Goal: Obtain resource: Obtain resource

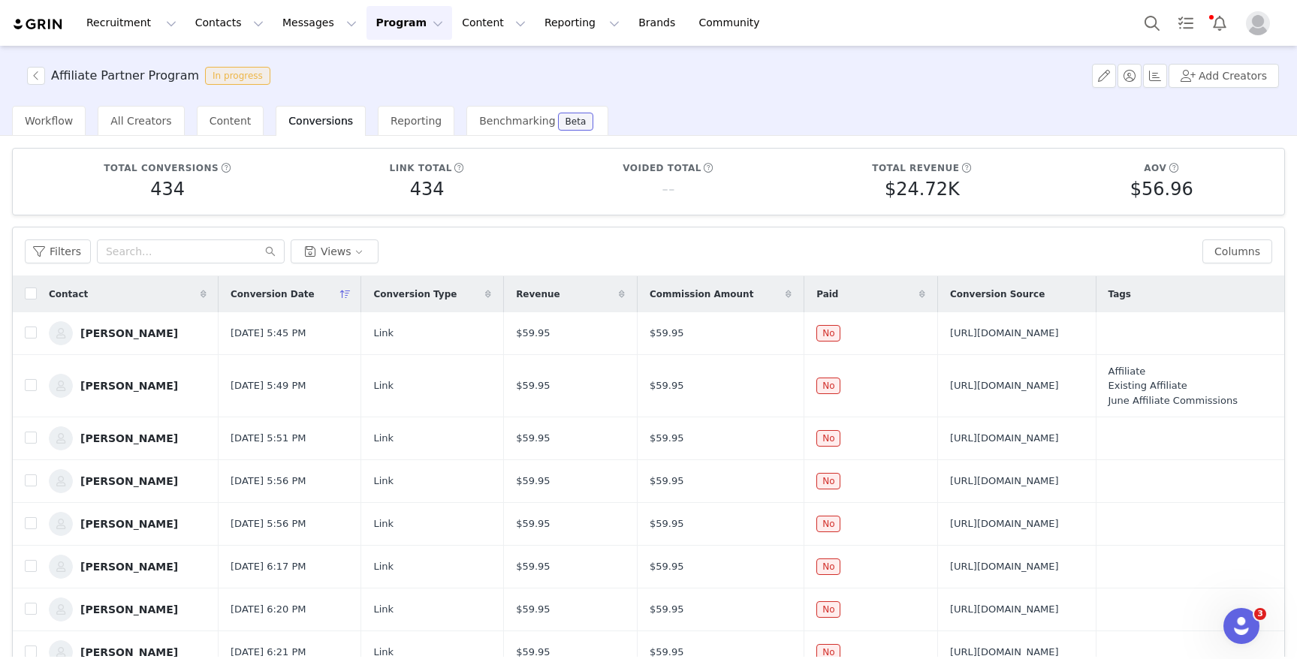
scroll to position [6, 0]
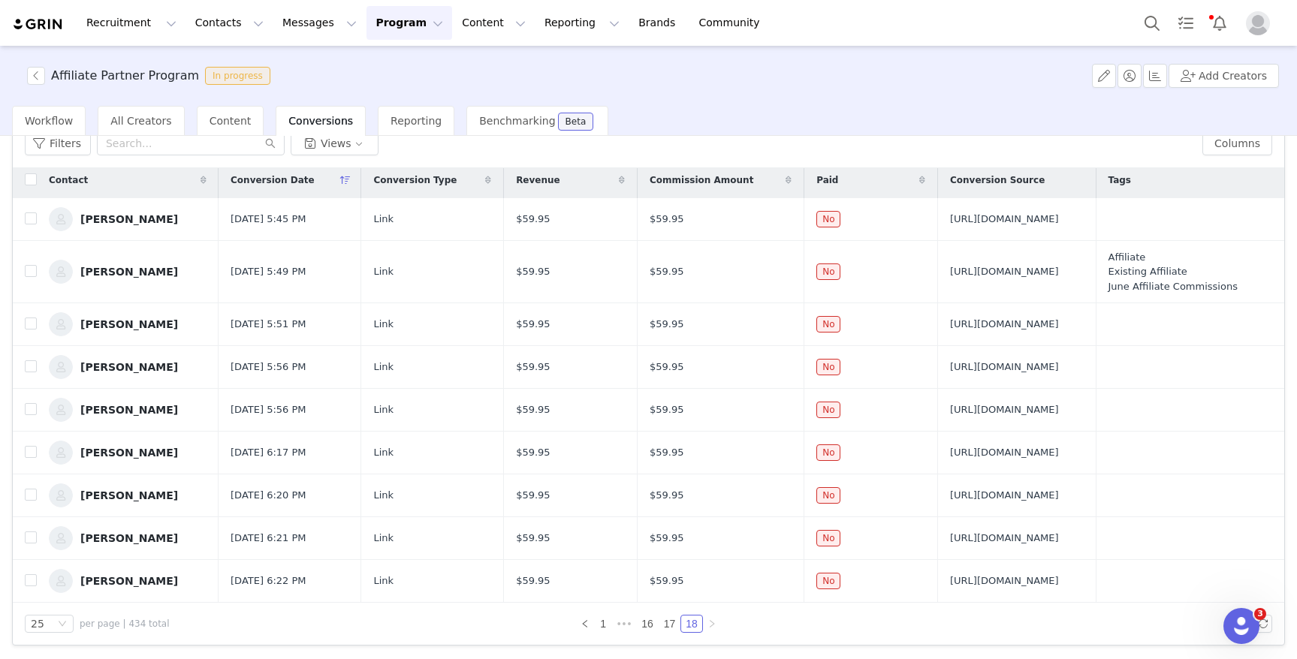
click at [375, 23] on button "Program Program" at bounding box center [409, 23] width 86 height 34
click at [392, 70] on p "Activations" at bounding box center [384, 67] width 58 height 16
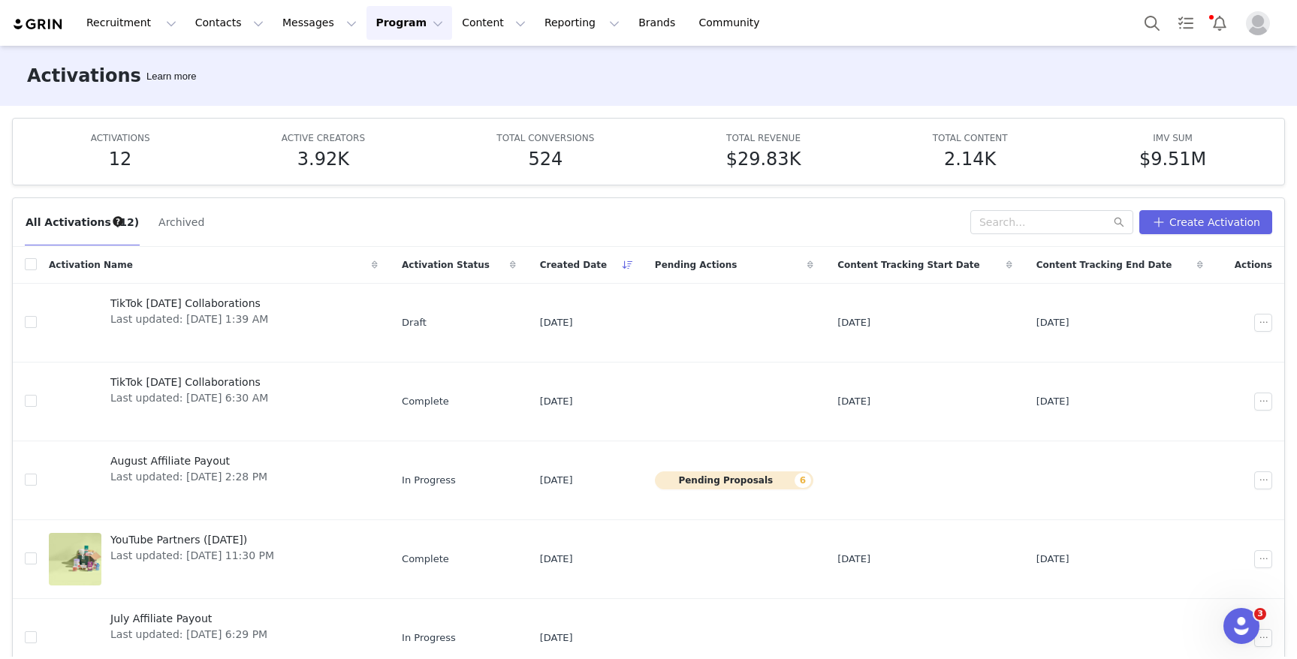
click at [387, 21] on button "Program Program" at bounding box center [409, 23] width 86 height 34
click at [396, 68] on p "Activations" at bounding box center [384, 67] width 58 height 16
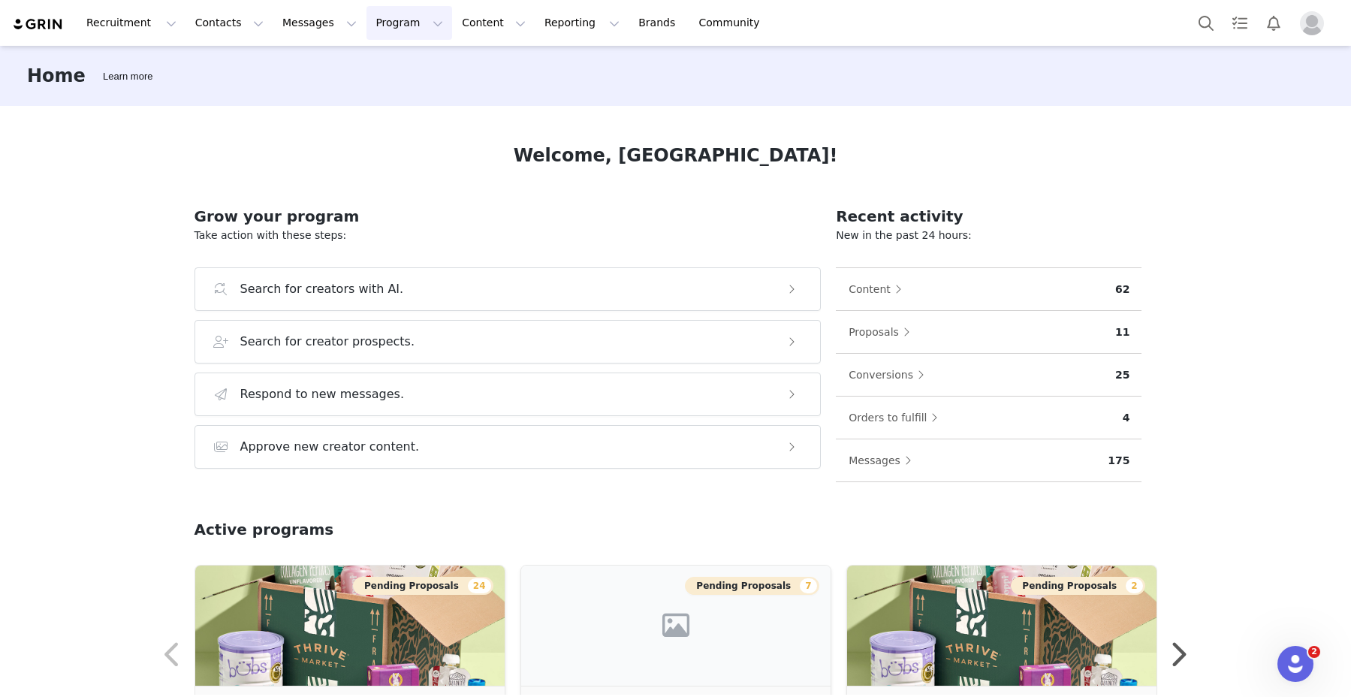
click at [366, 31] on button "Program Program" at bounding box center [409, 23] width 86 height 34
click at [389, 74] on p "Activations" at bounding box center [383, 67] width 57 height 16
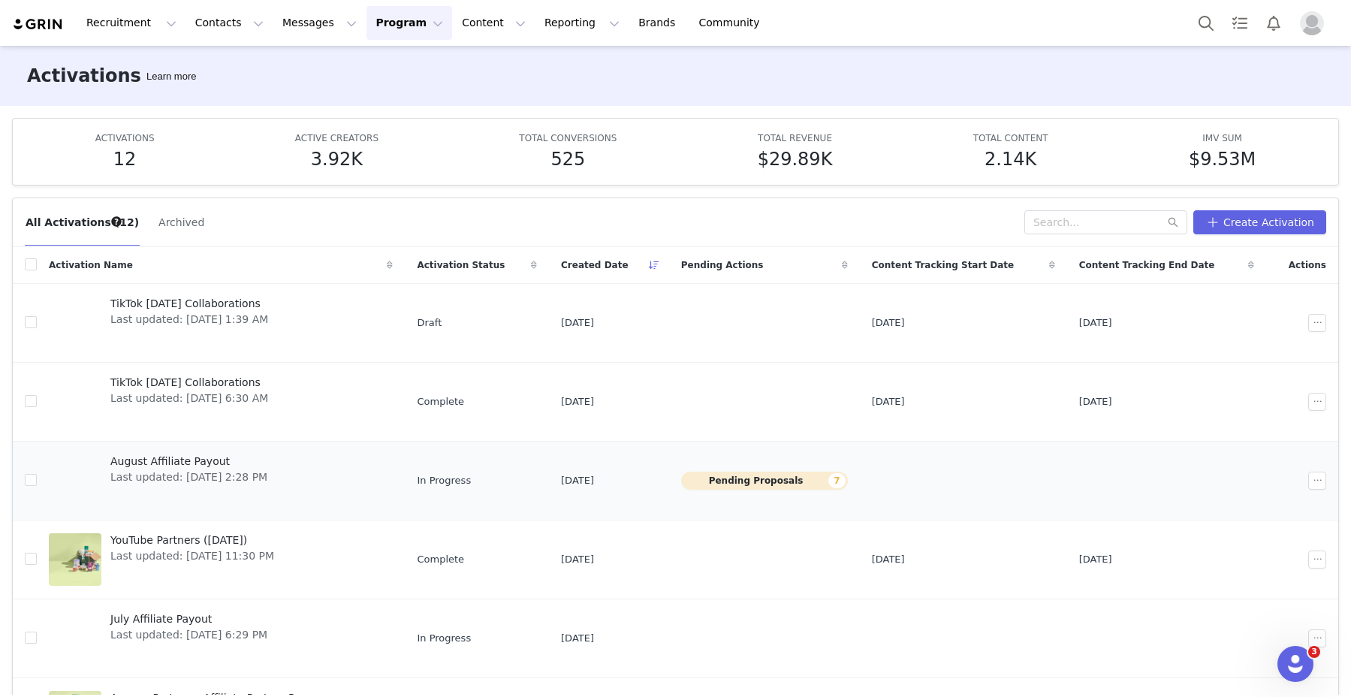
scroll to position [321, 0]
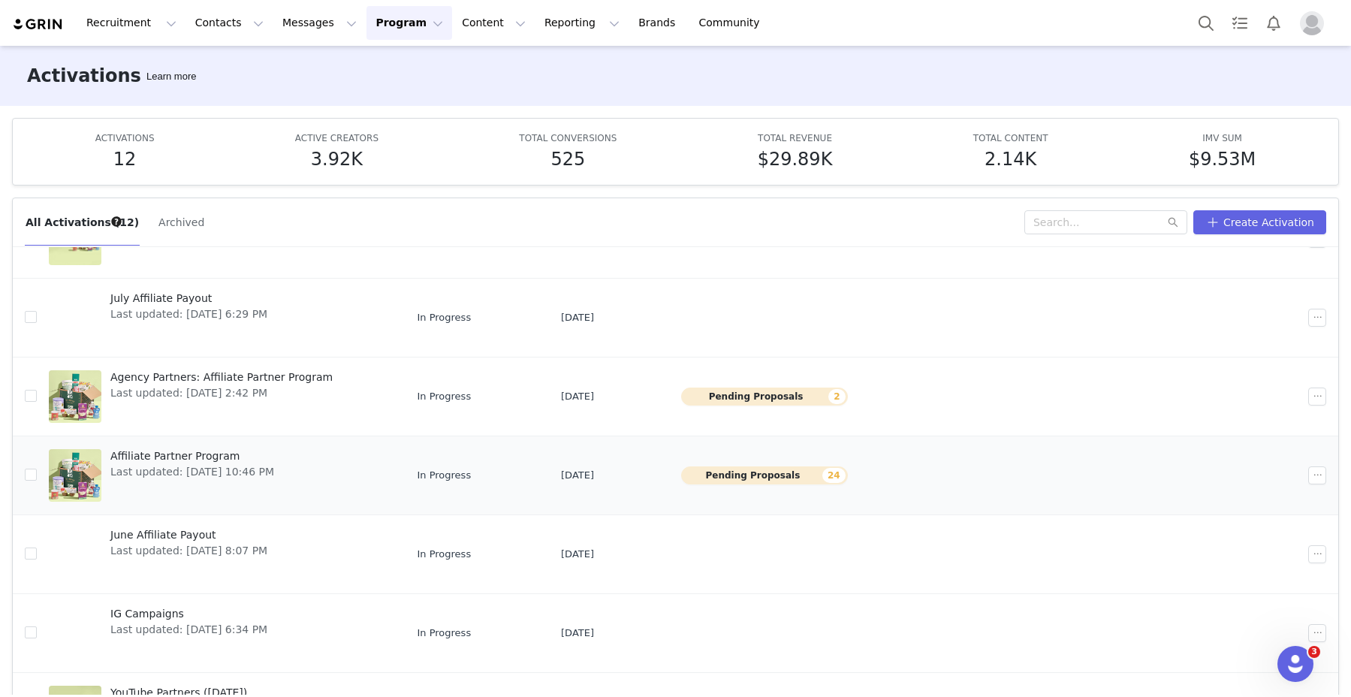
click at [181, 452] on span "Affiliate Partner Program" at bounding box center [192, 456] width 164 height 16
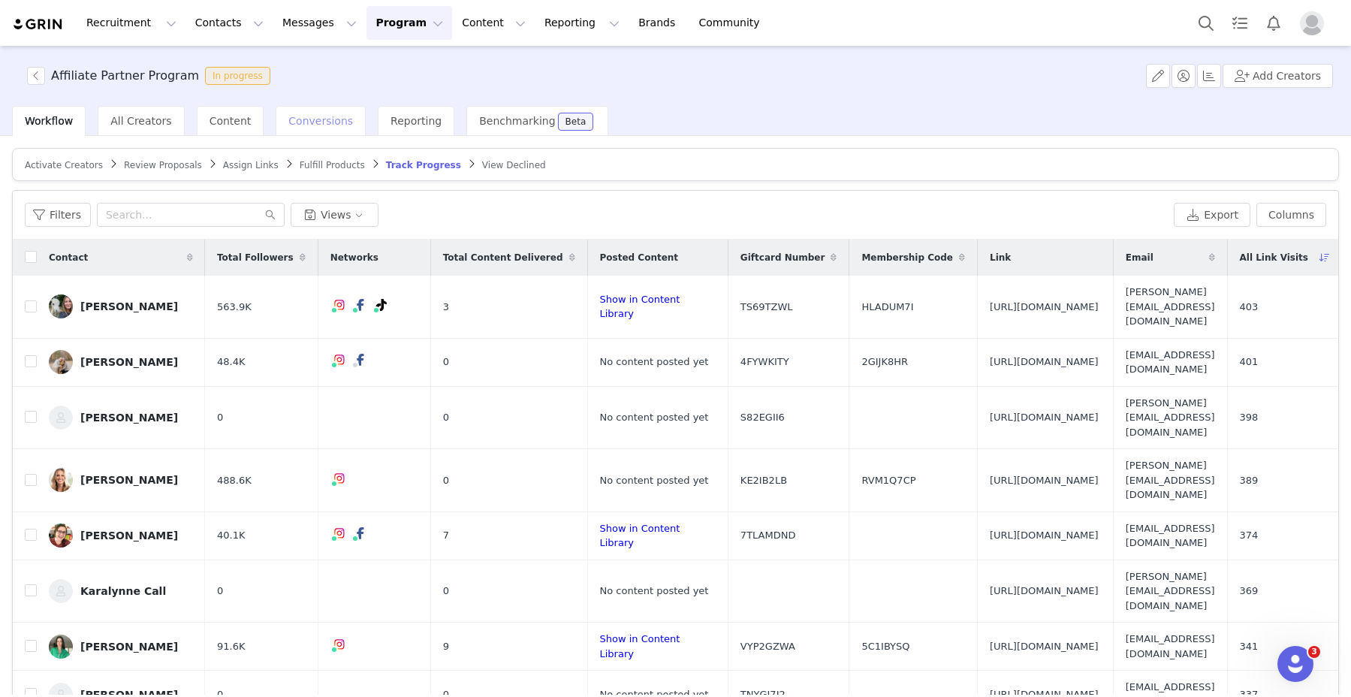
click at [319, 117] on span "Conversions" at bounding box center [320, 121] width 65 height 12
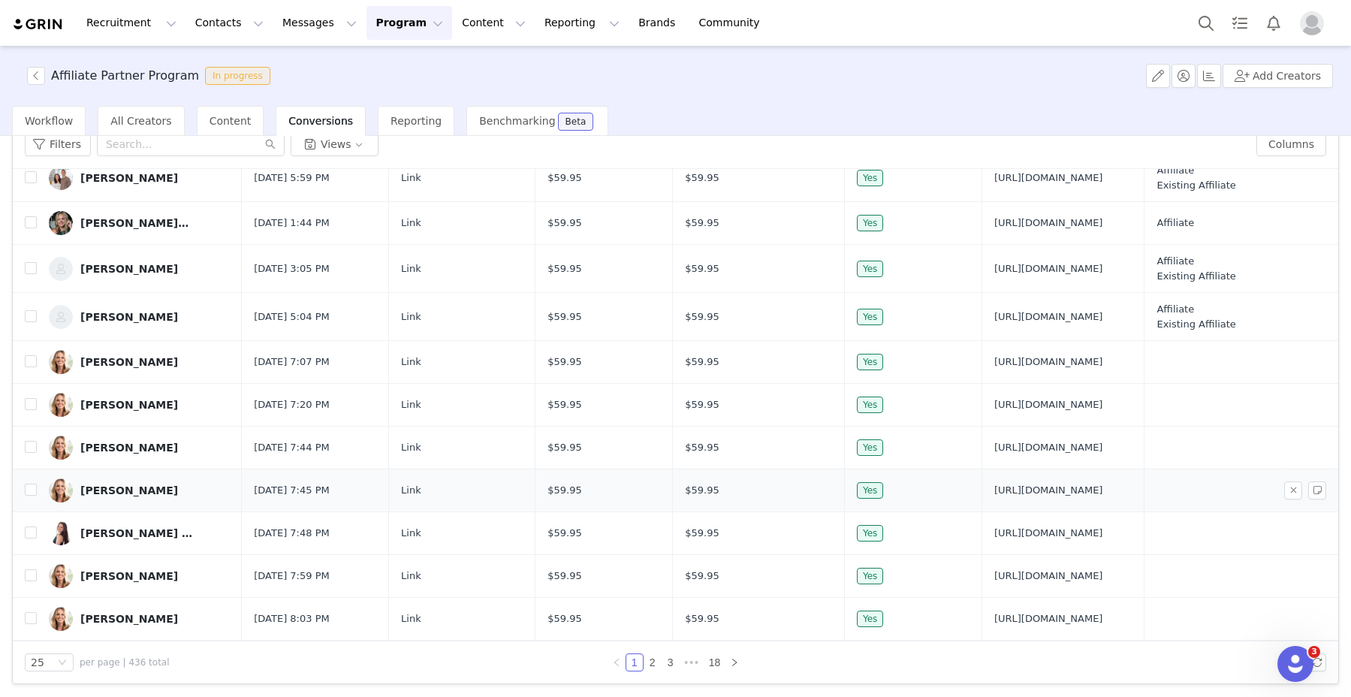
scroll to position [109, 0]
click at [711, 661] on link "18" at bounding box center [714, 661] width 21 height 17
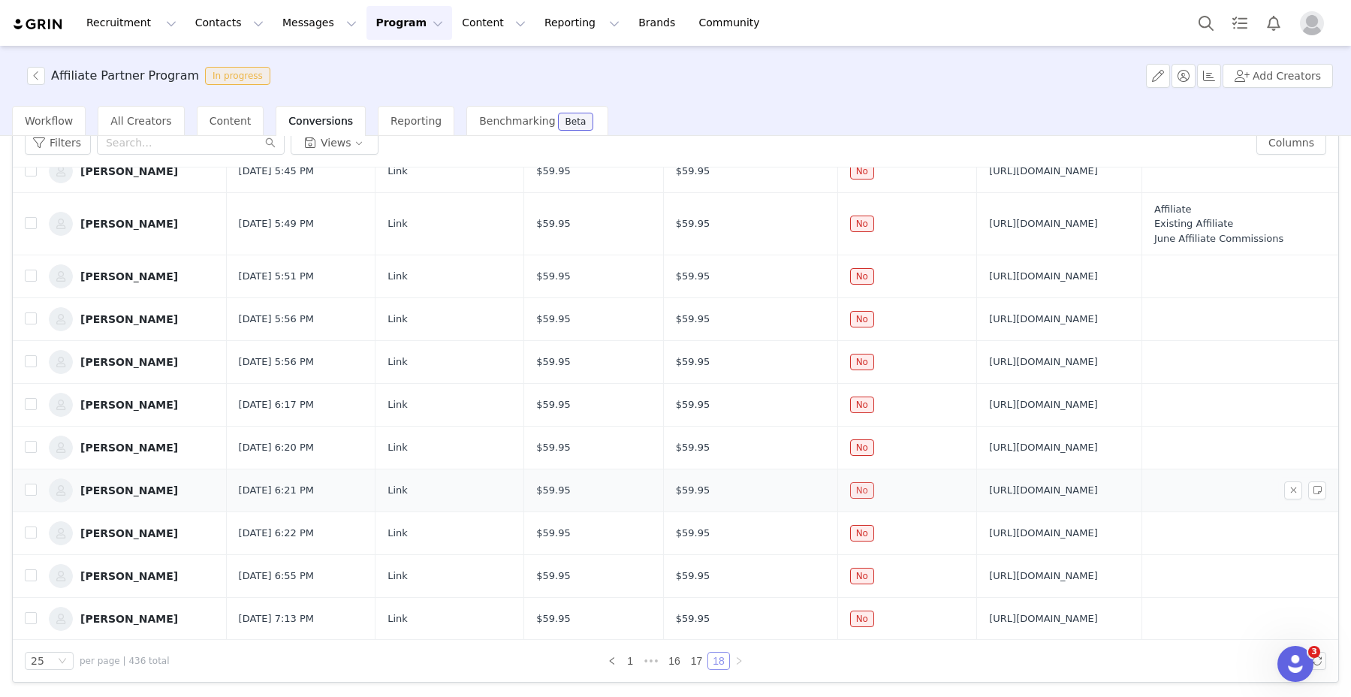
scroll to position [55, 0]
click at [692, 664] on link "17" at bounding box center [696, 661] width 21 height 17
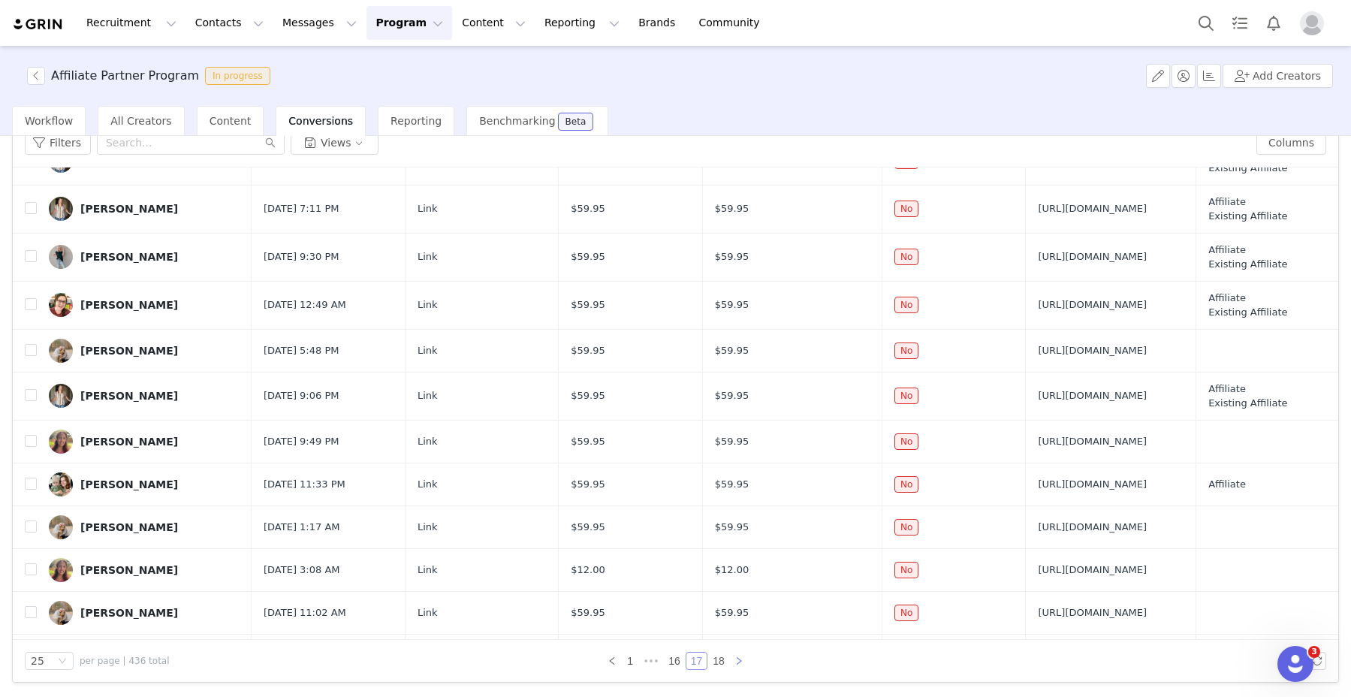
scroll to position [676, 0]
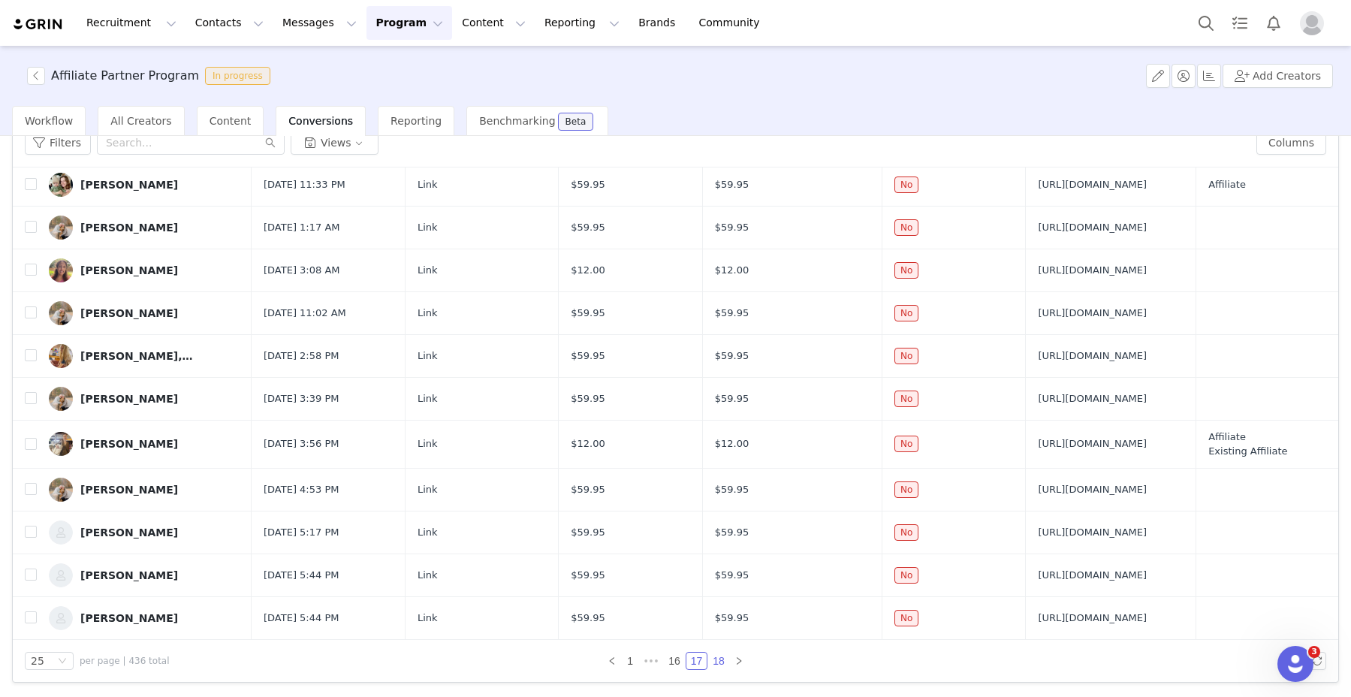
click at [715, 658] on link "18" at bounding box center [718, 661] width 21 height 17
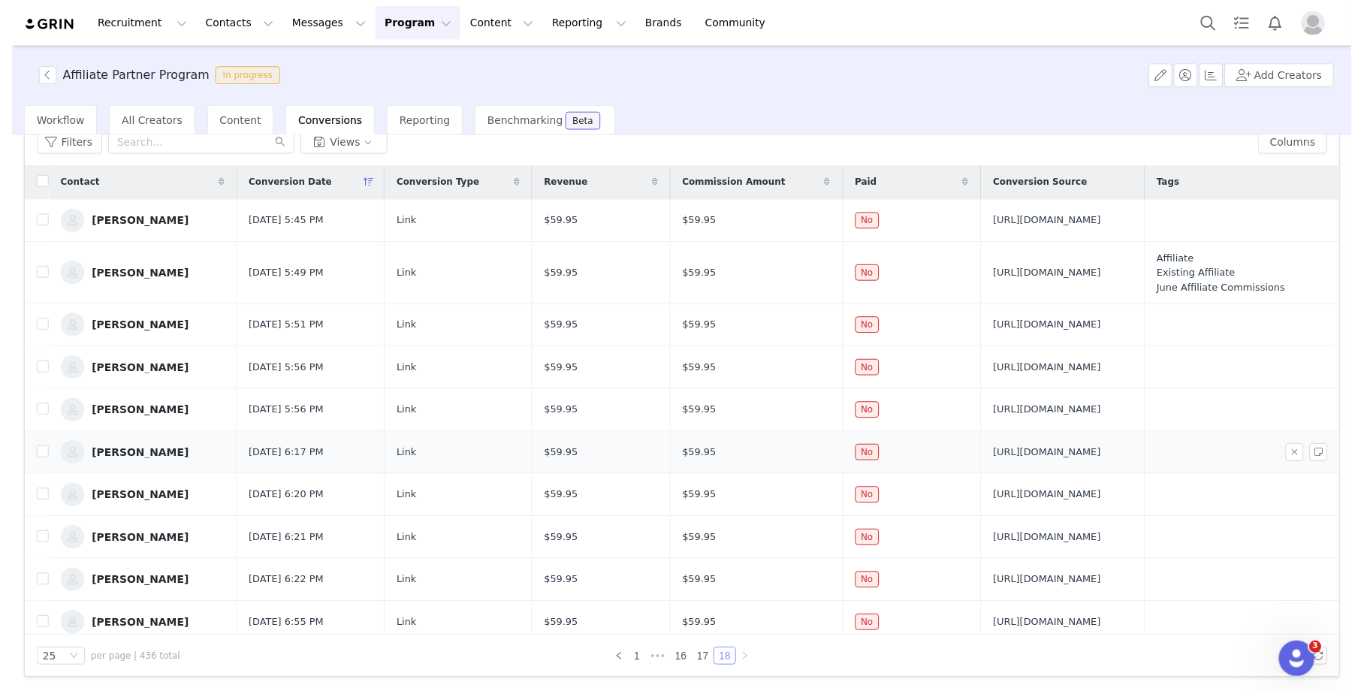
scroll to position [0, 0]
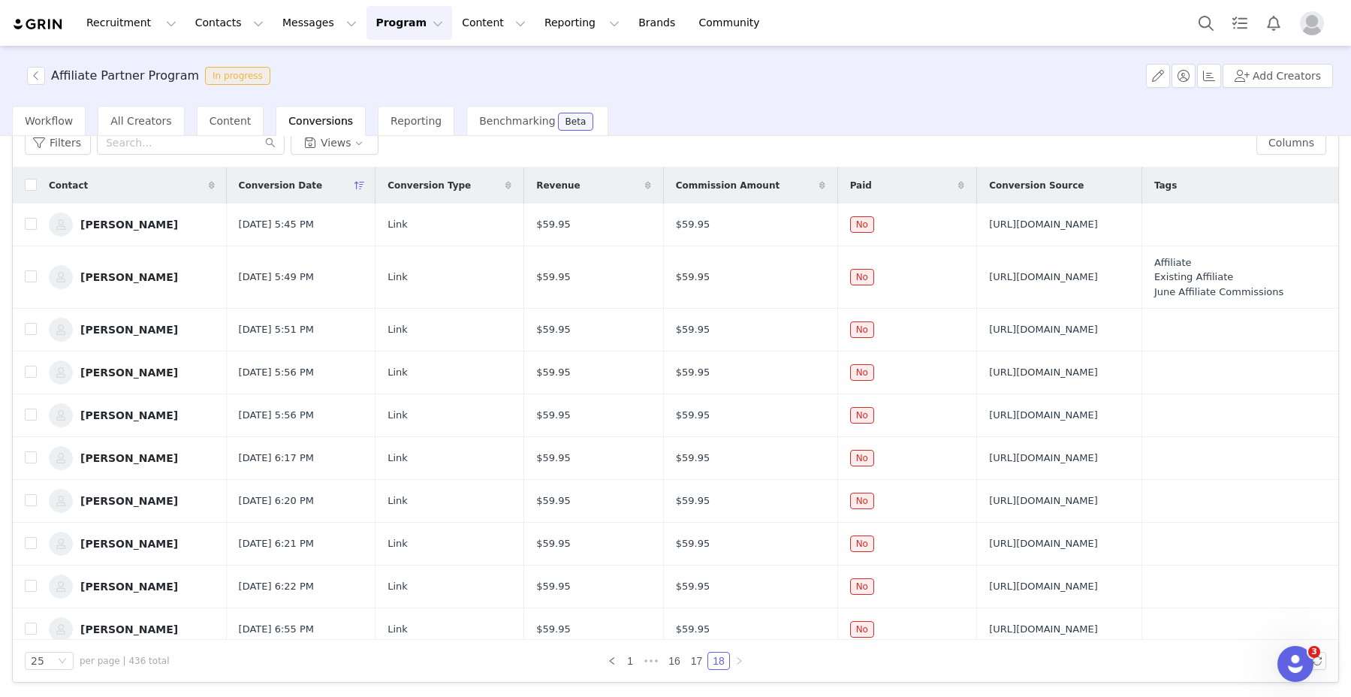
click at [816, 663] on div "1 ••• 16 17 18" at bounding box center [675, 661] width 542 height 18
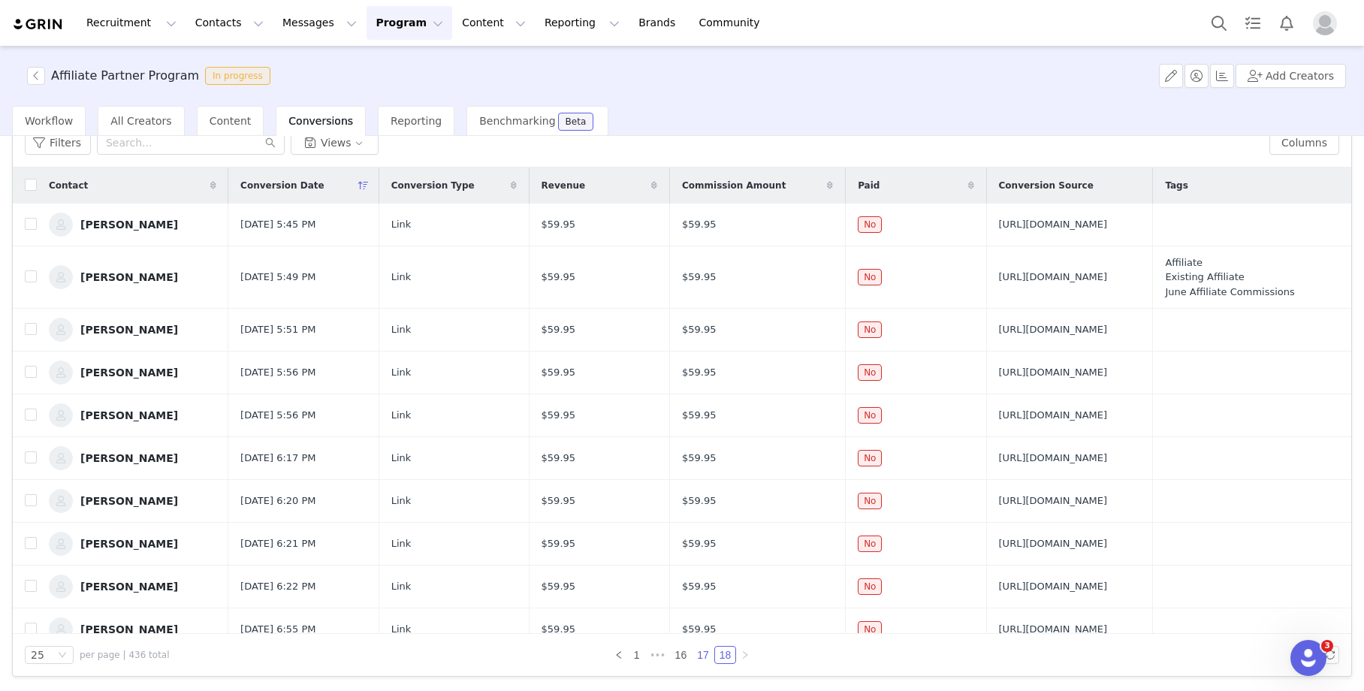
click at [699, 659] on link "17" at bounding box center [702, 655] width 21 height 17
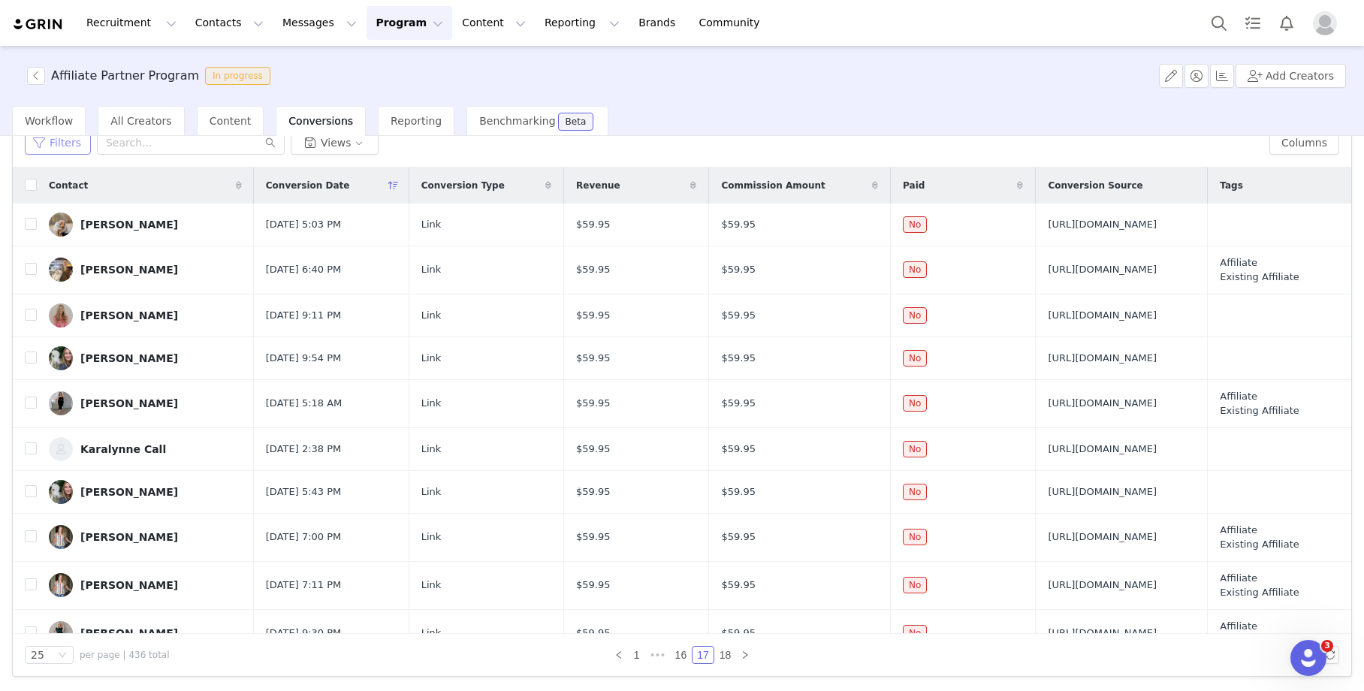
click at [62, 149] on button "Filters" at bounding box center [58, 143] width 66 height 24
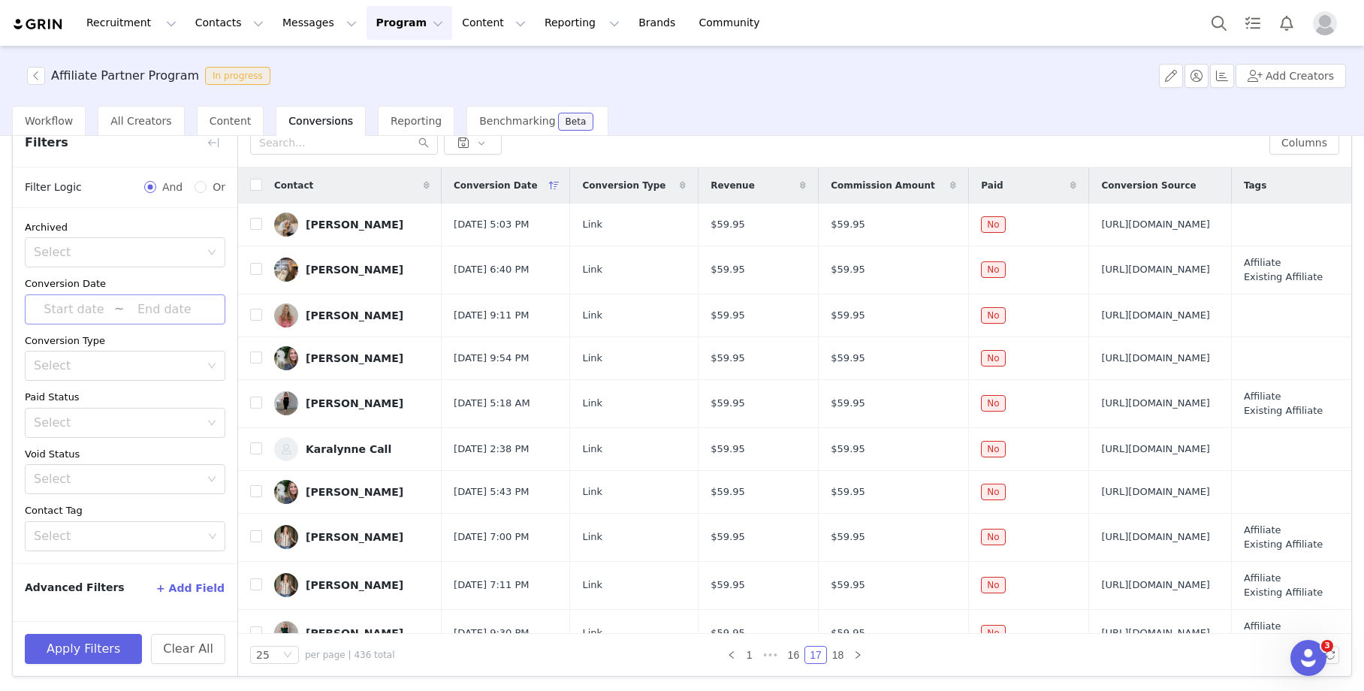
click at [108, 300] on input at bounding box center [74, 310] width 80 height 20
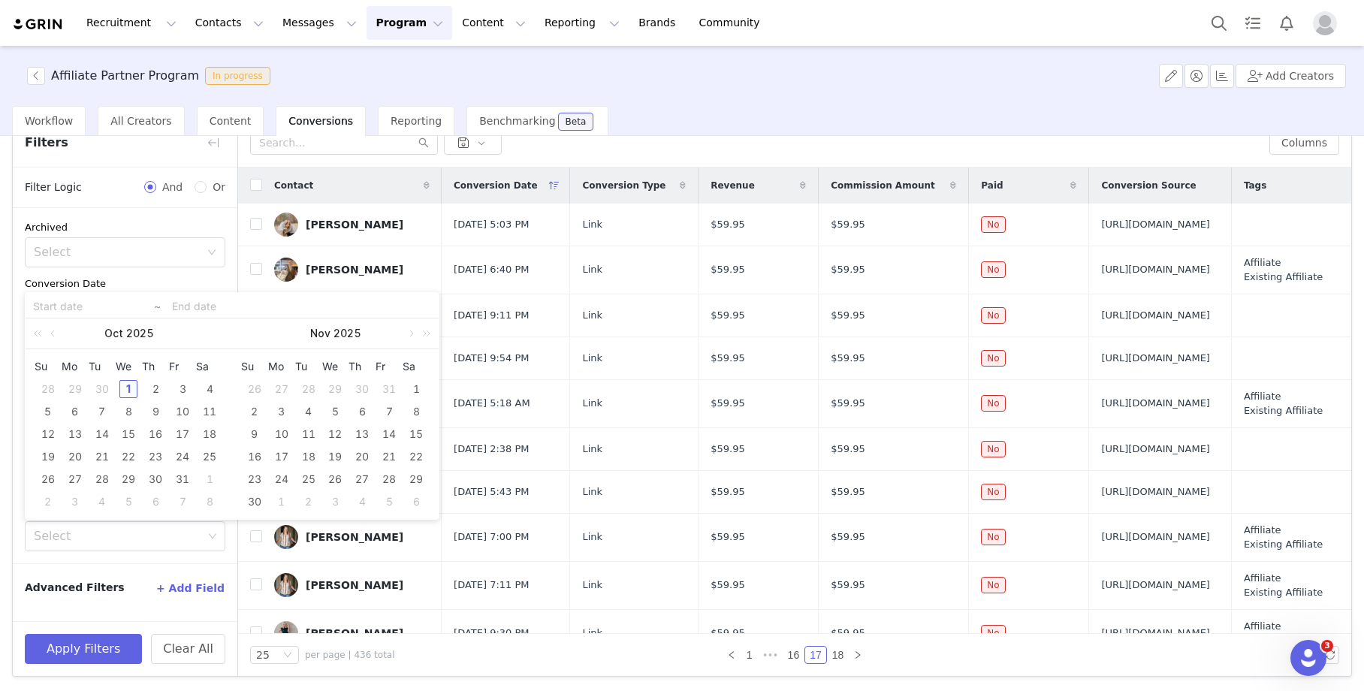
click at [128, 386] on div "1" at bounding box center [128, 389] width 18 height 18
type input "2025-10-01"
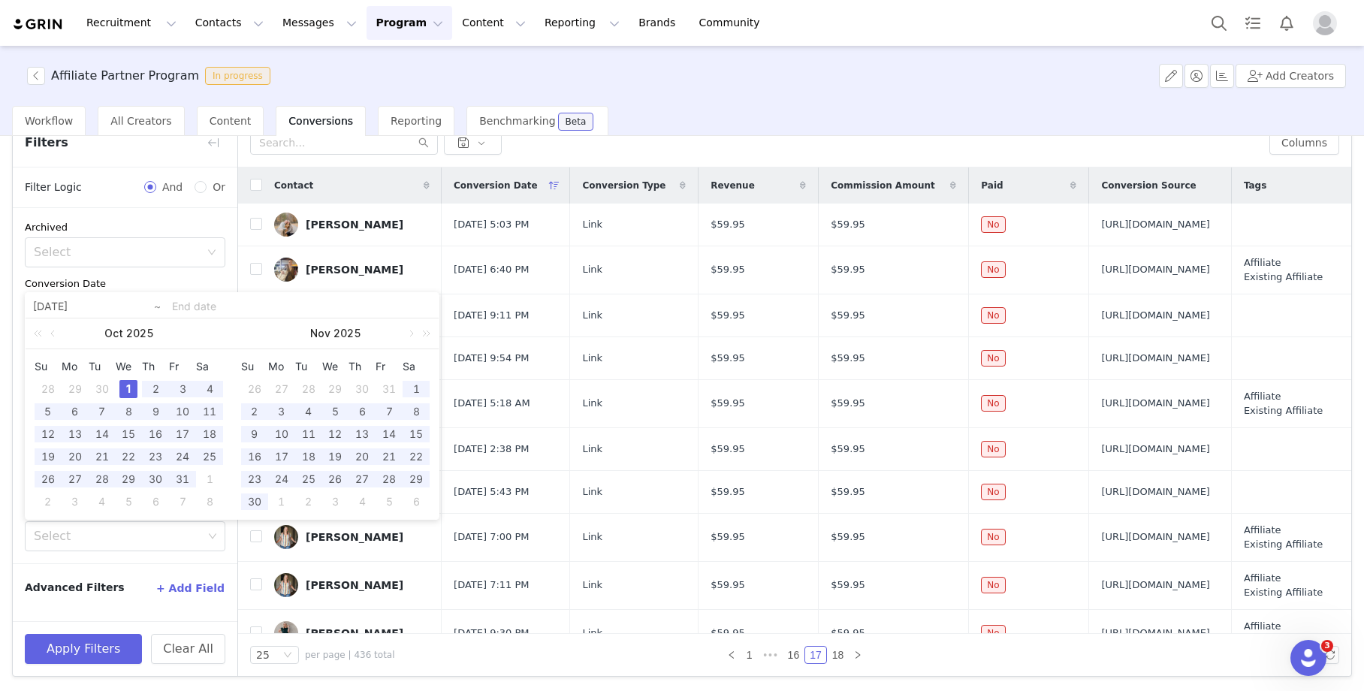
click at [128, 386] on div "1" at bounding box center [128, 389] width 18 height 18
type input "2025-10-01"
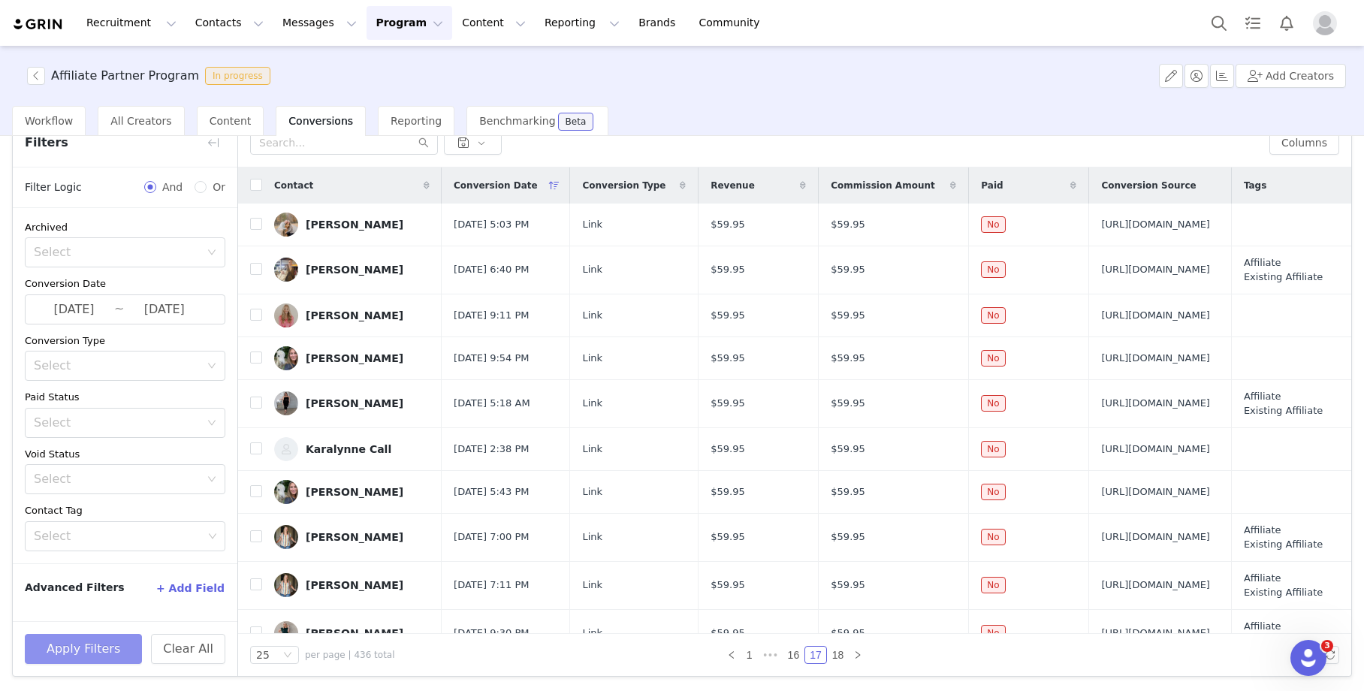
click at [91, 654] on button "Apply Filters" at bounding box center [83, 649] width 117 height 30
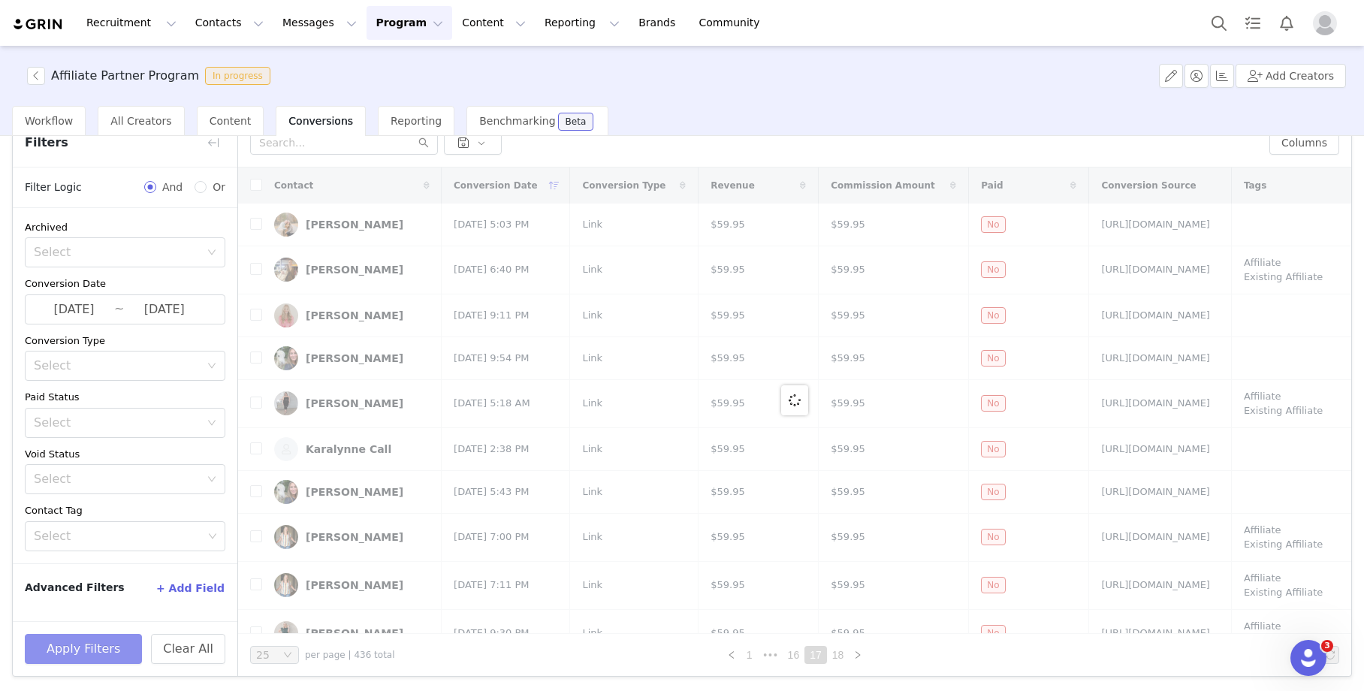
scroll to position [1, 0]
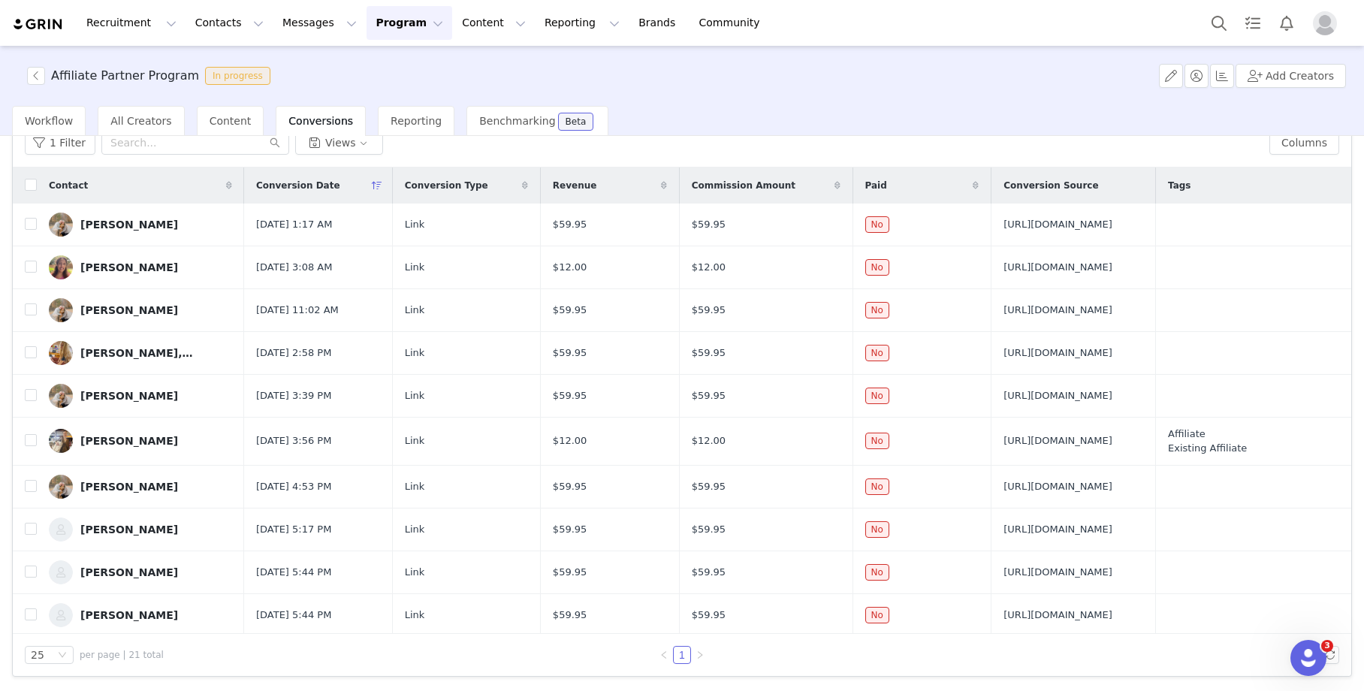
click at [704, 119] on div "Workflow All Creators Content Conversions Reporting Benchmarking Beta" at bounding box center [688, 121] width 1352 height 30
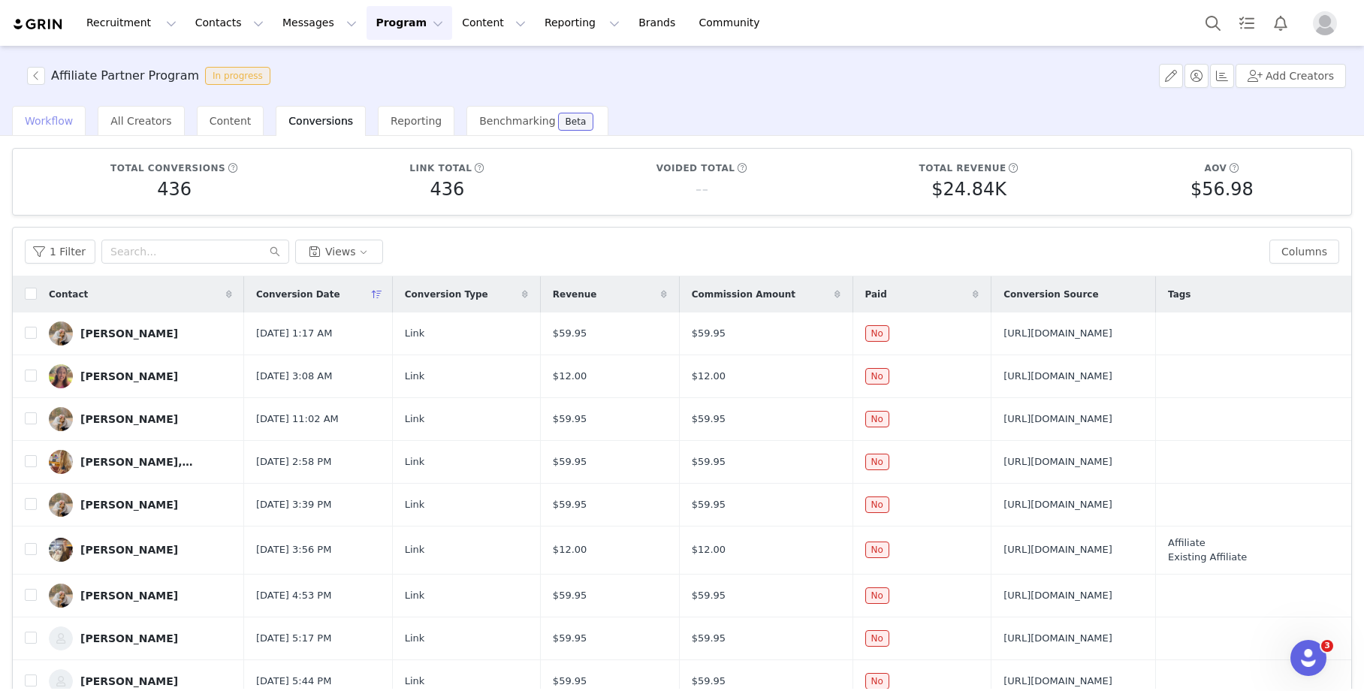
click at [62, 115] on span "Workflow" at bounding box center [49, 121] width 48 height 12
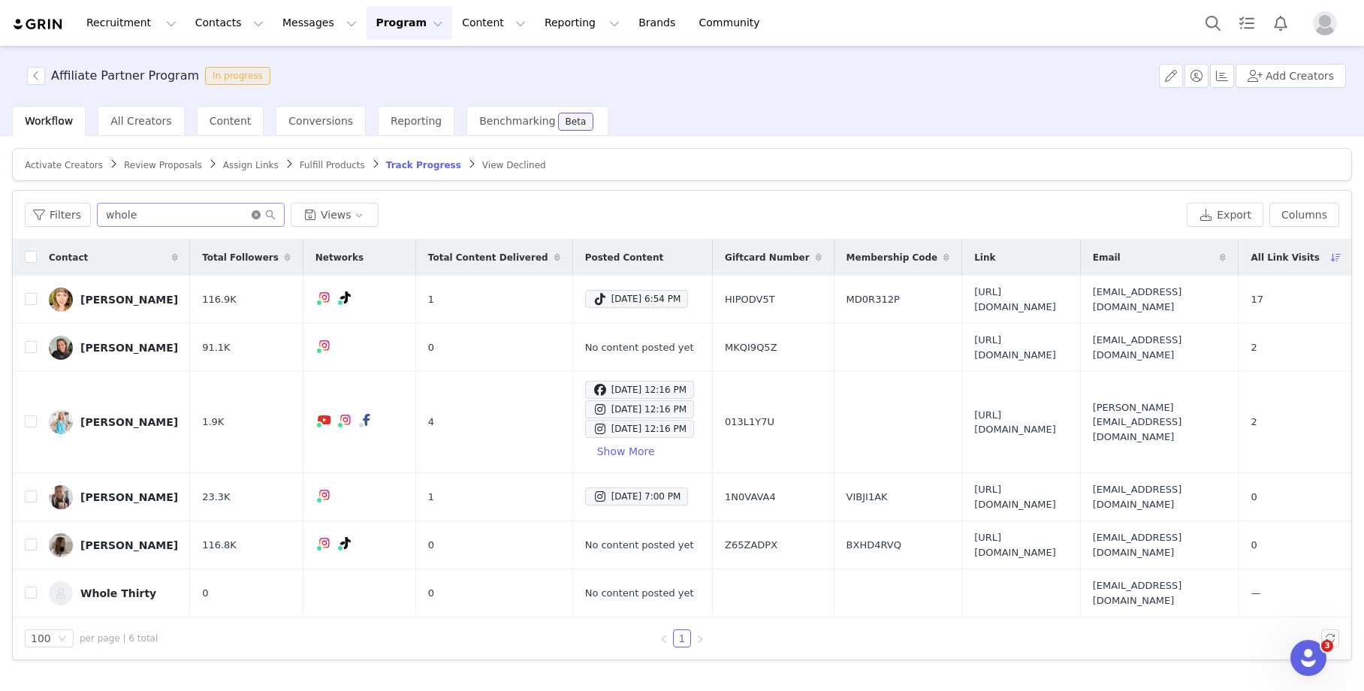
click at [258, 213] on icon "icon: close-circle" at bounding box center [256, 214] width 9 height 9
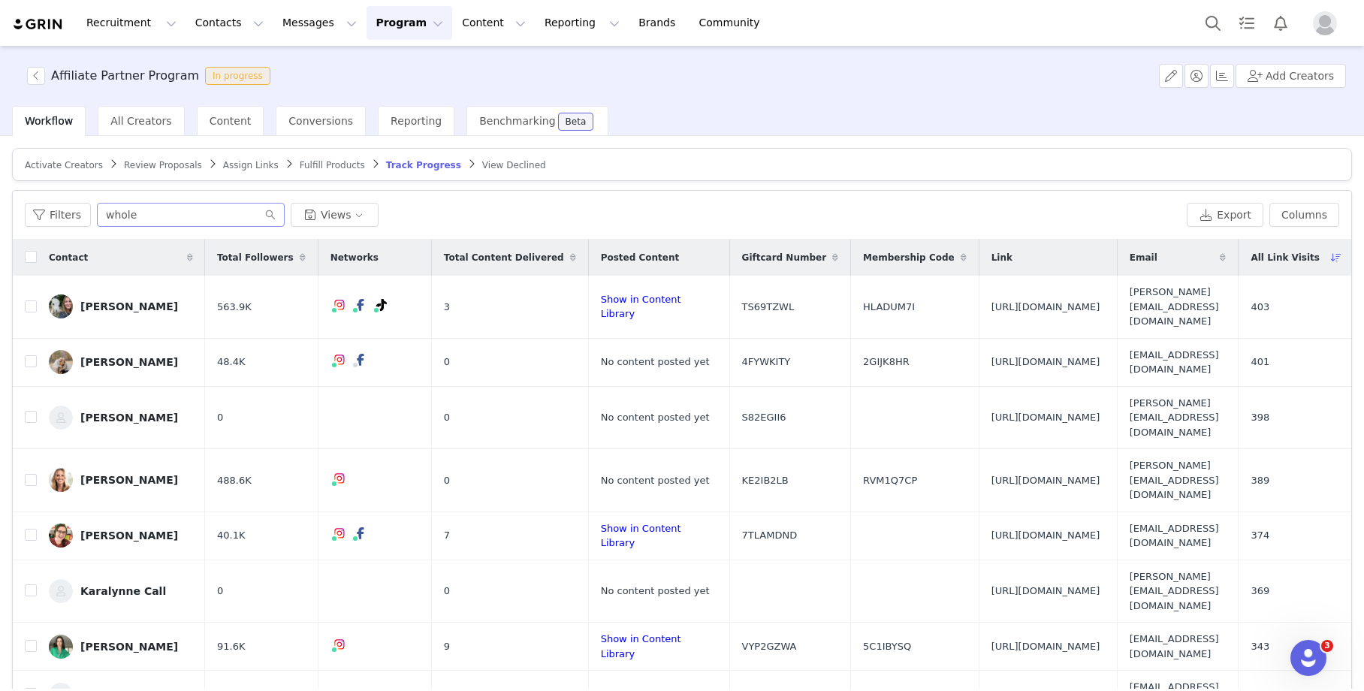
click at [390, 23] on button "Program Program" at bounding box center [409, 23] width 86 height 34
click at [400, 70] on p "Activations" at bounding box center [384, 67] width 58 height 16
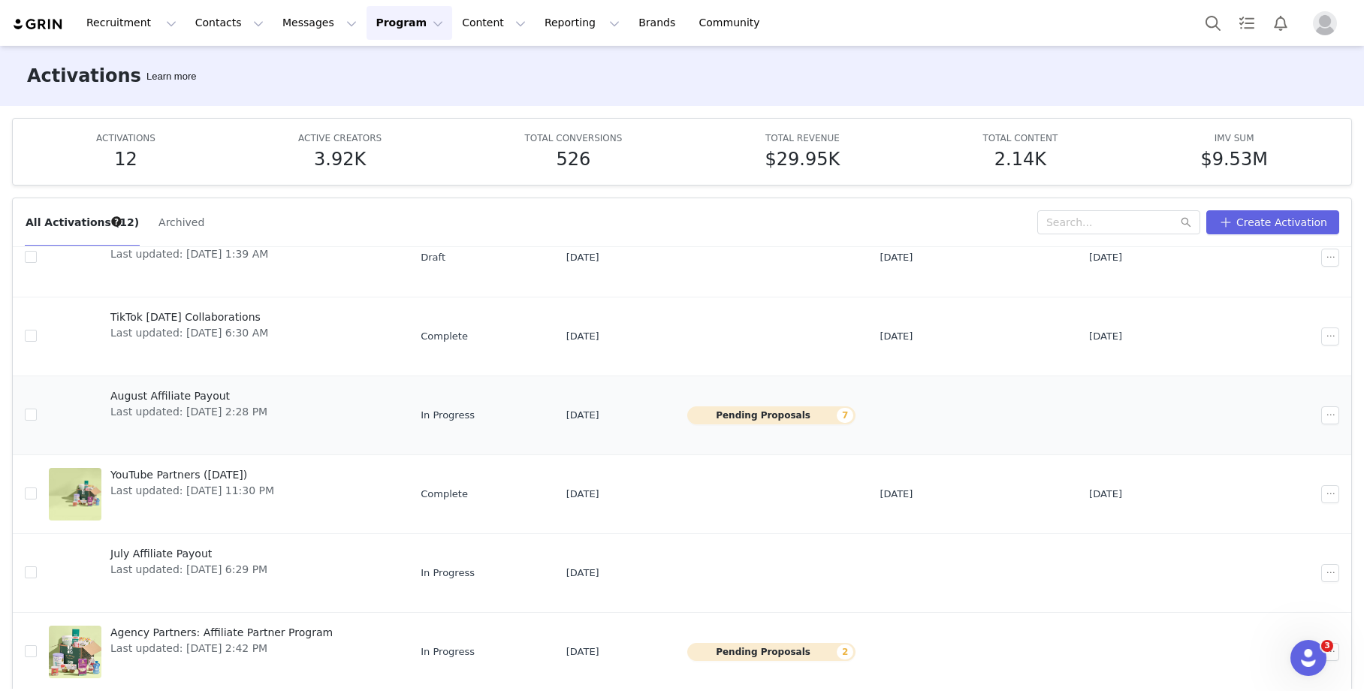
scroll to position [159, 0]
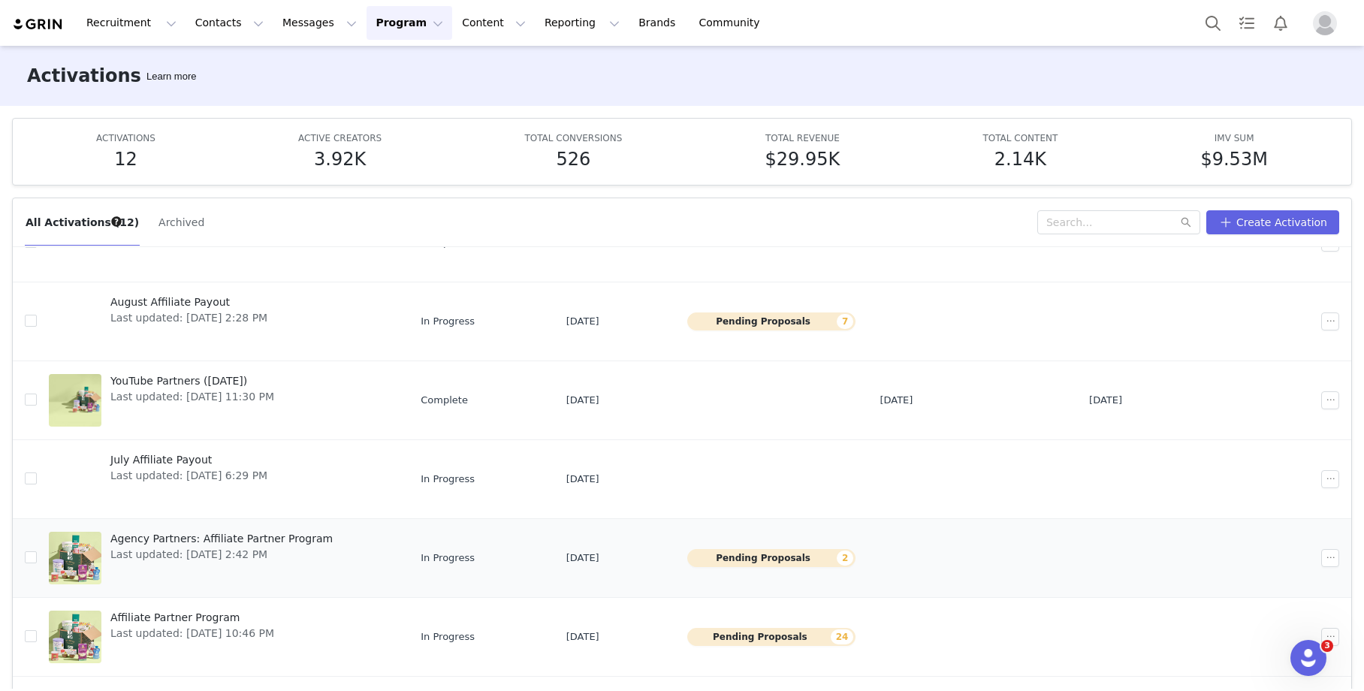
click at [240, 558] on span "Last updated: [DATE] 2:42 PM" at bounding box center [221, 555] width 222 height 16
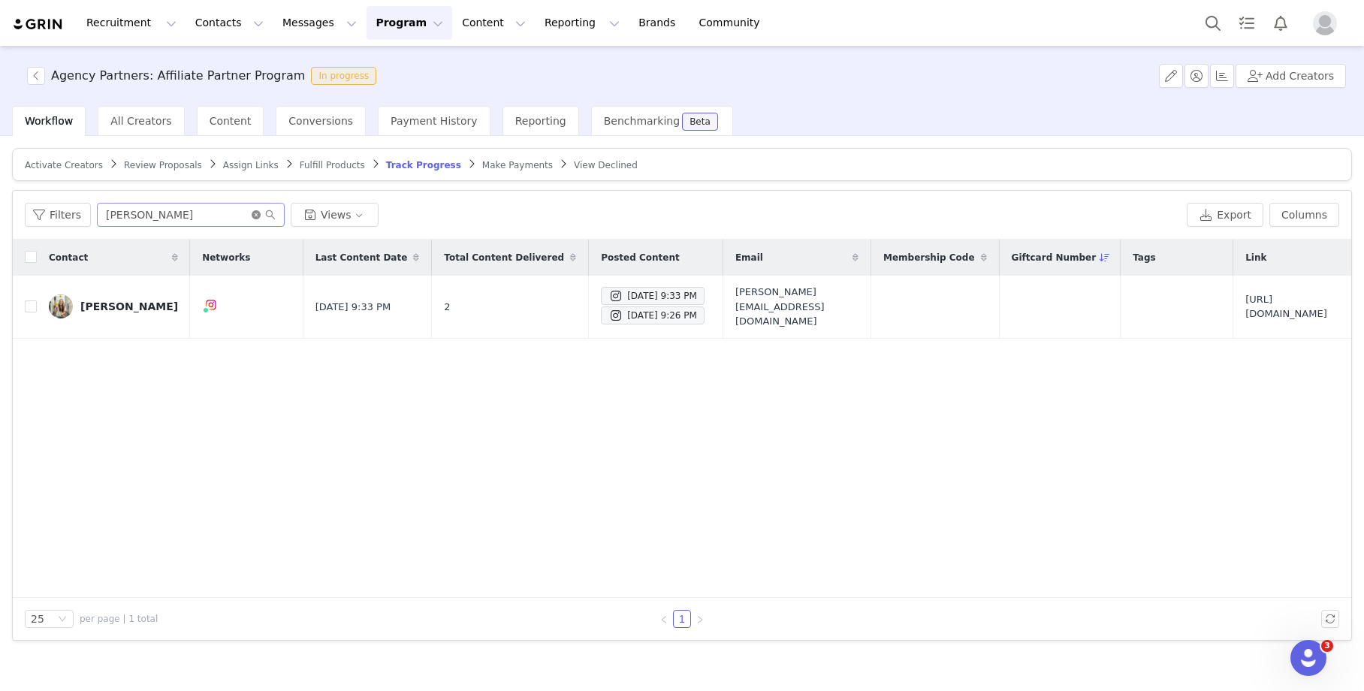
click at [254, 217] on icon "icon: close-circle" at bounding box center [256, 214] width 9 height 9
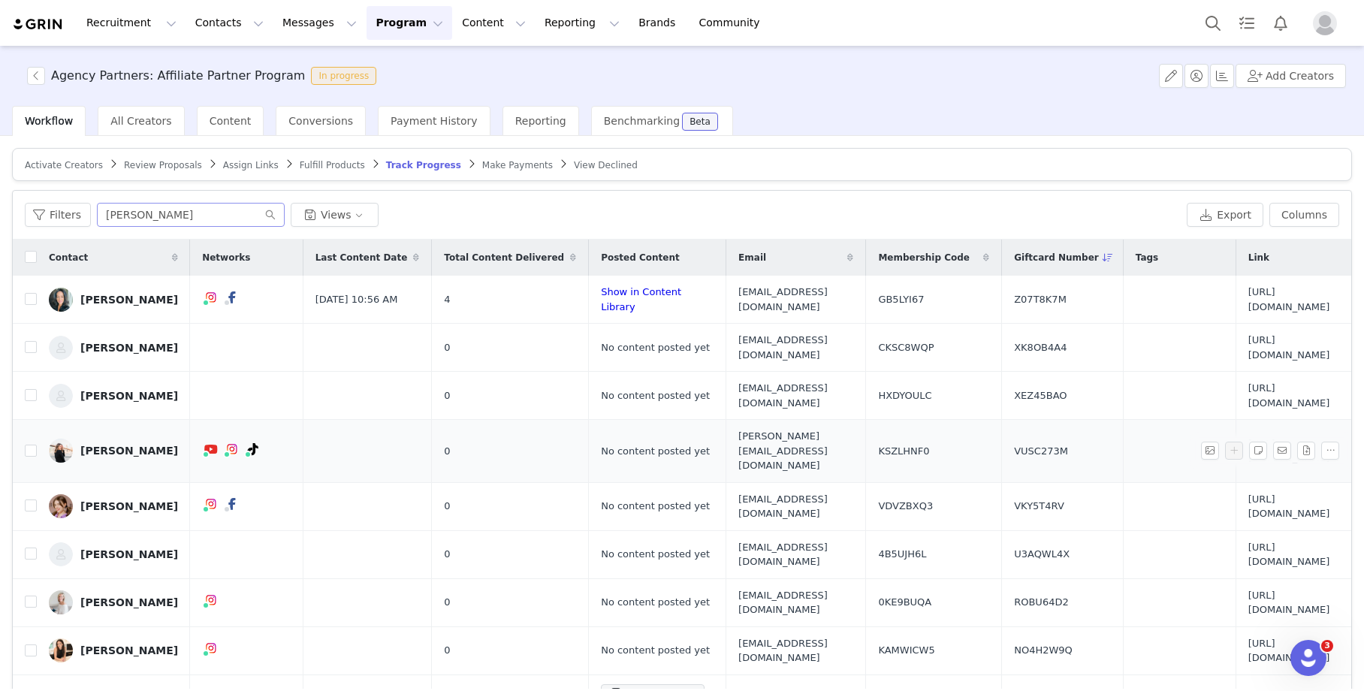
scroll to position [0, 235]
click at [1310, 213] on button "Columns" at bounding box center [1304, 215] width 70 height 24
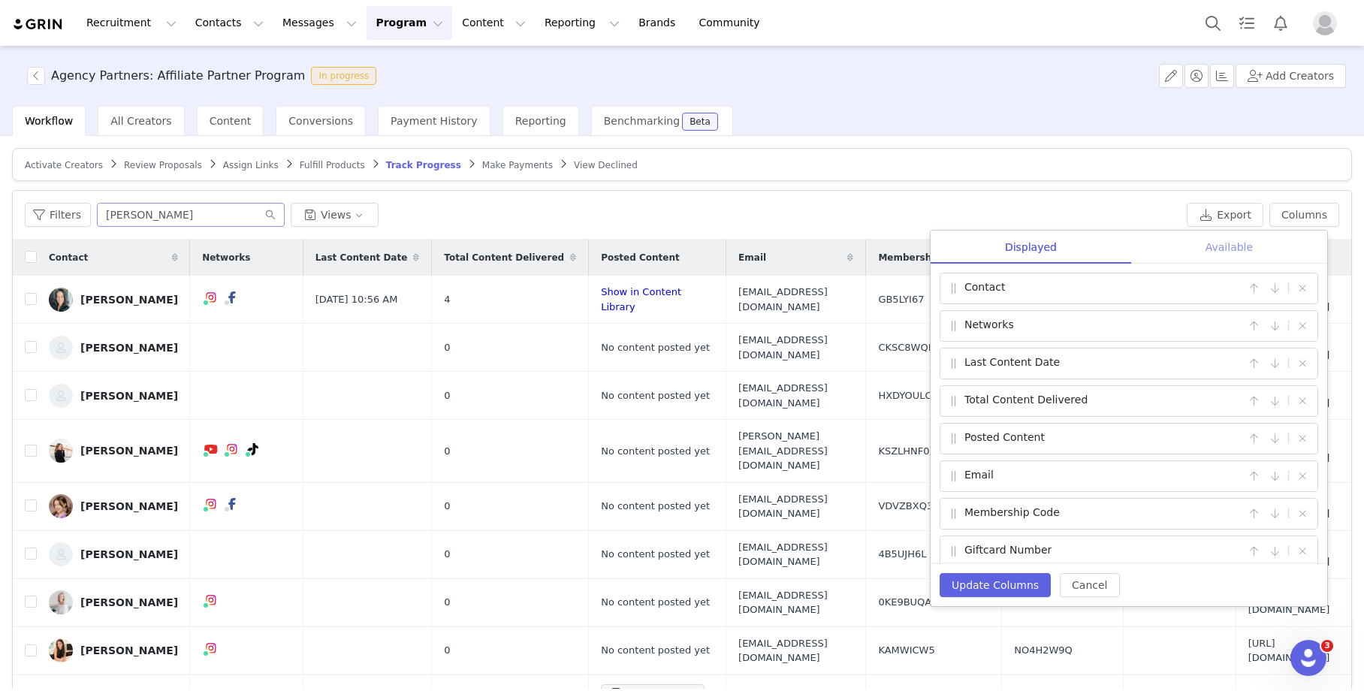
click at [1235, 249] on div "Available" at bounding box center [1229, 248] width 196 height 34
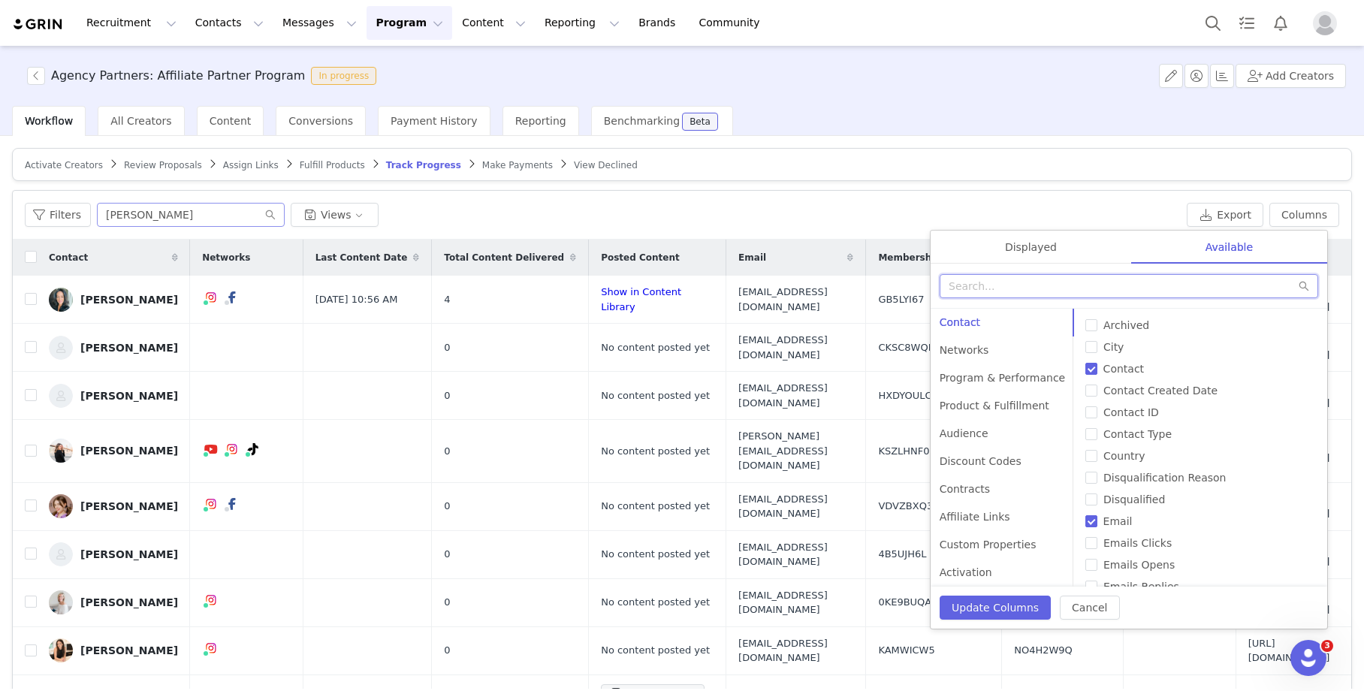
click at [1126, 290] on input "text" at bounding box center [1128, 286] width 378 height 24
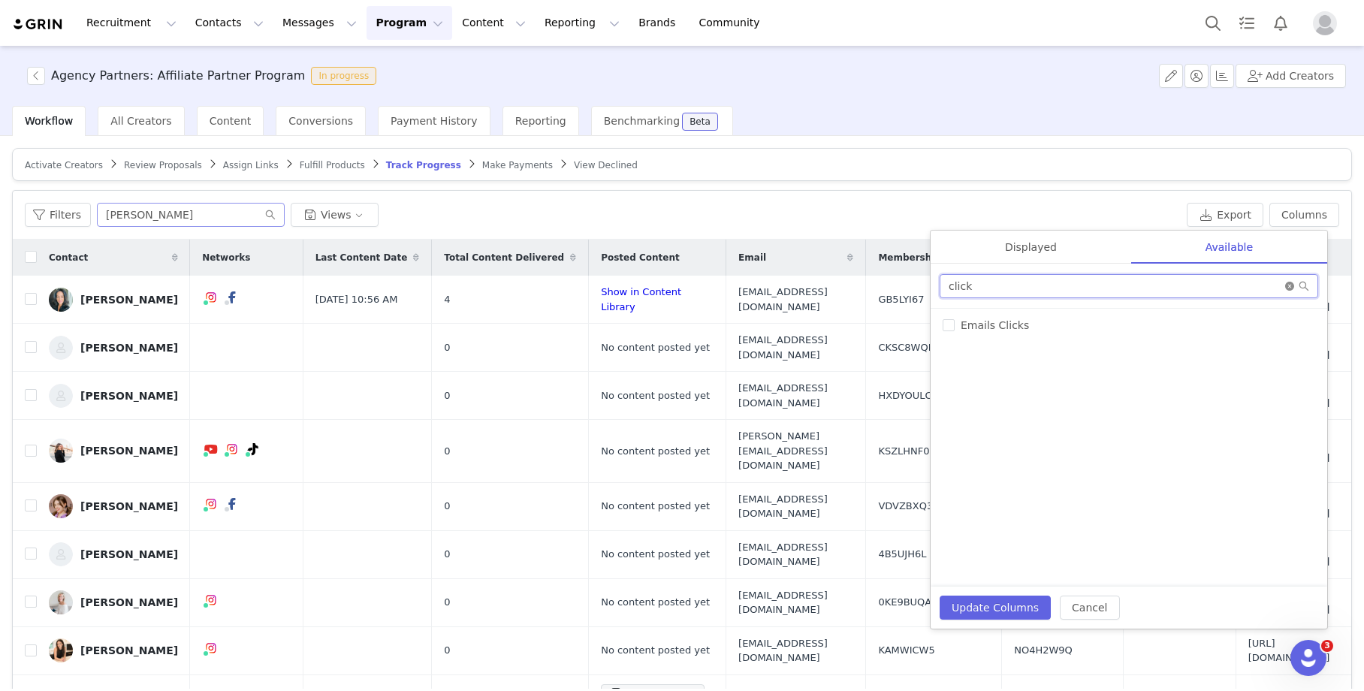
type input "click"
click at [1292, 285] on icon "icon: close-circle" at bounding box center [1289, 286] width 9 height 9
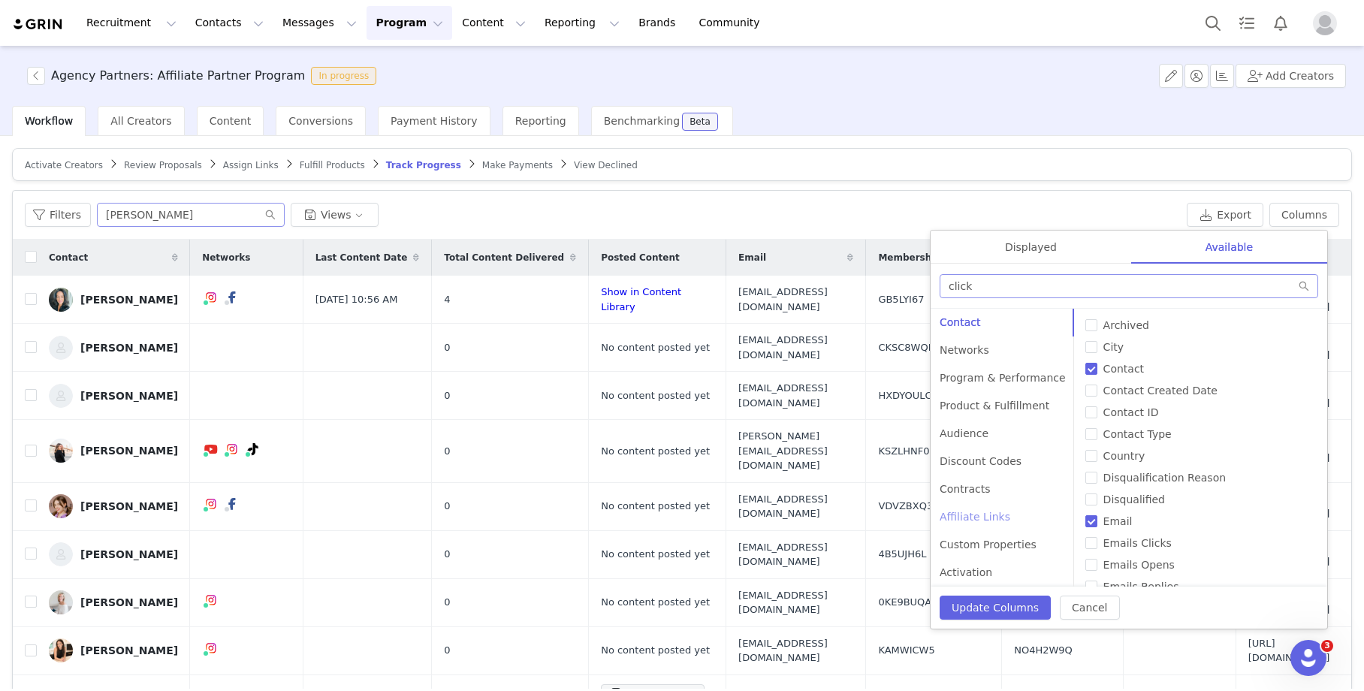
click at [981, 514] on div "Affiliate Links" at bounding box center [1002, 517] width 144 height 28
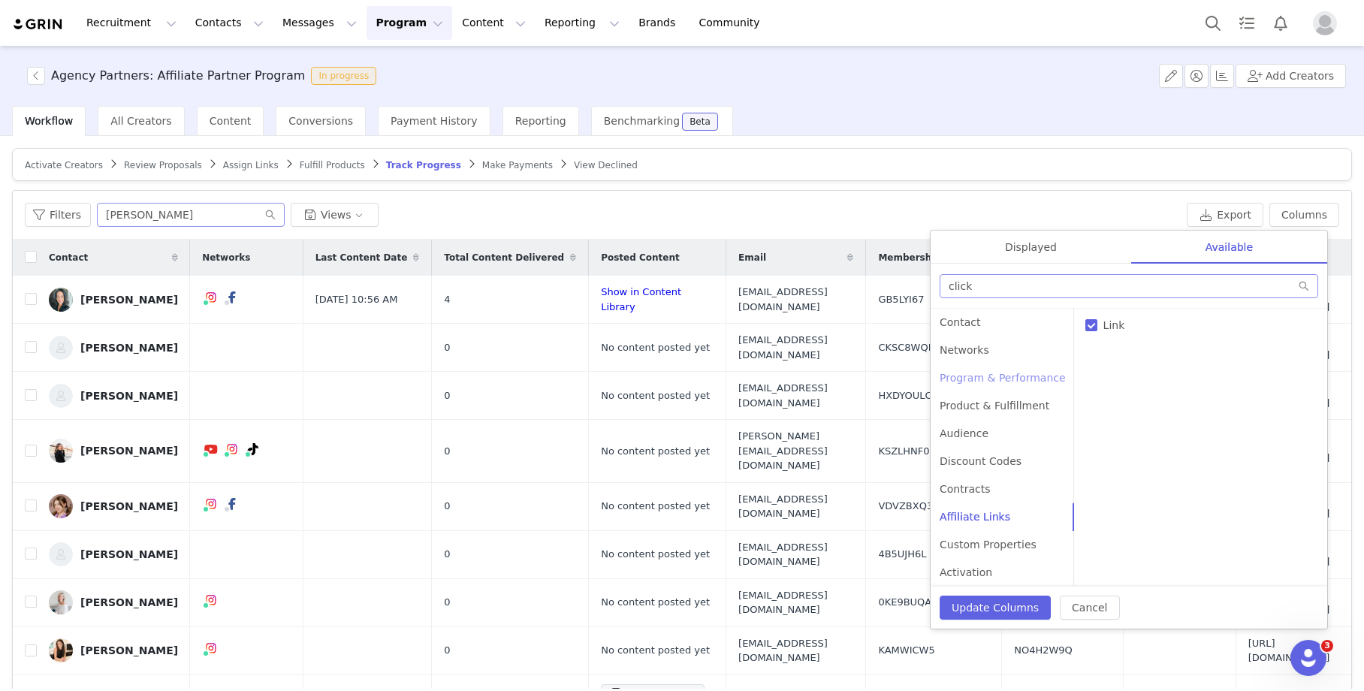
click at [996, 380] on div "Program & Performance" at bounding box center [1002, 378] width 144 height 28
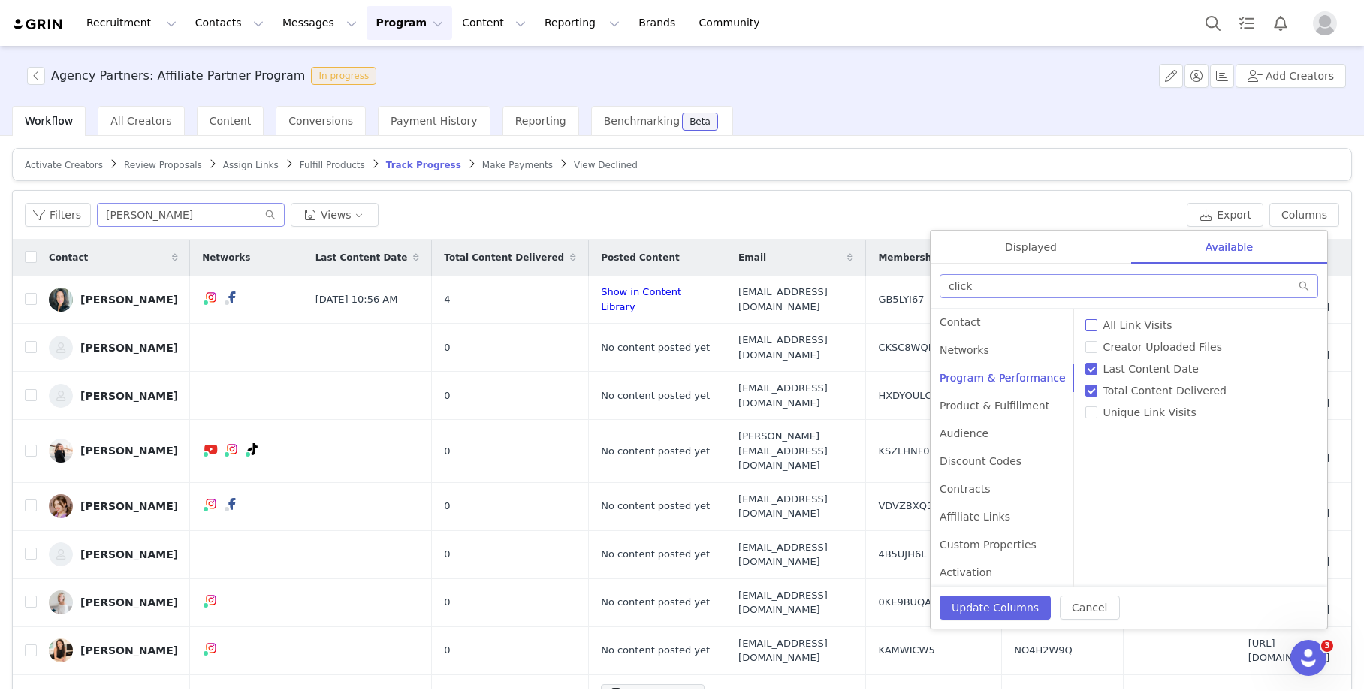
click at [1132, 324] on span "All Link Visits" at bounding box center [1137, 325] width 81 height 12
click at [1097, 324] on input "All Link Visits" at bounding box center [1091, 325] width 12 height 12
checkbox input "true"
click at [989, 625] on div "Update Columns Cancel" at bounding box center [1128, 607] width 396 height 42
click at [989, 603] on button "Update Columns" at bounding box center [994, 607] width 111 height 24
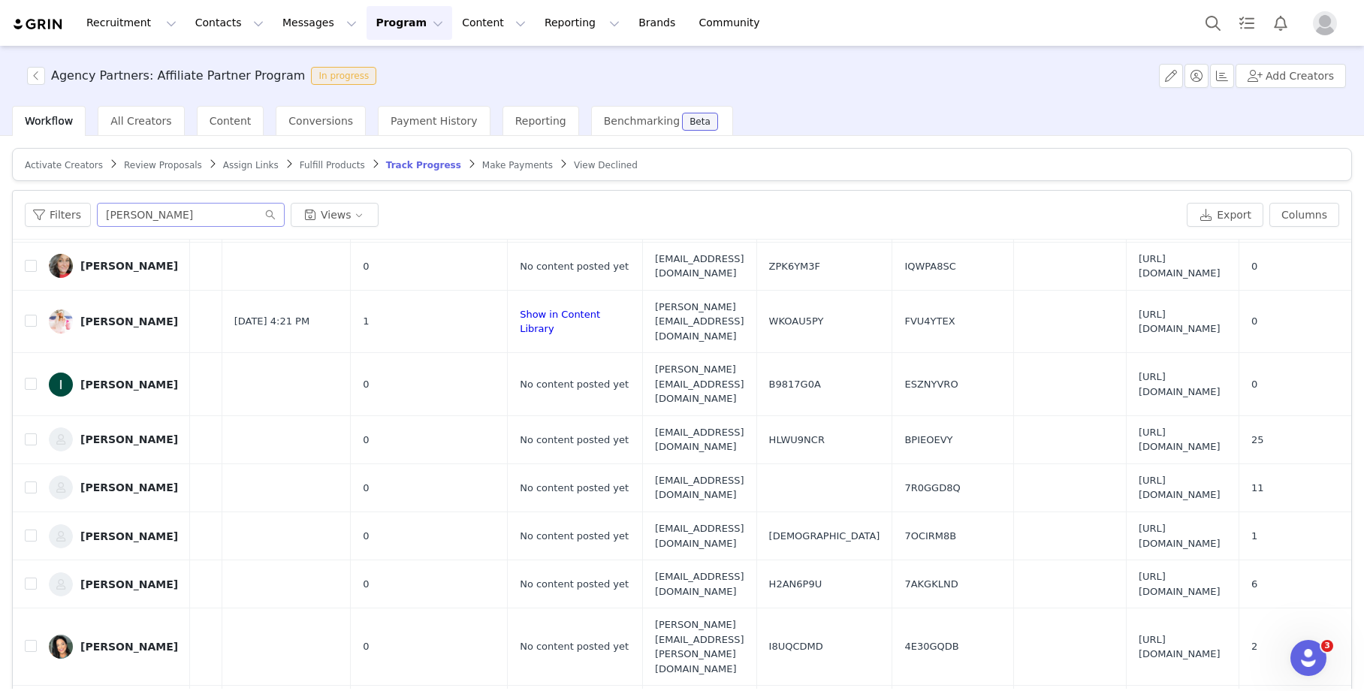
scroll to position [0, 342]
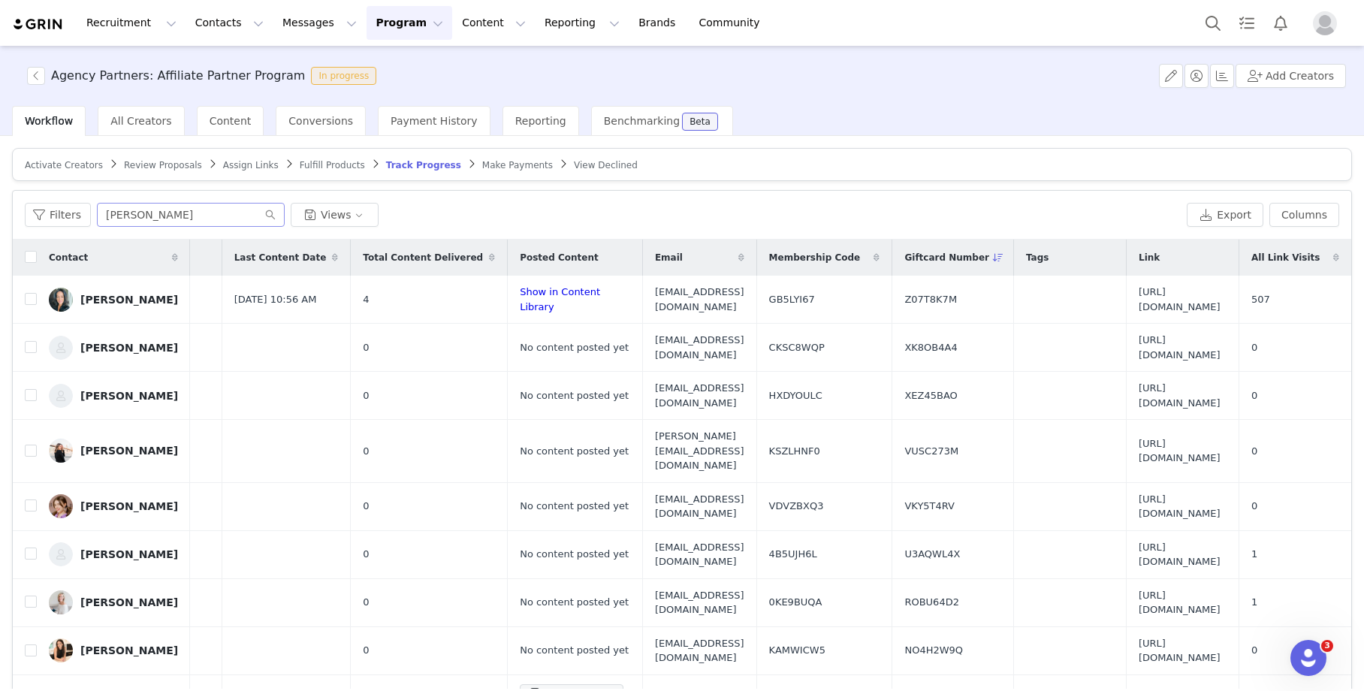
click at [1279, 252] on span "All Link Visits" at bounding box center [1285, 258] width 68 height 14
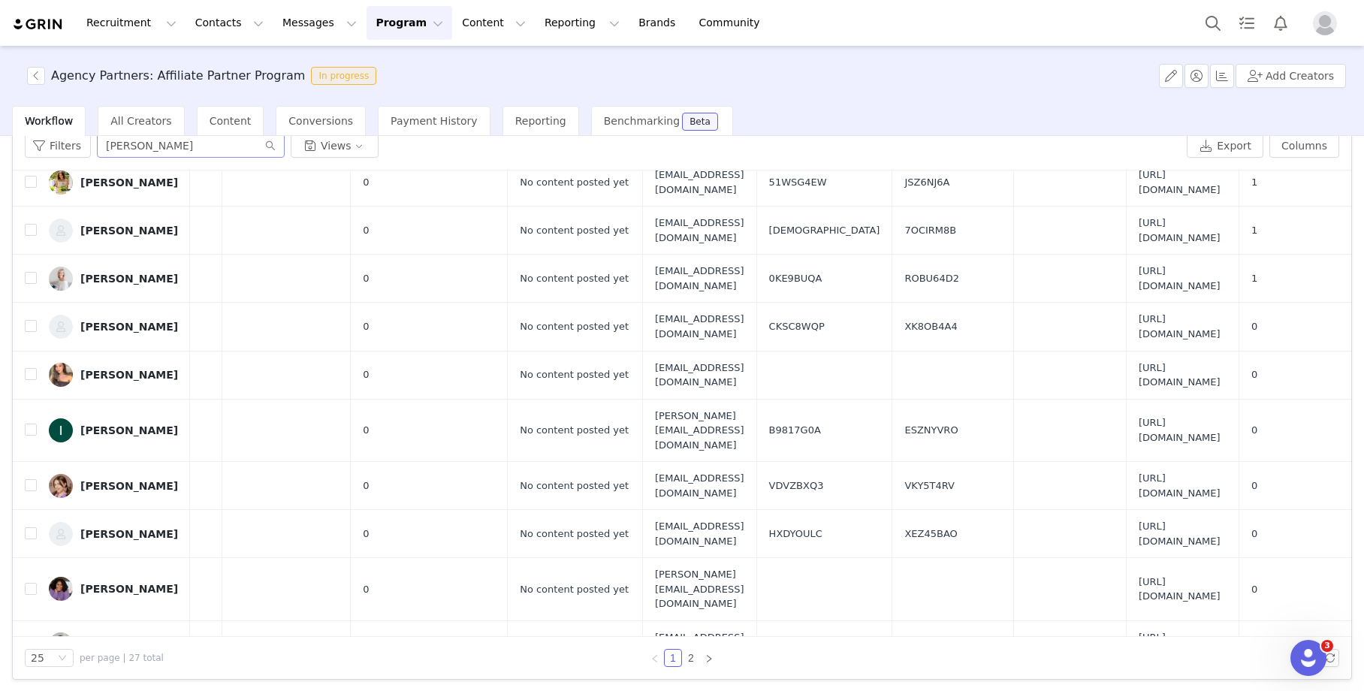
scroll to position [72, 0]
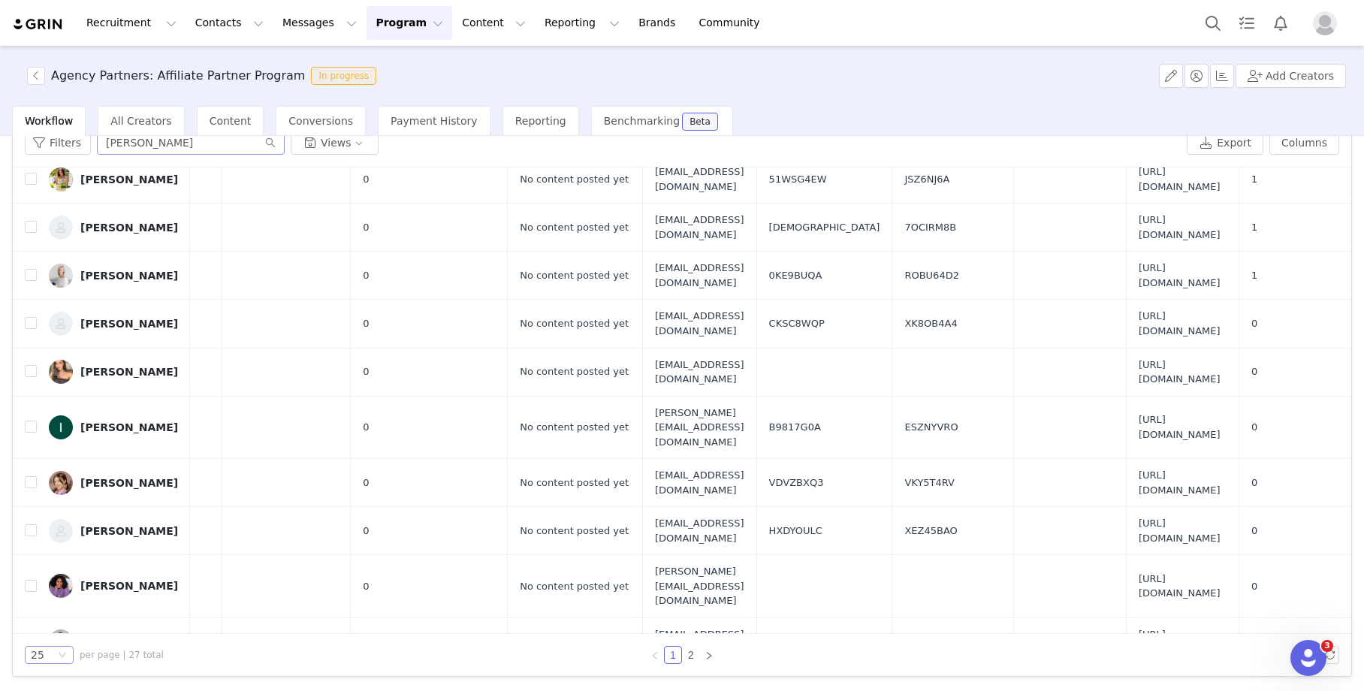
click at [44, 655] on div "25" at bounding box center [43, 655] width 24 height 17
click at [53, 596] on li "50" at bounding box center [49, 604] width 49 height 24
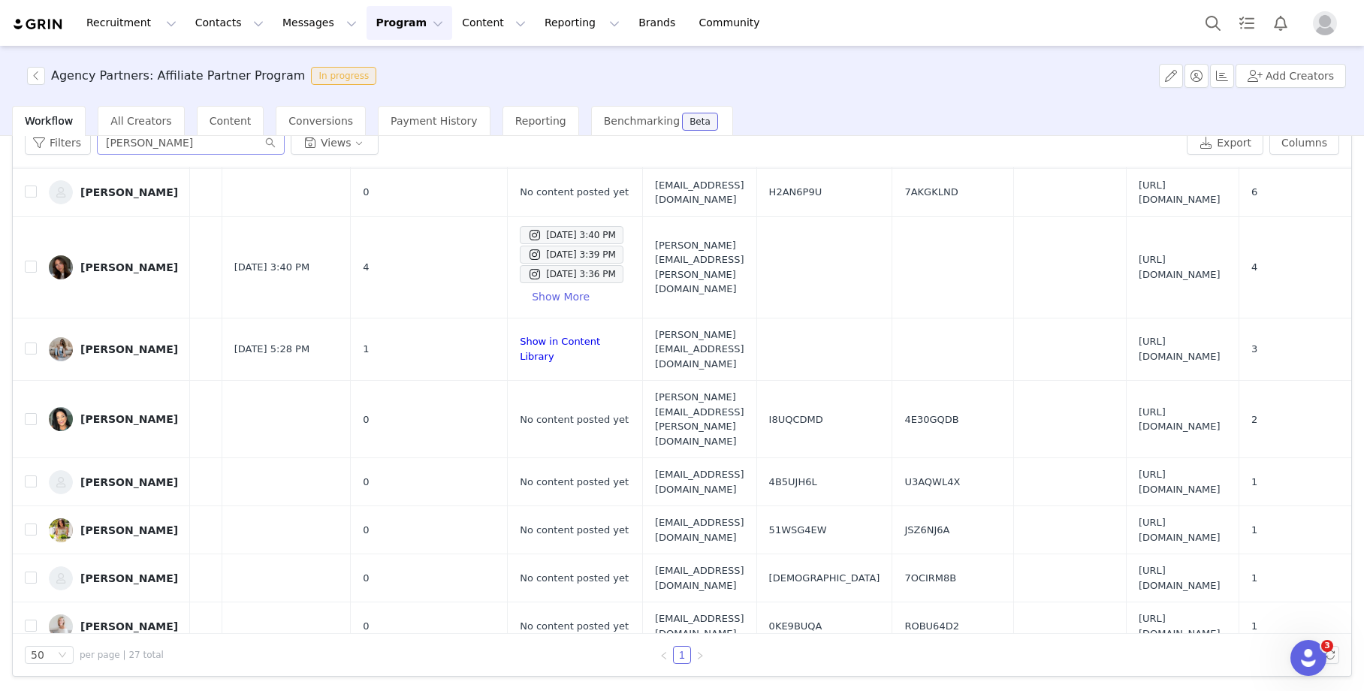
scroll to position [253, 342]
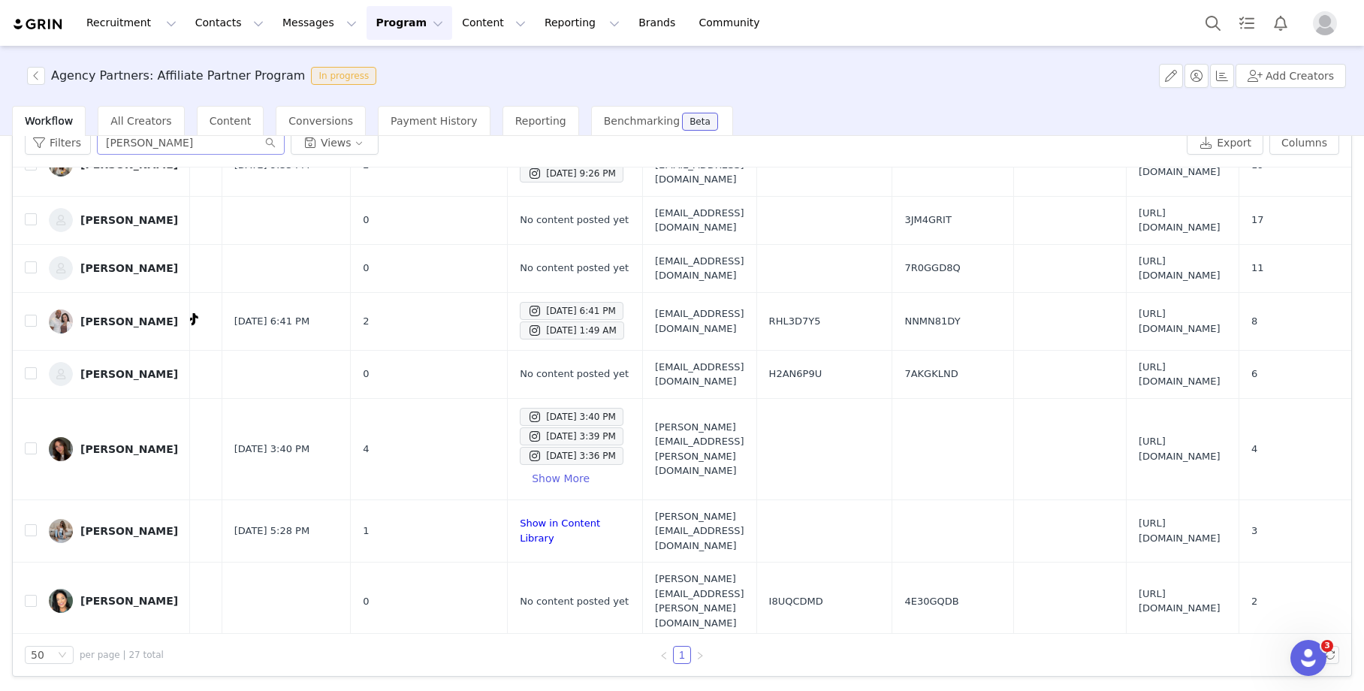
click at [391, 20] on button "Program Program" at bounding box center [409, 23] width 86 height 34
click at [414, 65] on div "Activations" at bounding box center [402, 67] width 101 height 16
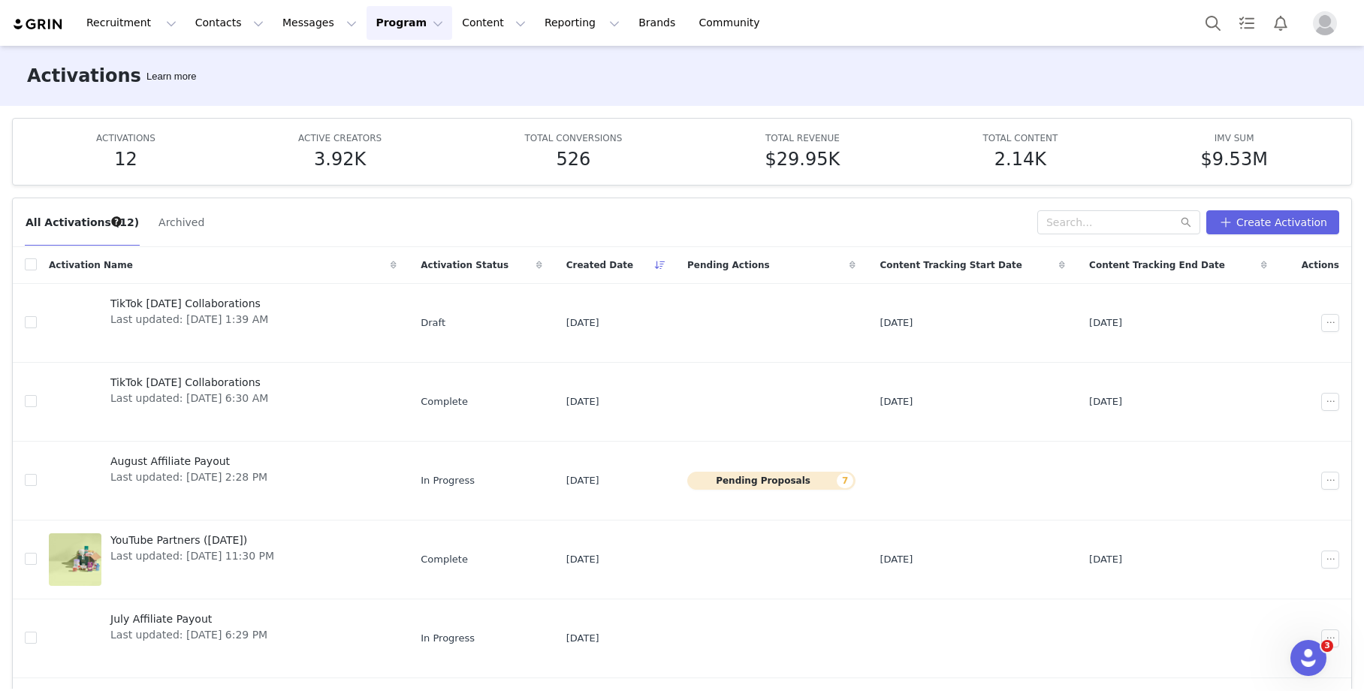
click at [394, 23] on button "Program Program" at bounding box center [409, 23] width 86 height 34
click at [417, 70] on div "Activations" at bounding box center [402, 67] width 101 height 16
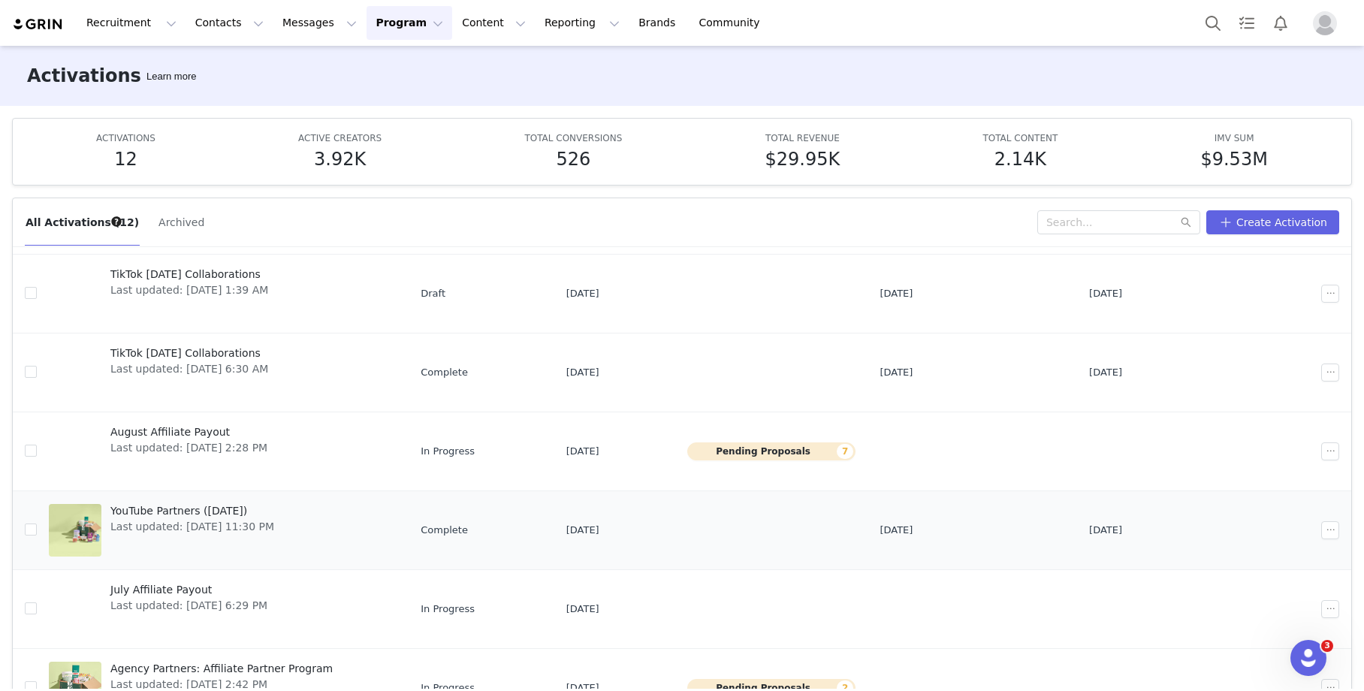
scroll to position [132, 0]
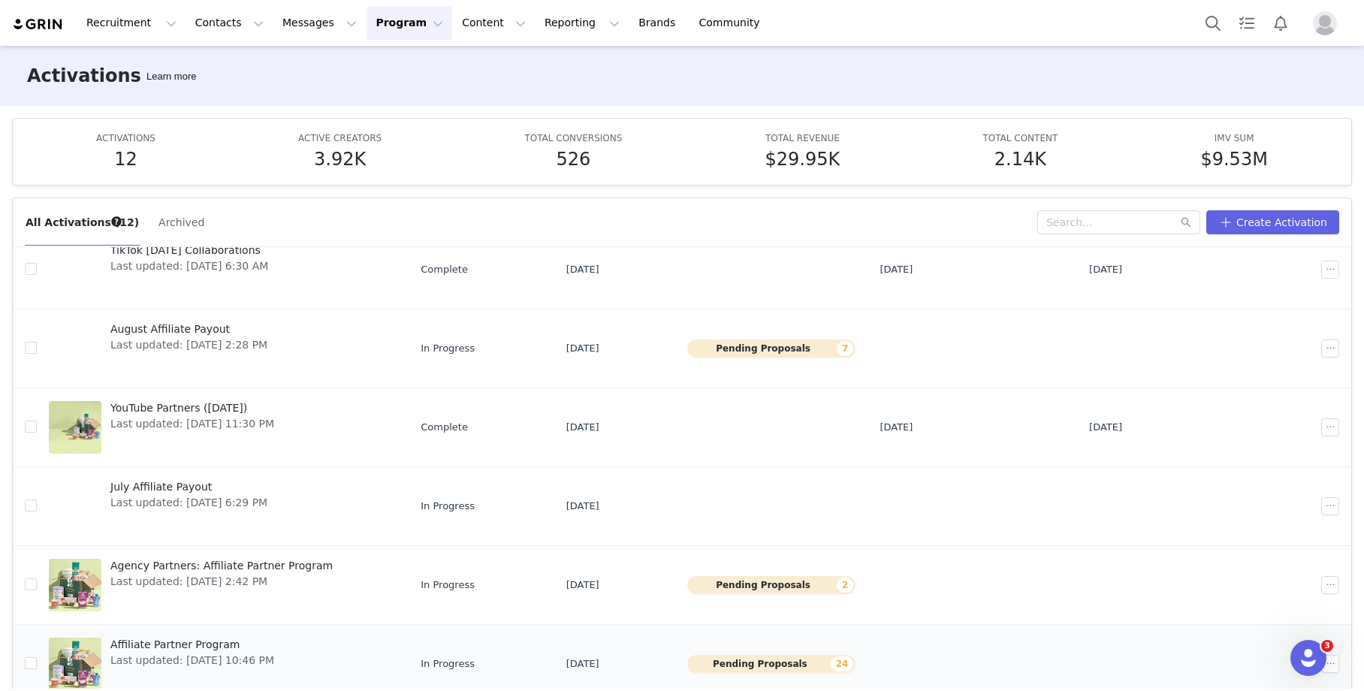
click at [190, 647] on span "Affiliate Partner Program" at bounding box center [192, 645] width 164 height 16
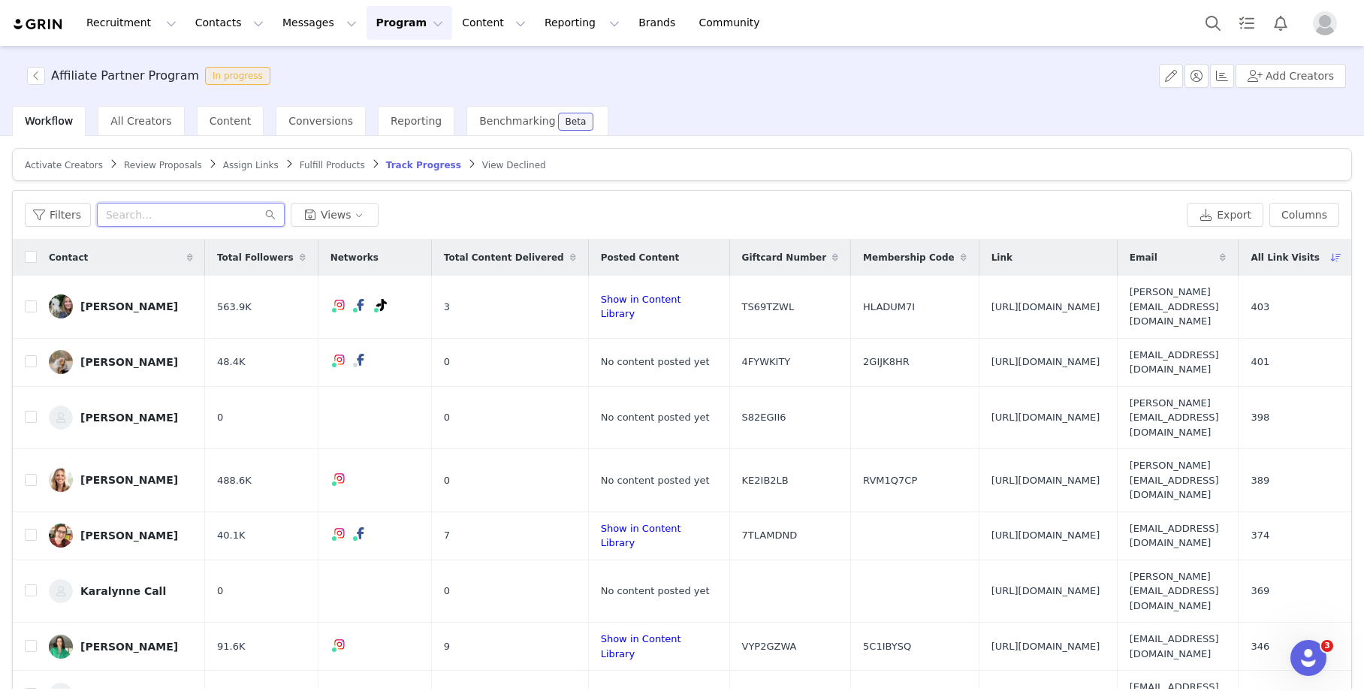
click at [203, 222] on input "text" at bounding box center [191, 215] width 188 height 24
paste input "makaylasmucker"
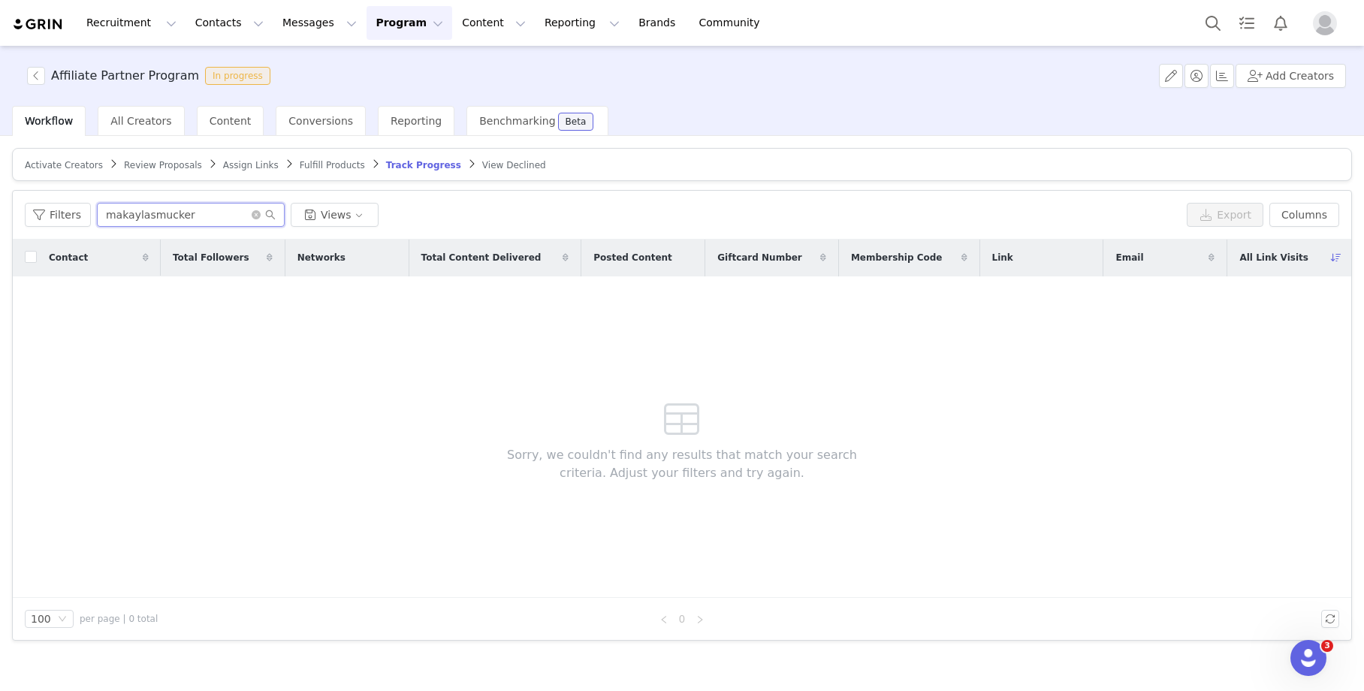
type input "makaylasmucker"
click at [366, 27] on button "Program Program" at bounding box center [409, 23] width 86 height 34
click at [389, 73] on p "Activations" at bounding box center [384, 67] width 58 height 16
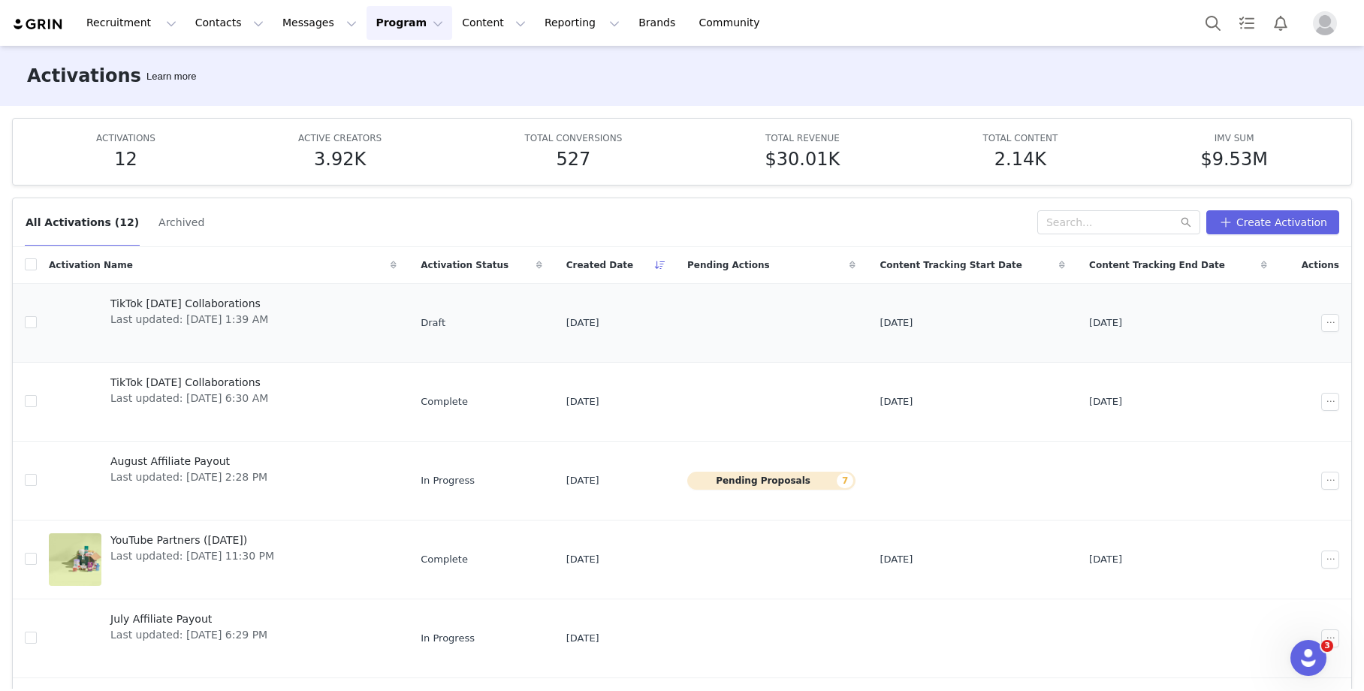
scroll to position [359, 0]
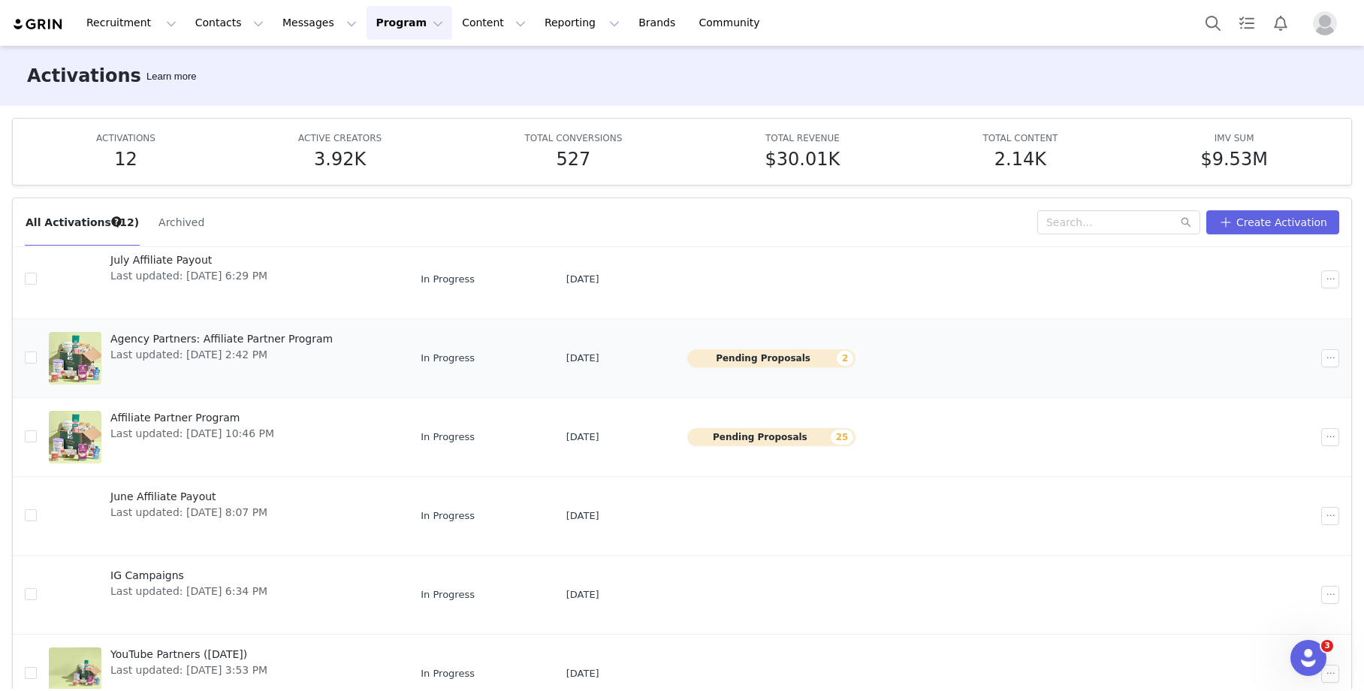
click at [219, 339] on span "Agency Partners: Affiliate Partner Program" at bounding box center [221, 339] width 222 height 16
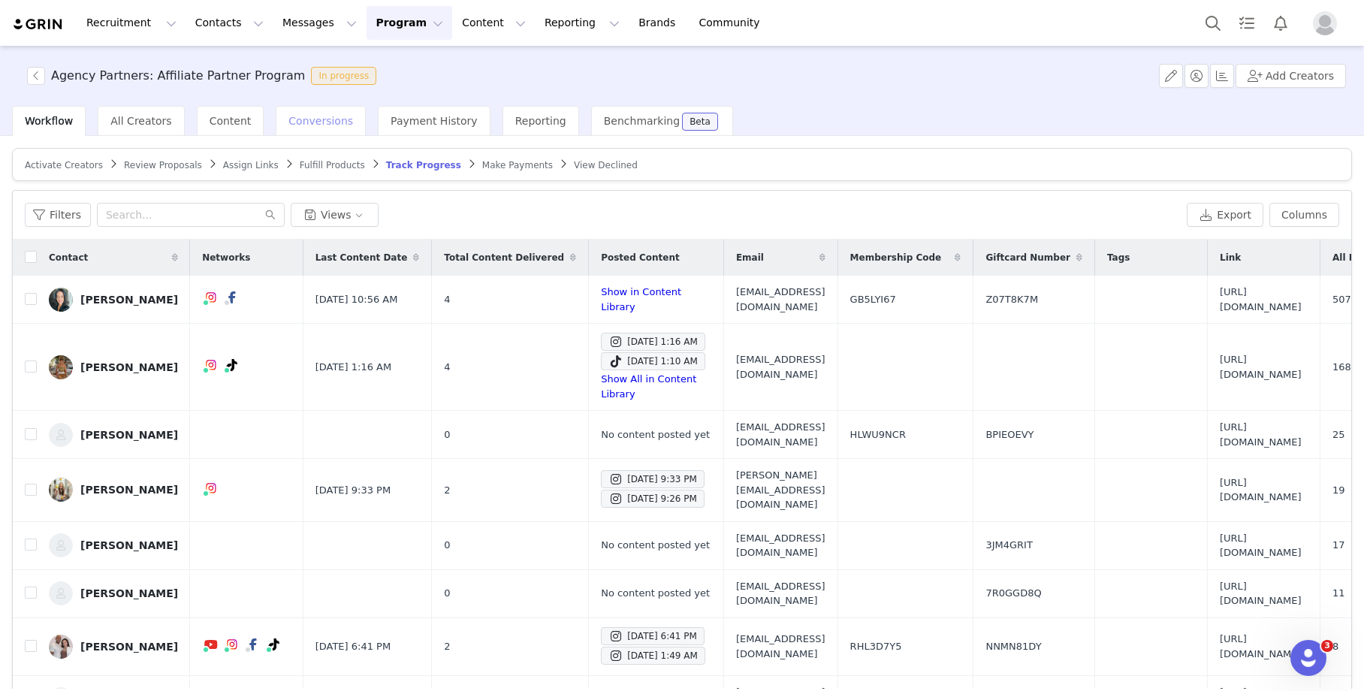
click at [303, 118] on span "Conversions" at bounding box center [320, 121] width 65 height 12
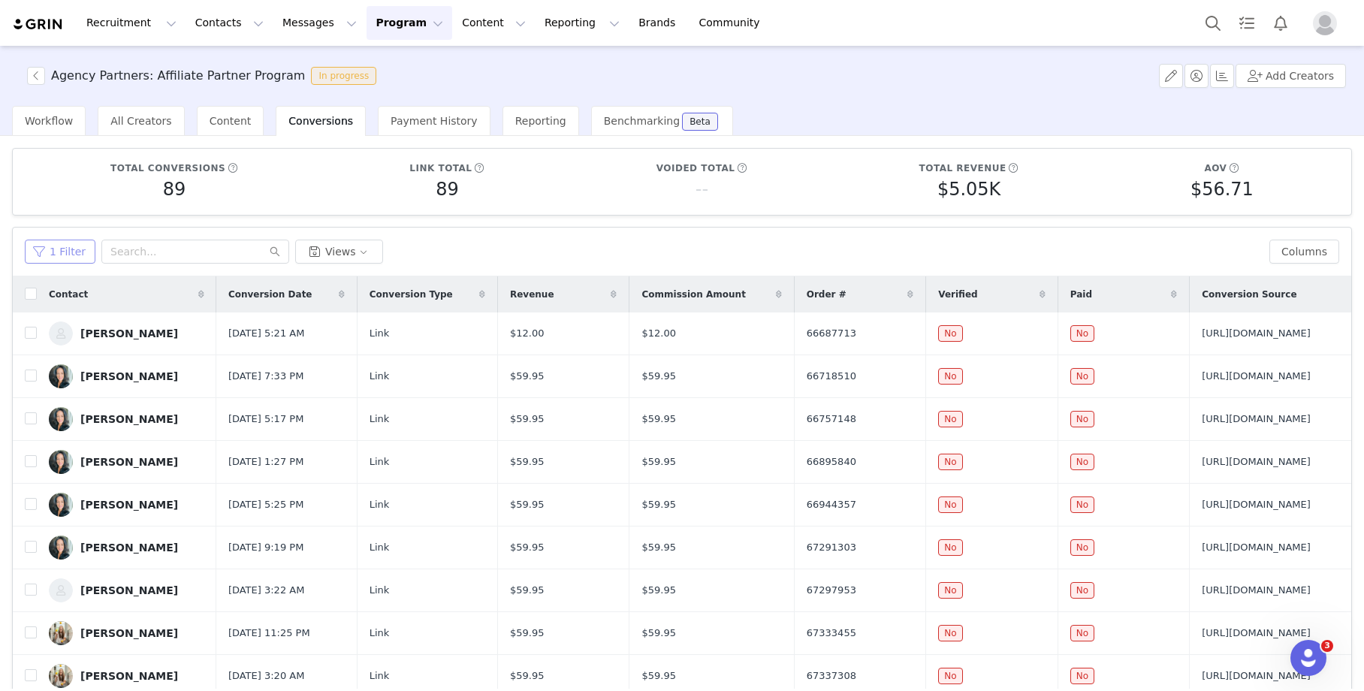
click at [68, 251] on button "1 Filter" at bounding box center [60, 252] width 71 height 24
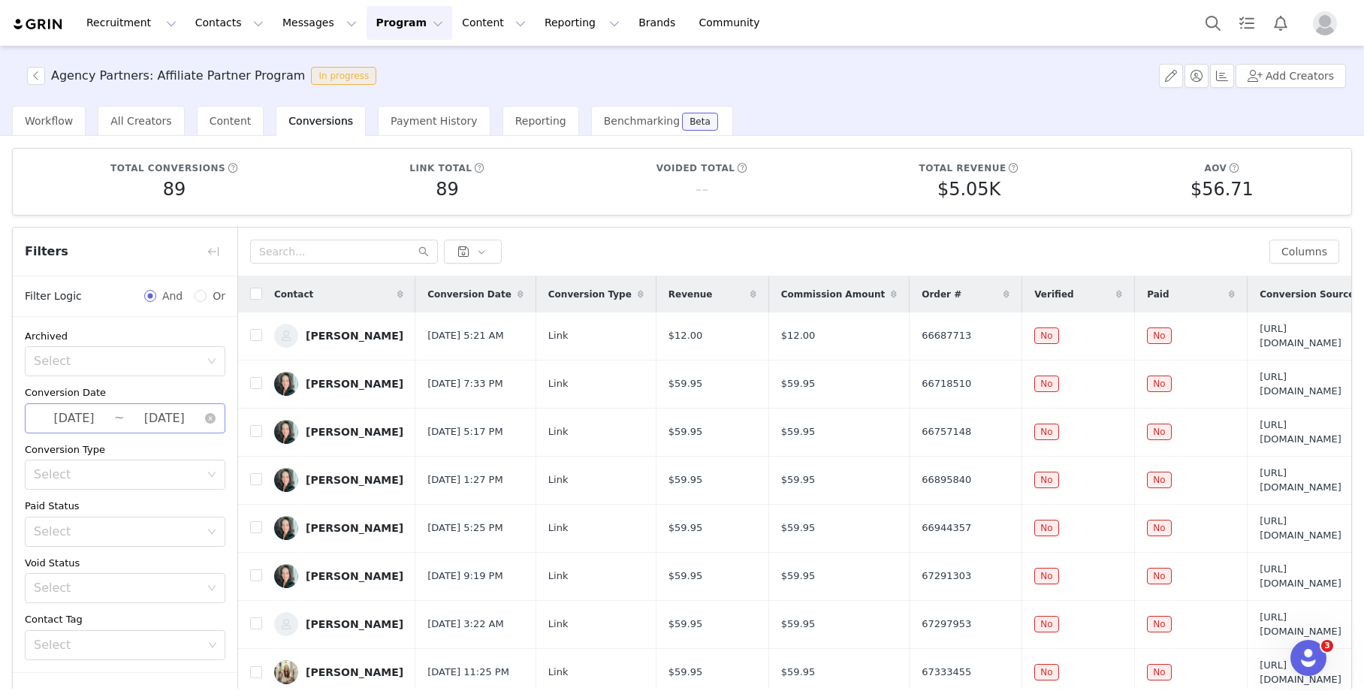
click at [158, 412] on input "2025-09-30" at bounding box center [164, 418] width 80 height 20
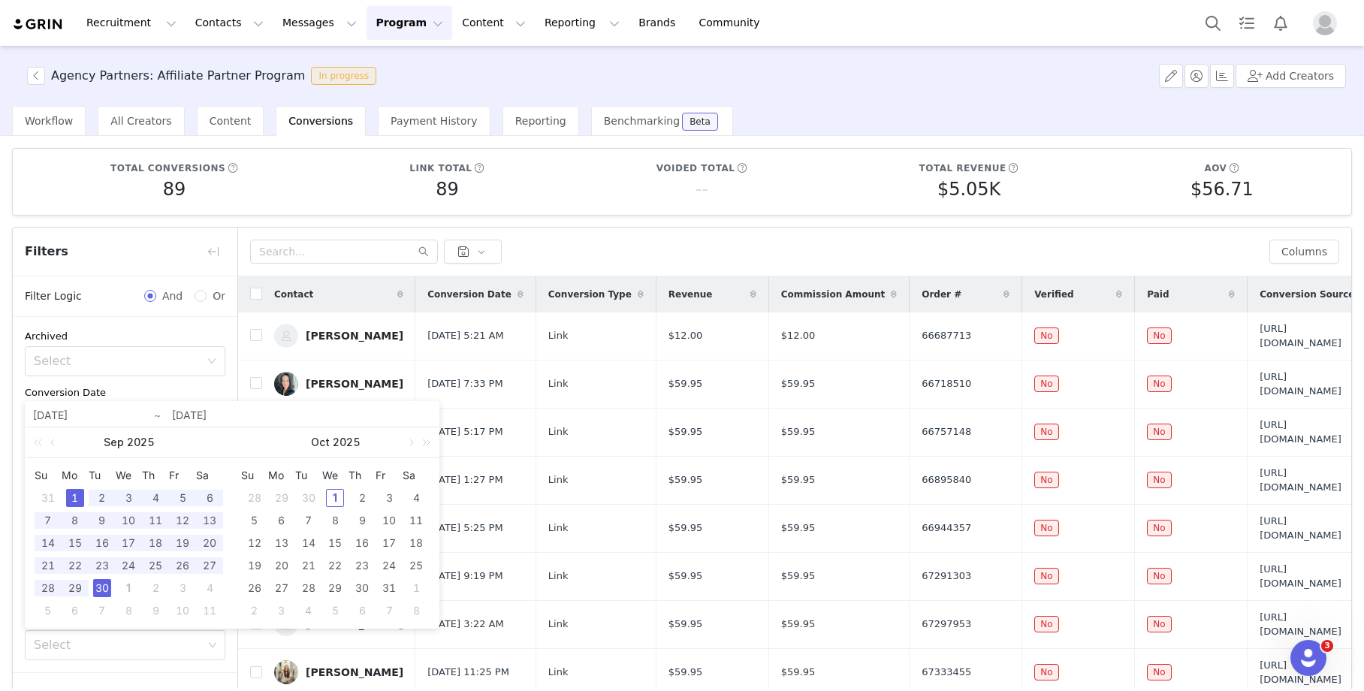
click at [72, 496] on div "1" at bounding box center [75, 498] width 18 height 18
click at [110, 595] on div "30" at bounding box center [102, 588] width 18 height 18
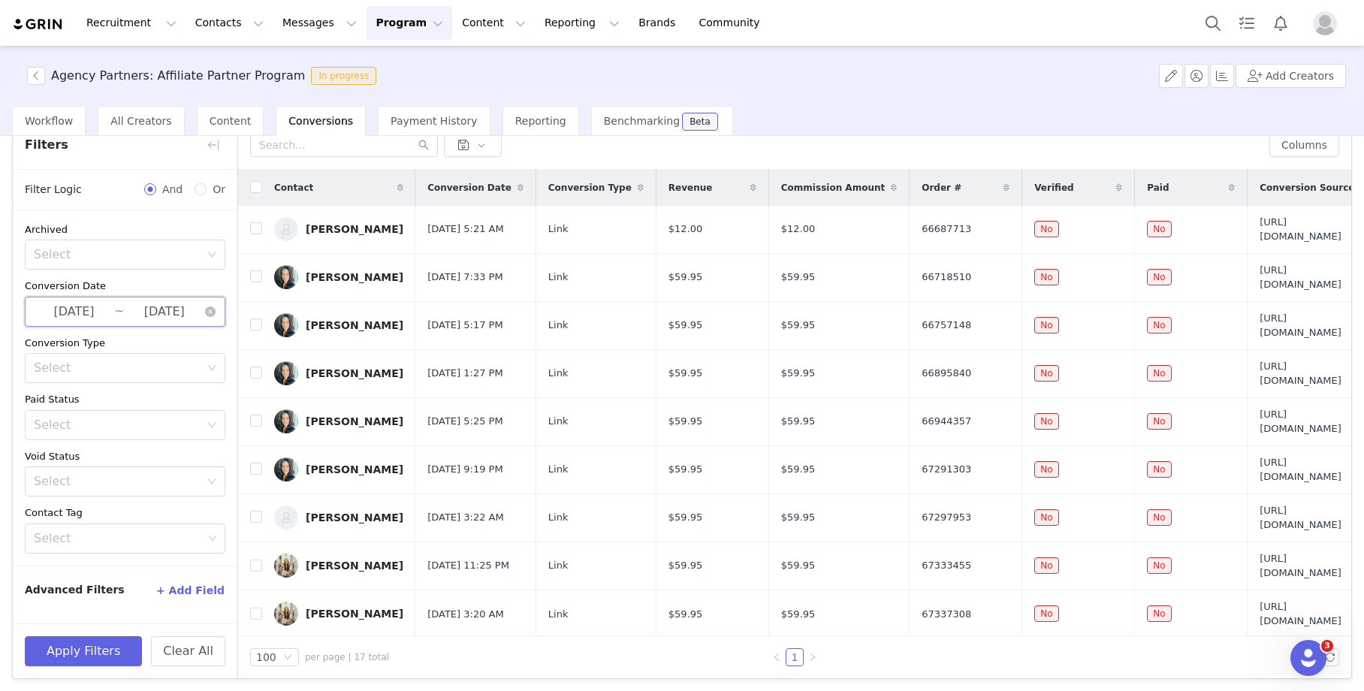
scroll to position [109, 0]
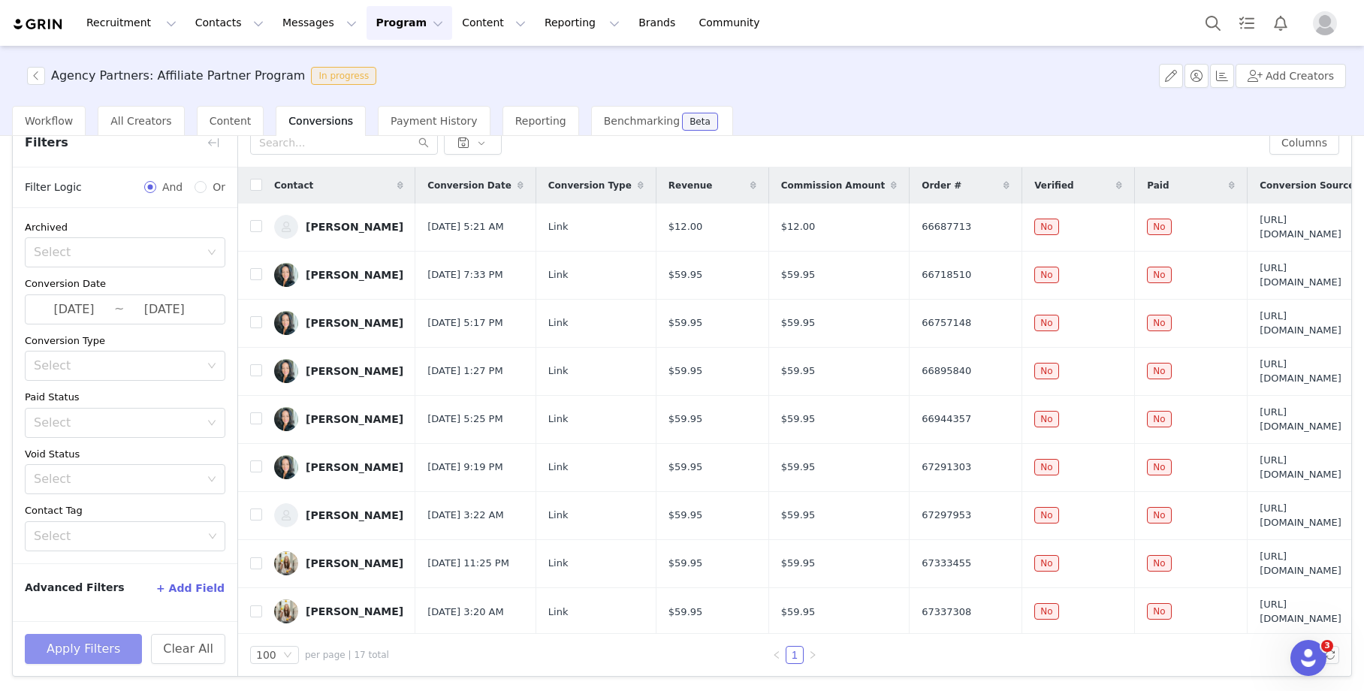
click at [103, 639] on button "Apply Filters" at bounding box center [83, 649] width 117 height 30
click at [258, 191] on input "checkbox" at bounding box center [256, 185] width 12 height 12
checkbox input "true"
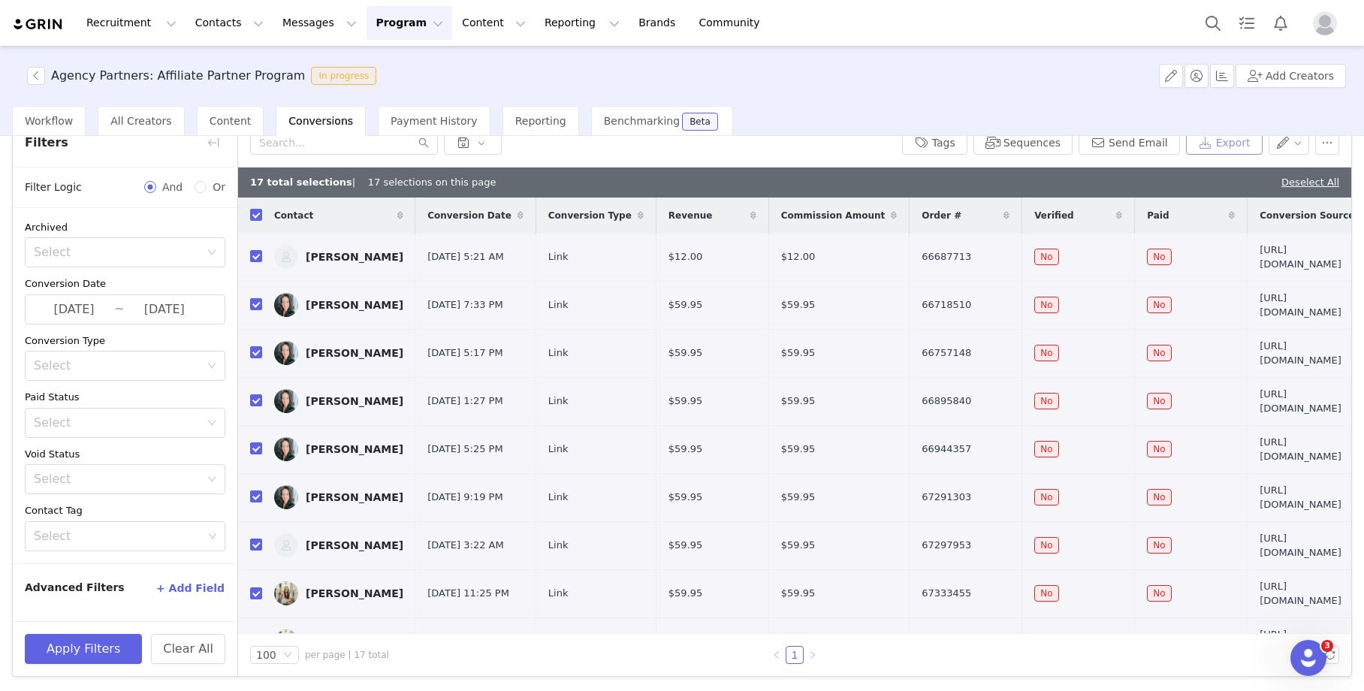
click at [1246, 148] on button "Export" at bounding box center [1224, 143] width 77 height 24
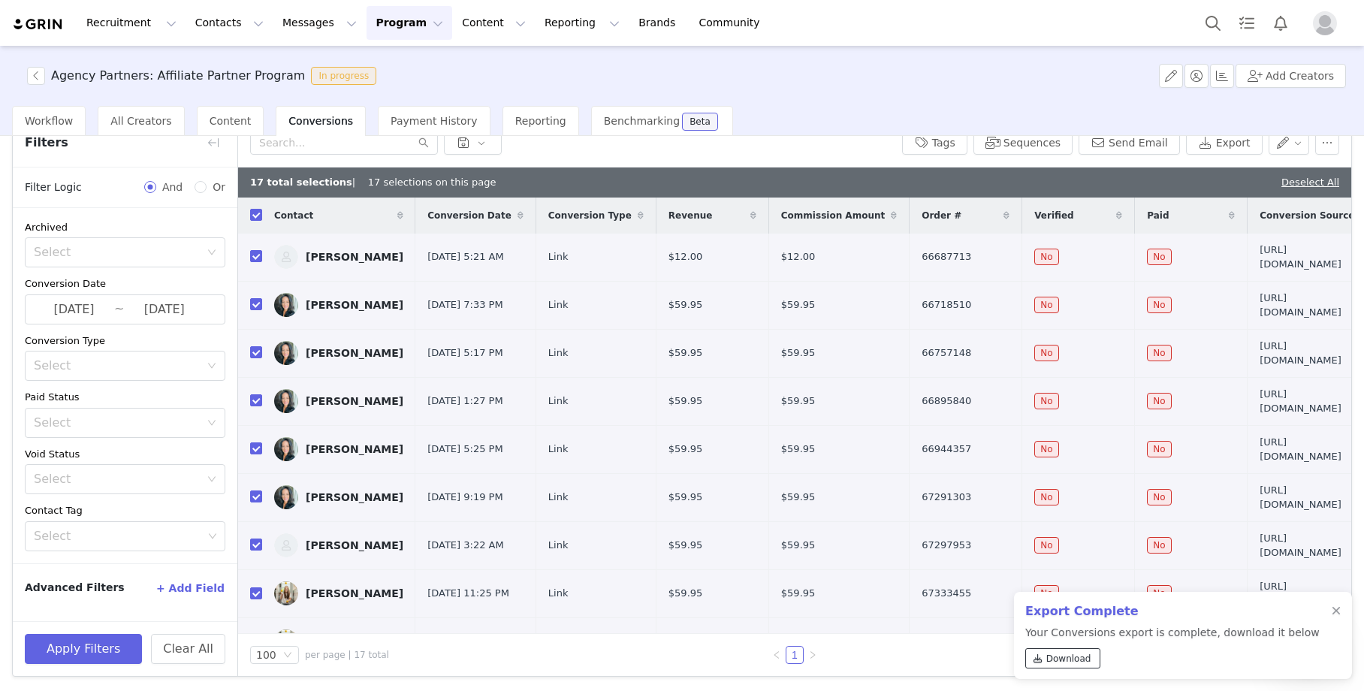
click at [1075, 653] on span "Download" at bounding box center [1068, 659] width 45 height 14
click at [391, 44] on div "Recruitment Recruitment Creator Search Curated Lists Landing Pages Web Extensio…" at bounding box center [682, 23] width 1364 height 46
click at [390, 32] on button "Program Program" at bounding box center [409, 23] width 86 height 34
click at [398, 80] on link "Partnerships" at bounding box center [402, 94] width 119 height 28
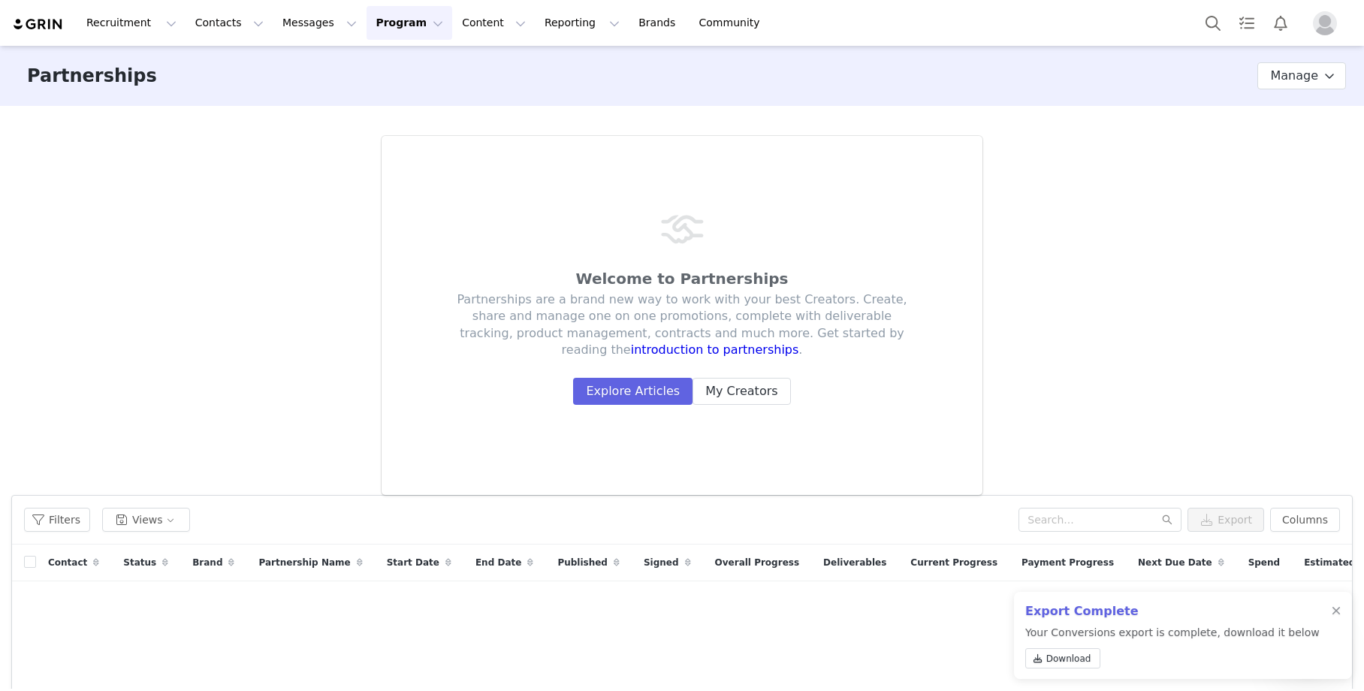
click at [396, 23] on button "Program Program" at bounding box center [409, 23] width 86 height 34
click at [402, 70] on p "Activations" at bounding box center [384, 67] width 58 height 16
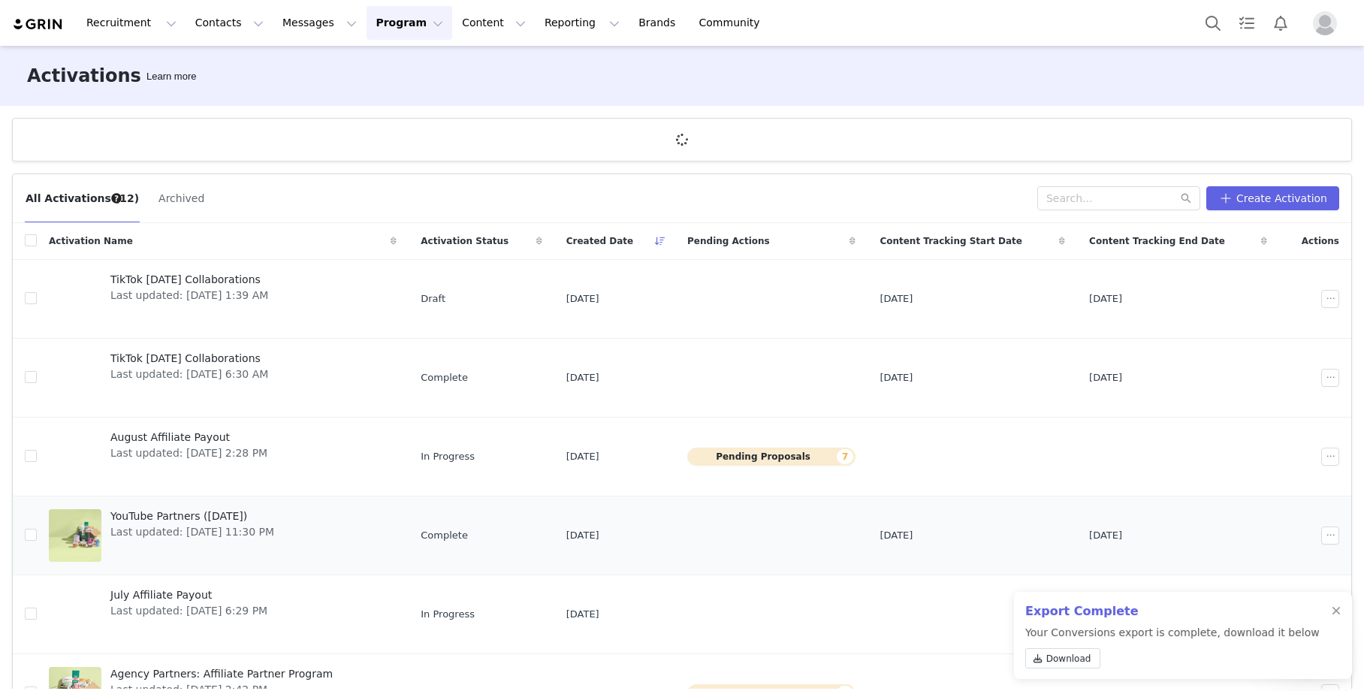
scroll to position [318, 0]
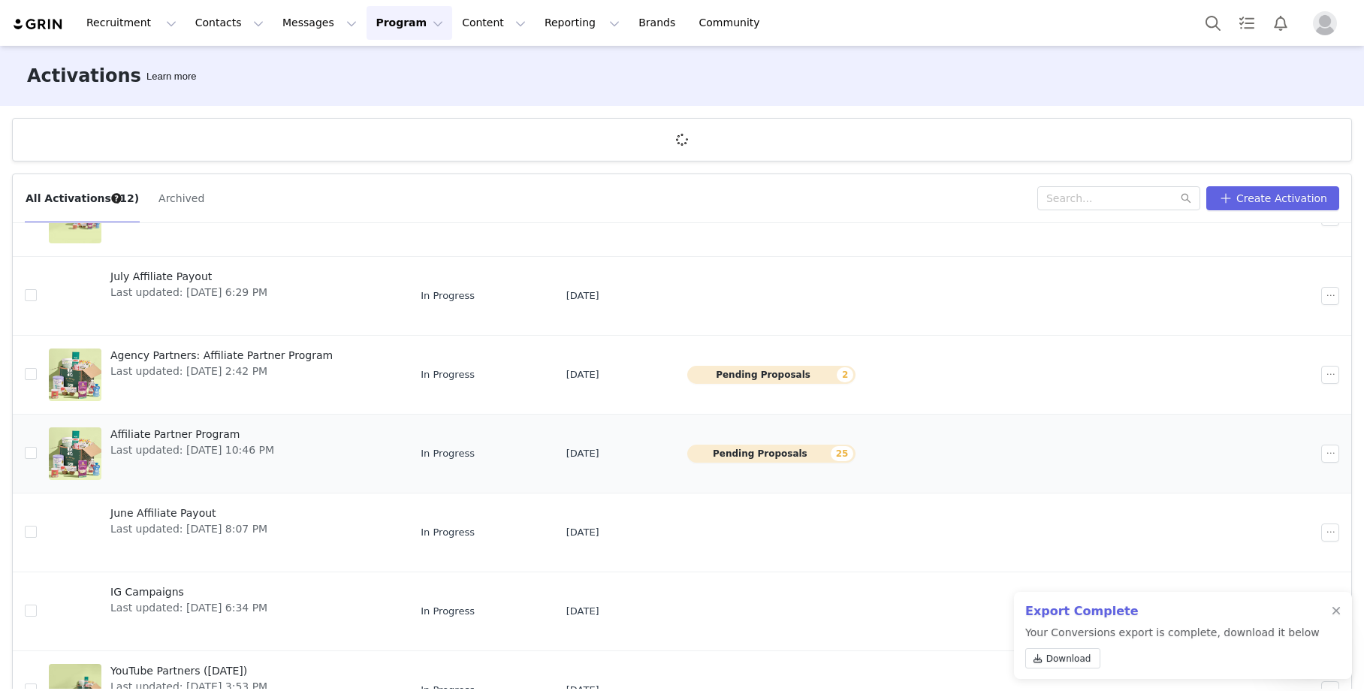
click at [186, 434] on span "Affiliate Partner Program" at bounding box center [192, 435] width 164 height 16
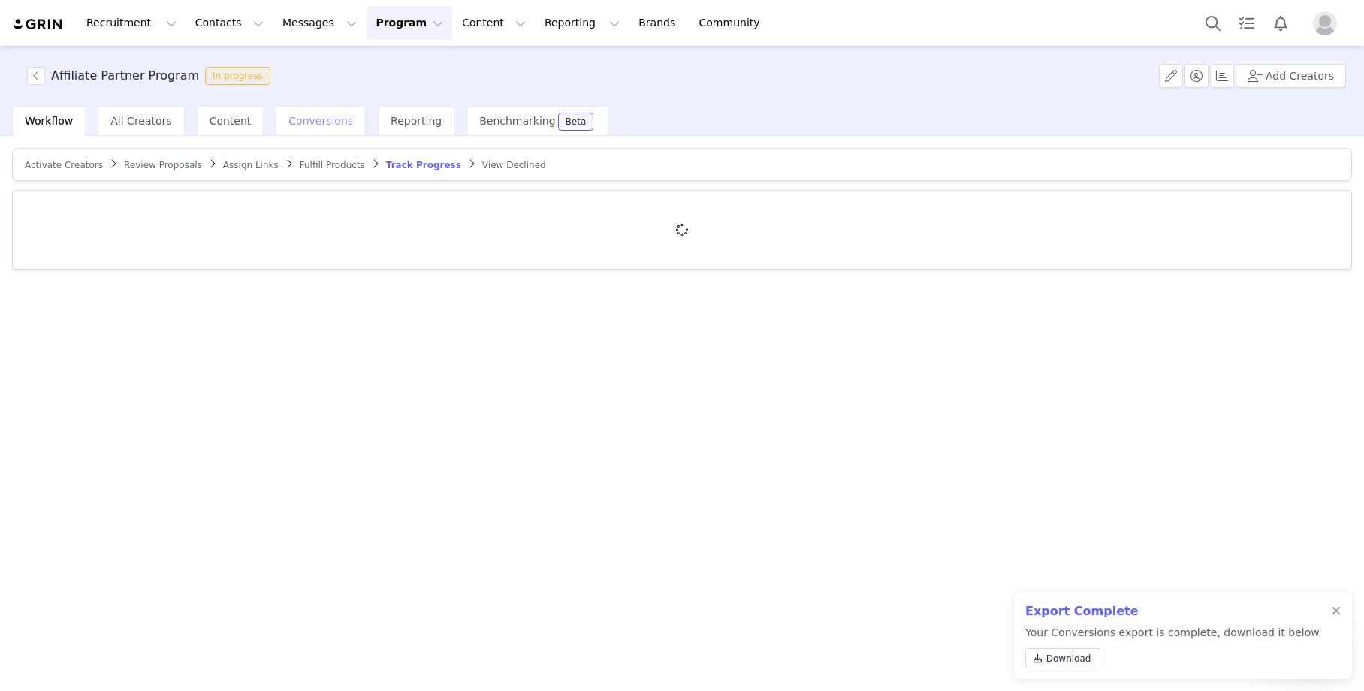
click at [311, 117] on span "Conversions" at bounding box center [320, 121] width 65 height 12
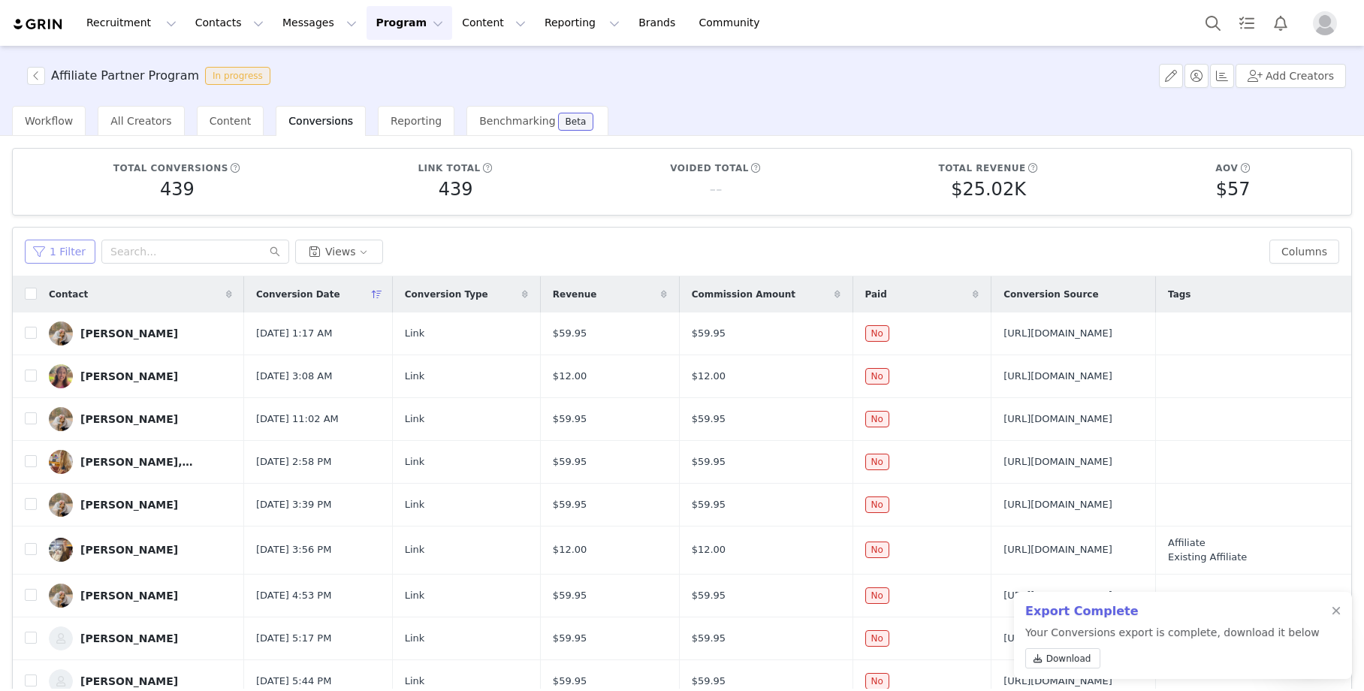
click at [56, 246] on button "1 Filter" at bounding box center [60, 252] width 71 height 24
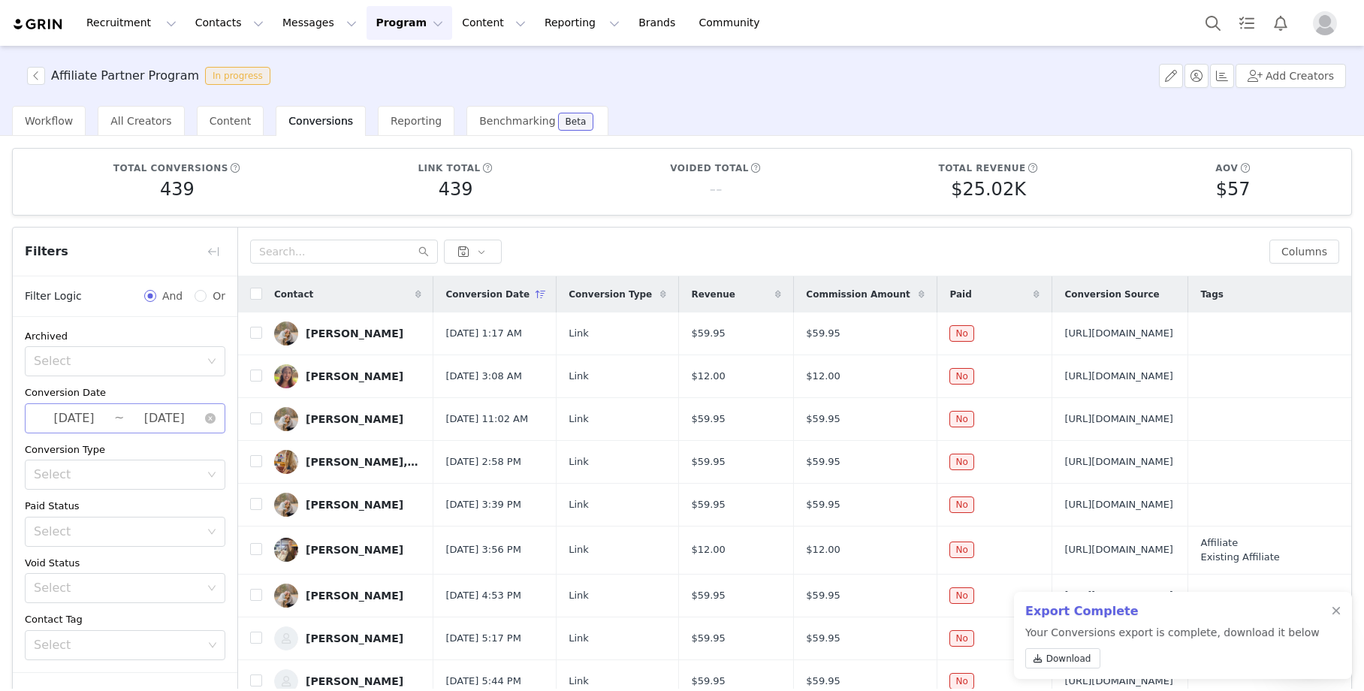
click at [132, 415] on input "2025-10-01" at bounding box center [164, 418] width 80 height 20
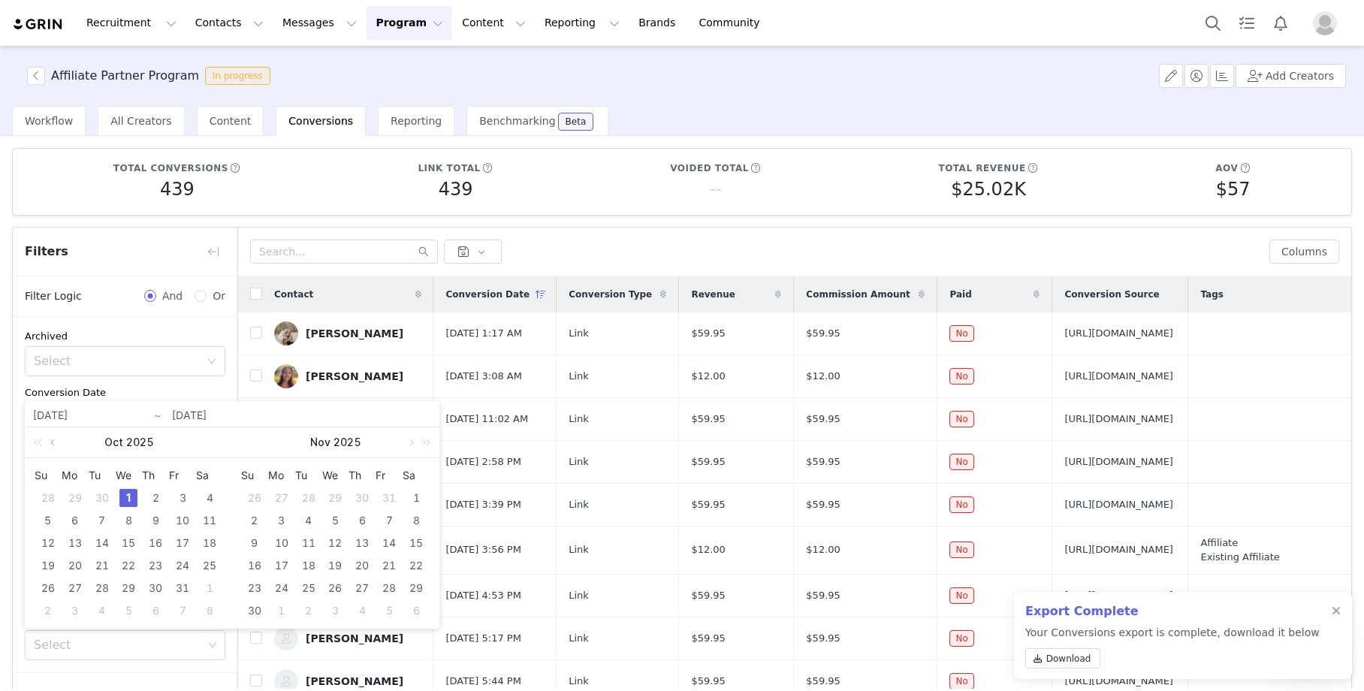
click at [47, 439] on link at bounding box center [54, 442] width 14 height 30
click at [71, 493] on div "1" at bounding box center [75, 498] width 18 height 18
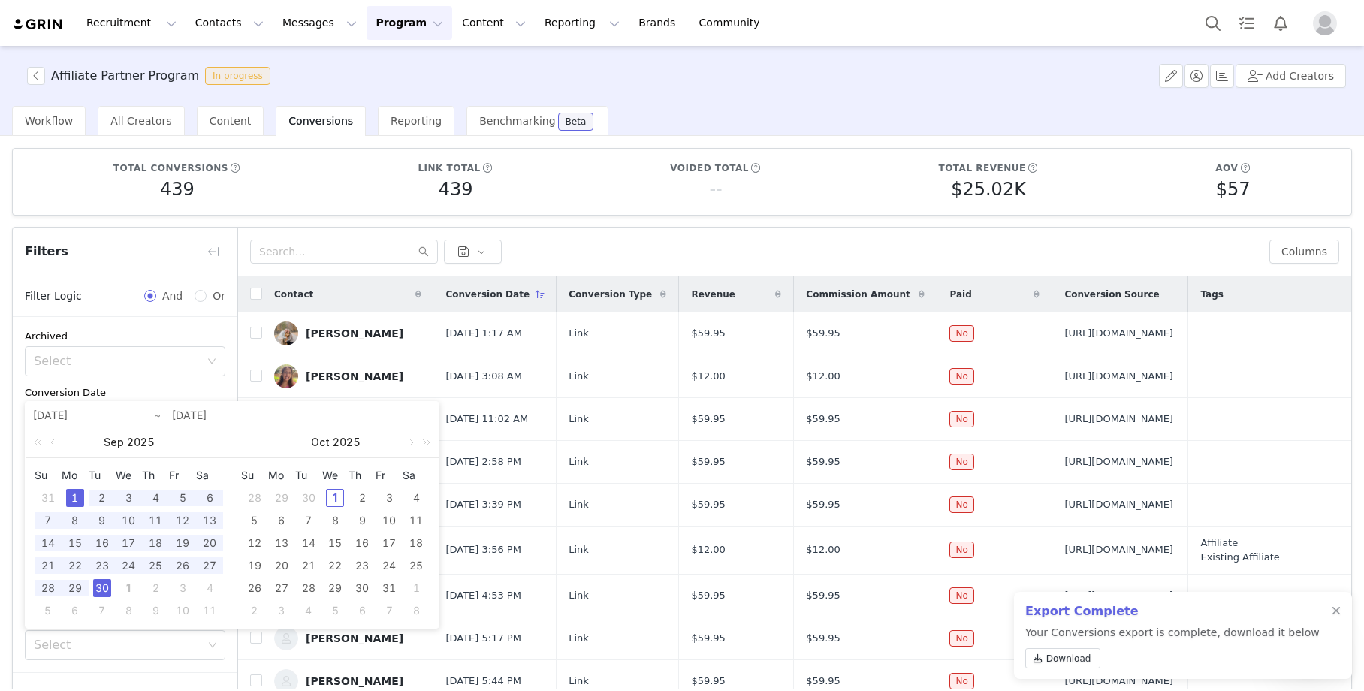
click at [97, 586] on div "30" at bounding box center [102, 588] width 18 height 18
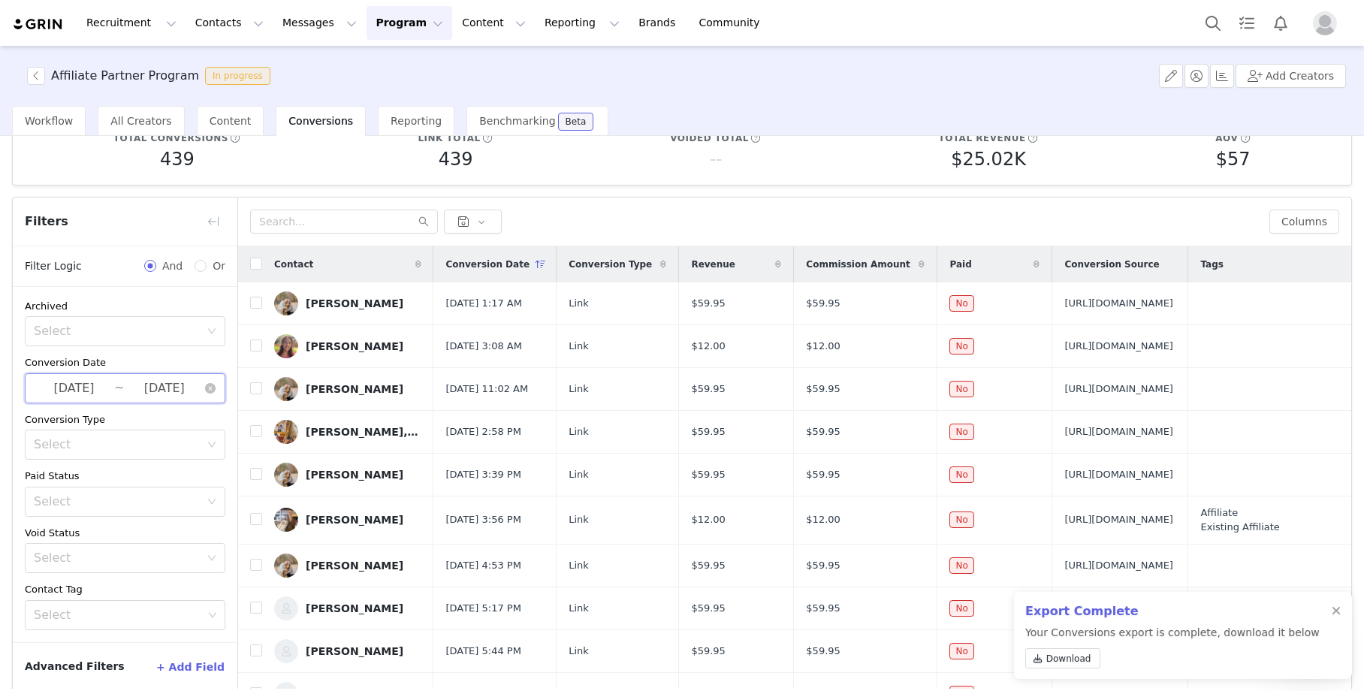
scroll to position [109, 0]
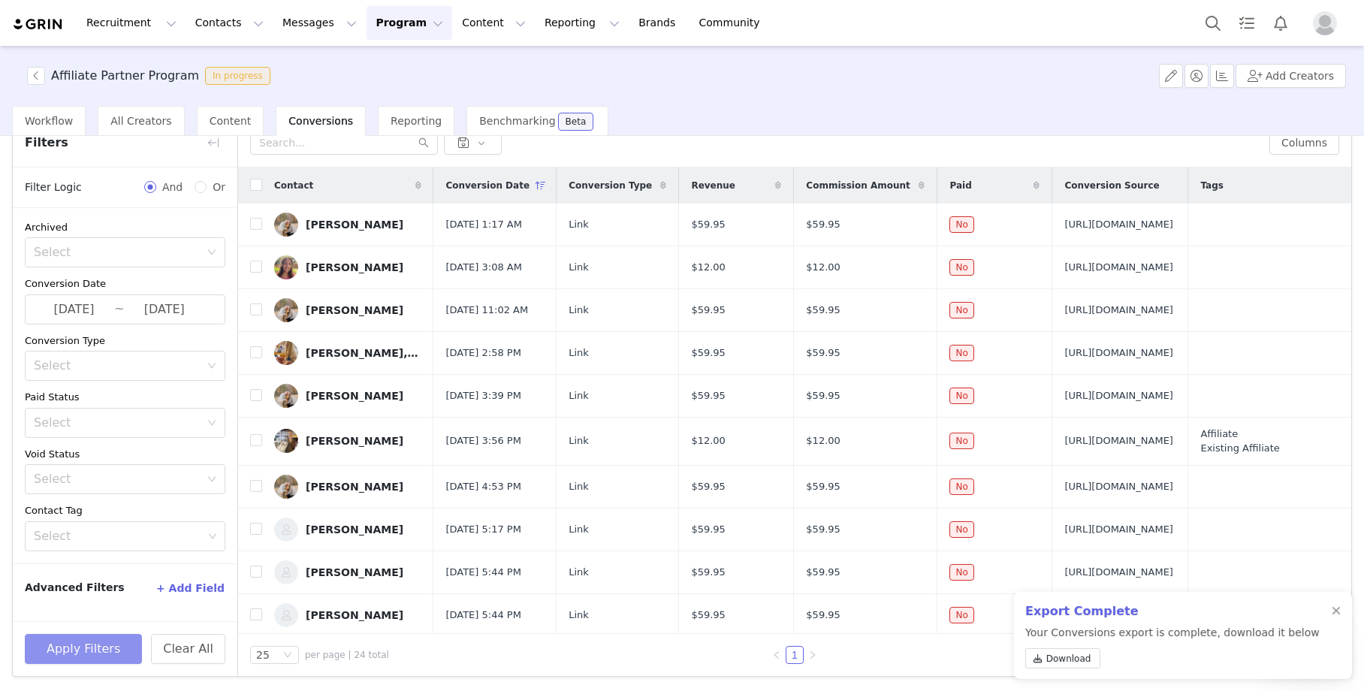
click at [114, 654] on button "Apply Filters" at bounding box center [83, 649] width 117 height 30
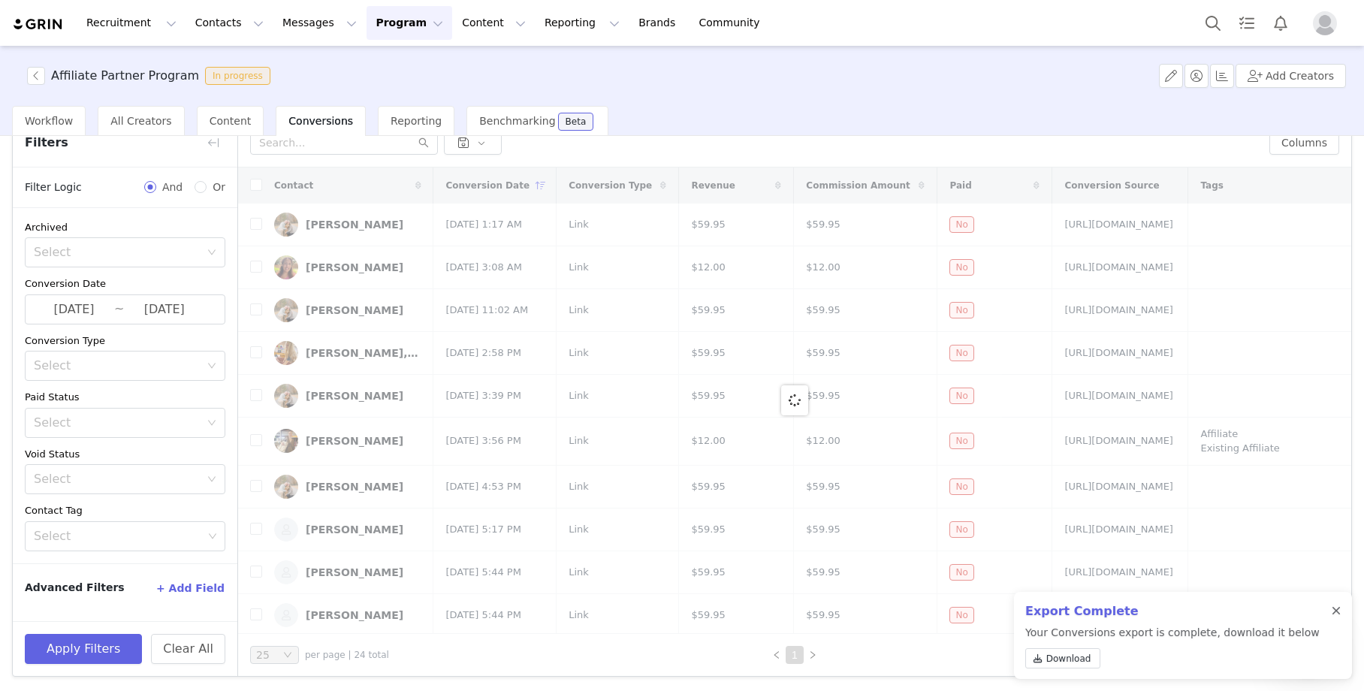
click at [1335, 610] on div at bounding box center [1335, 611] width 9 height 12
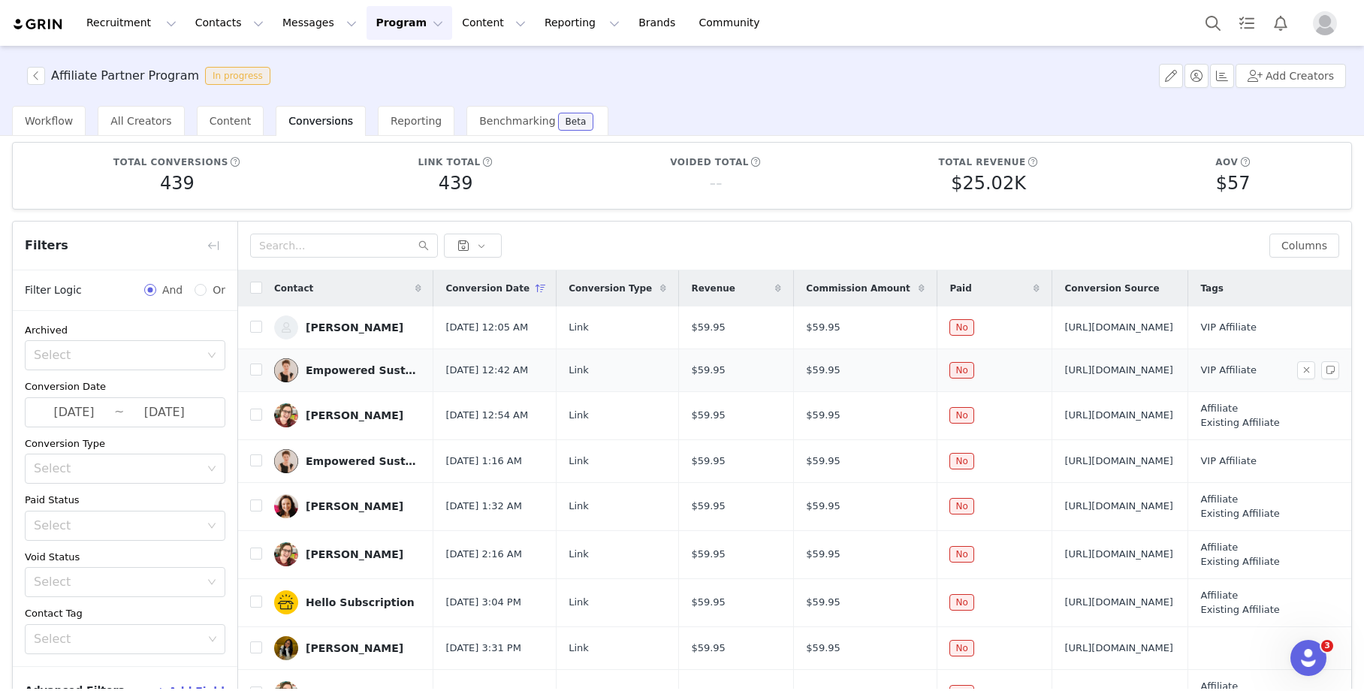
scroll to position [0, 0]
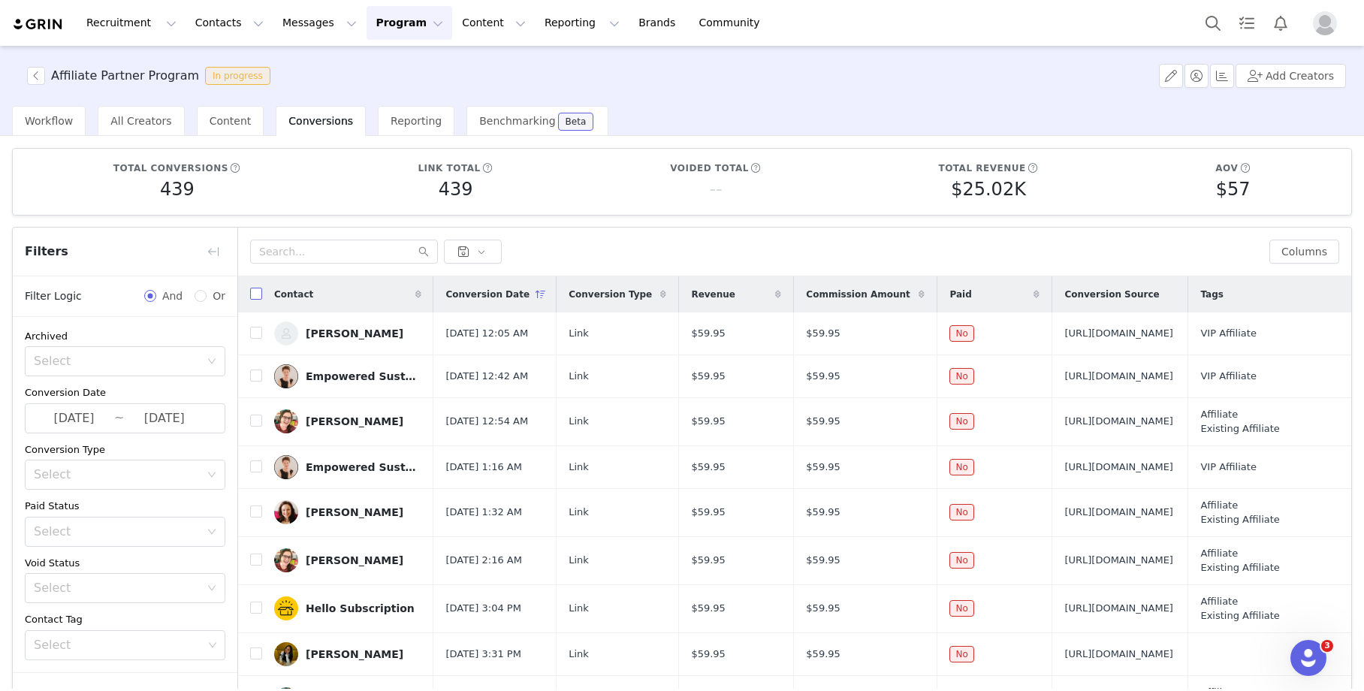
click at [254, 291] on input "checkbox" at bounding box center [256, 294] width 12 height 12
checkbox input "true"
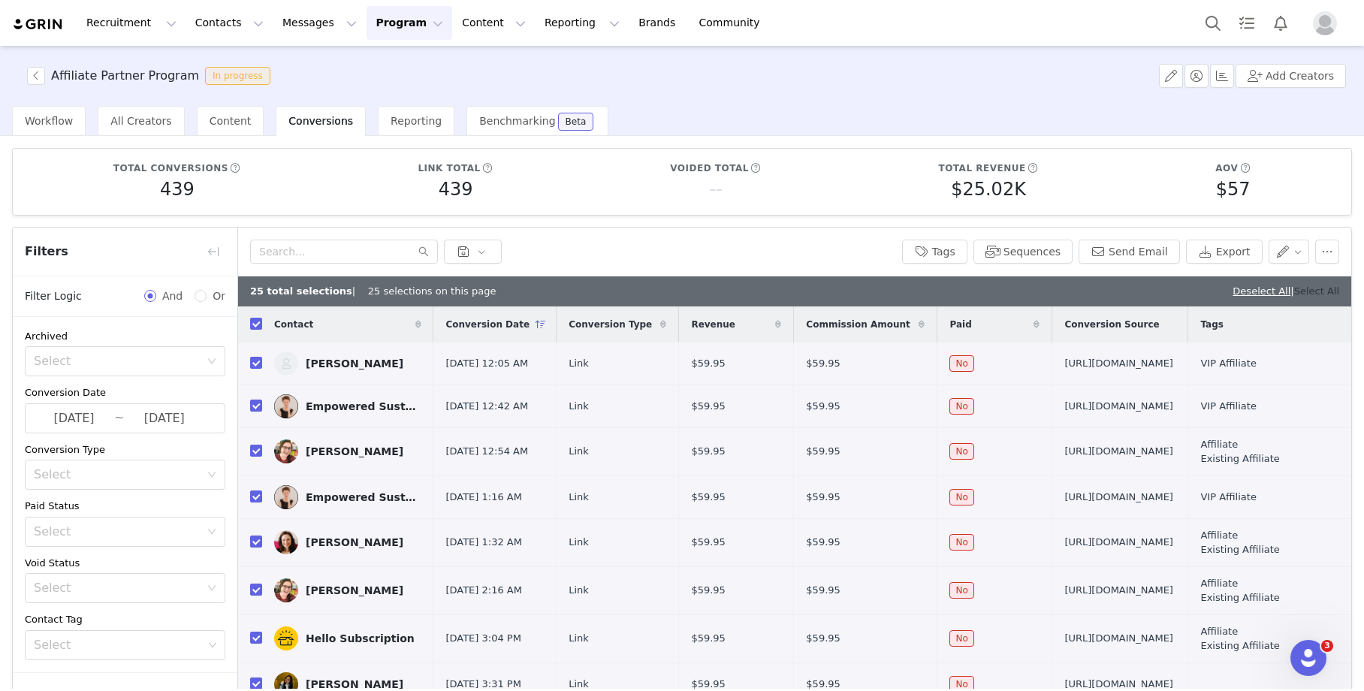
click at [1307, 293] on link "Select All" at bounding box center [1316, 290] width 45 height 11
click at [1219, 251] on button "Export" at bounding box center [1224, 252] width 77 height 24
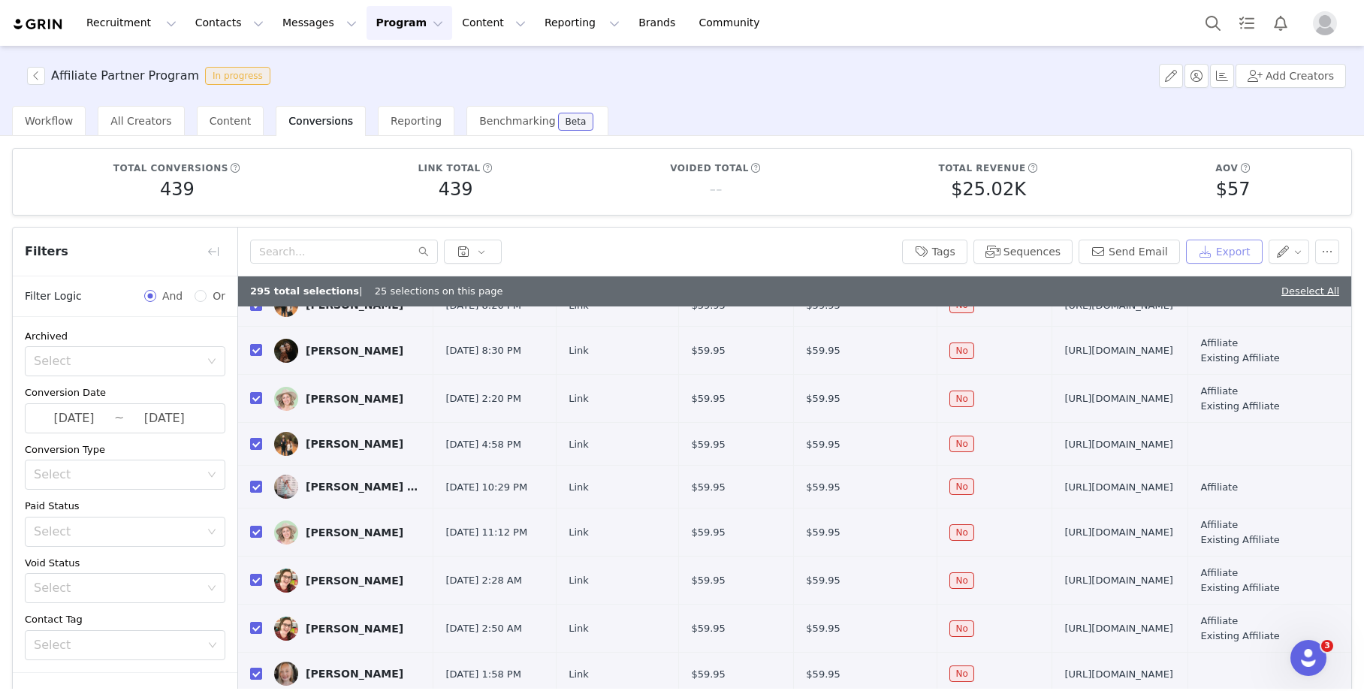
scroll to position [842, 0]
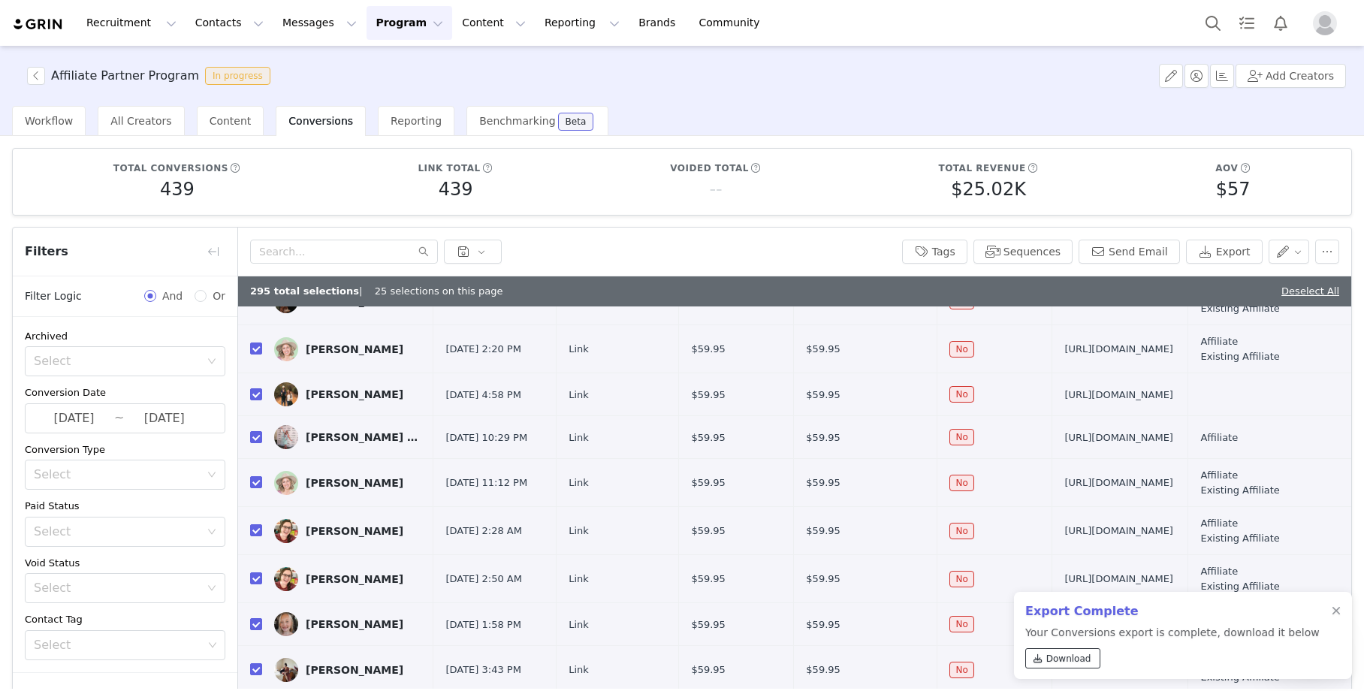
click at [1080, 659] on span "Download" at bounding box center [1068, 659] width 45 height 14
click at [153, 417] on input "2025-10-01" at bounding box center [164, 418] width 80 height 20
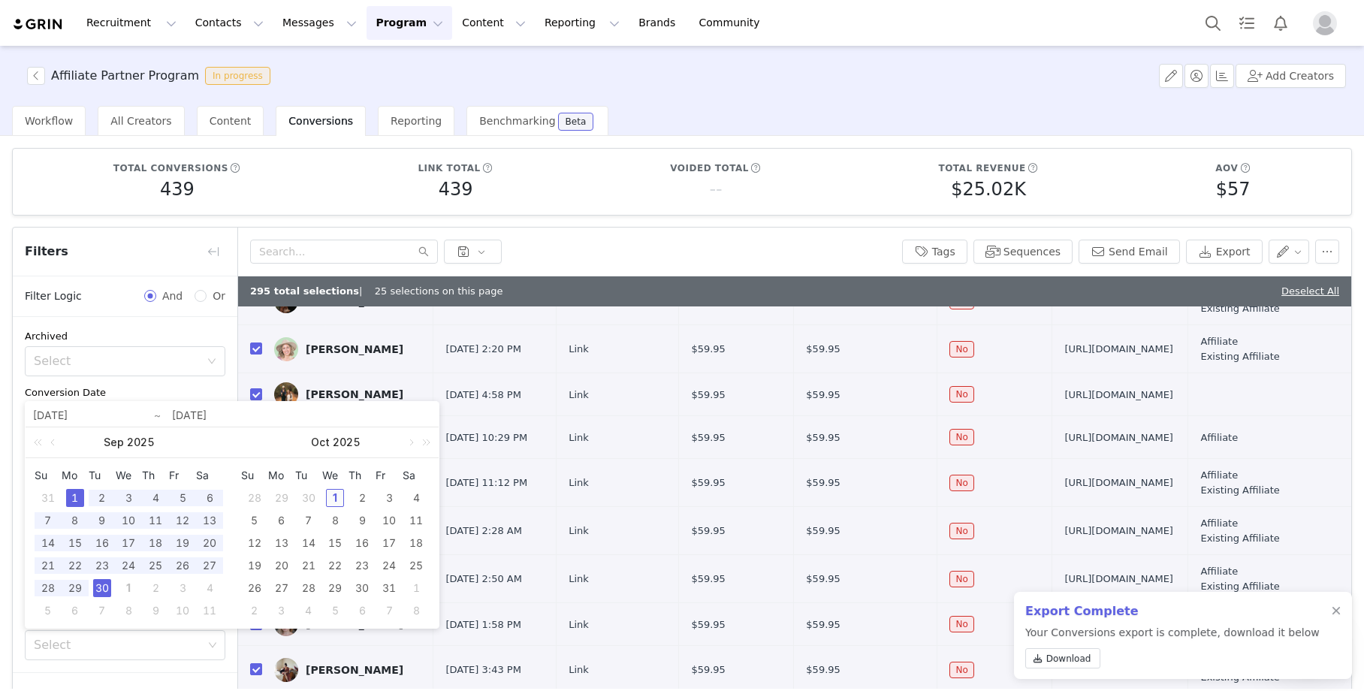
click at [336, 496] on div "1" at bounding box center [335, 498] width 18 height 18
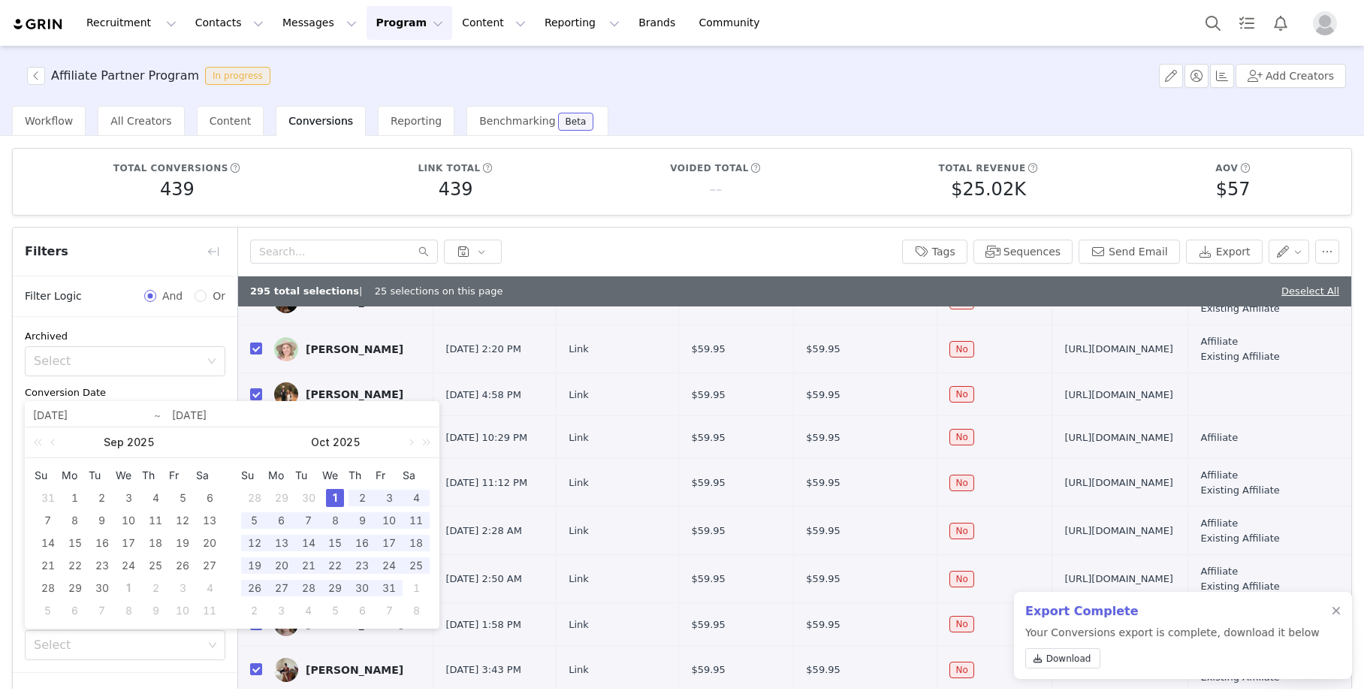
click at [336, 496] on div "1" at bounding box center [335, 498] width 18 height 18
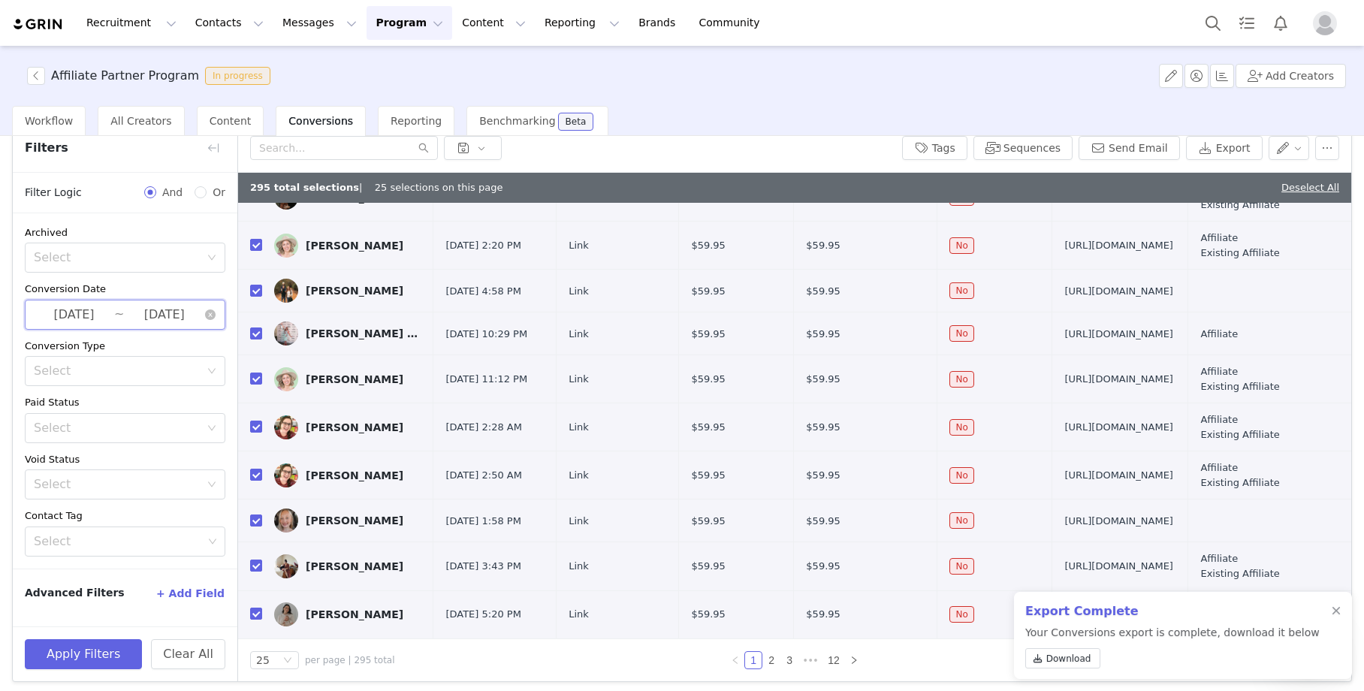
scroll to position [109, 0]
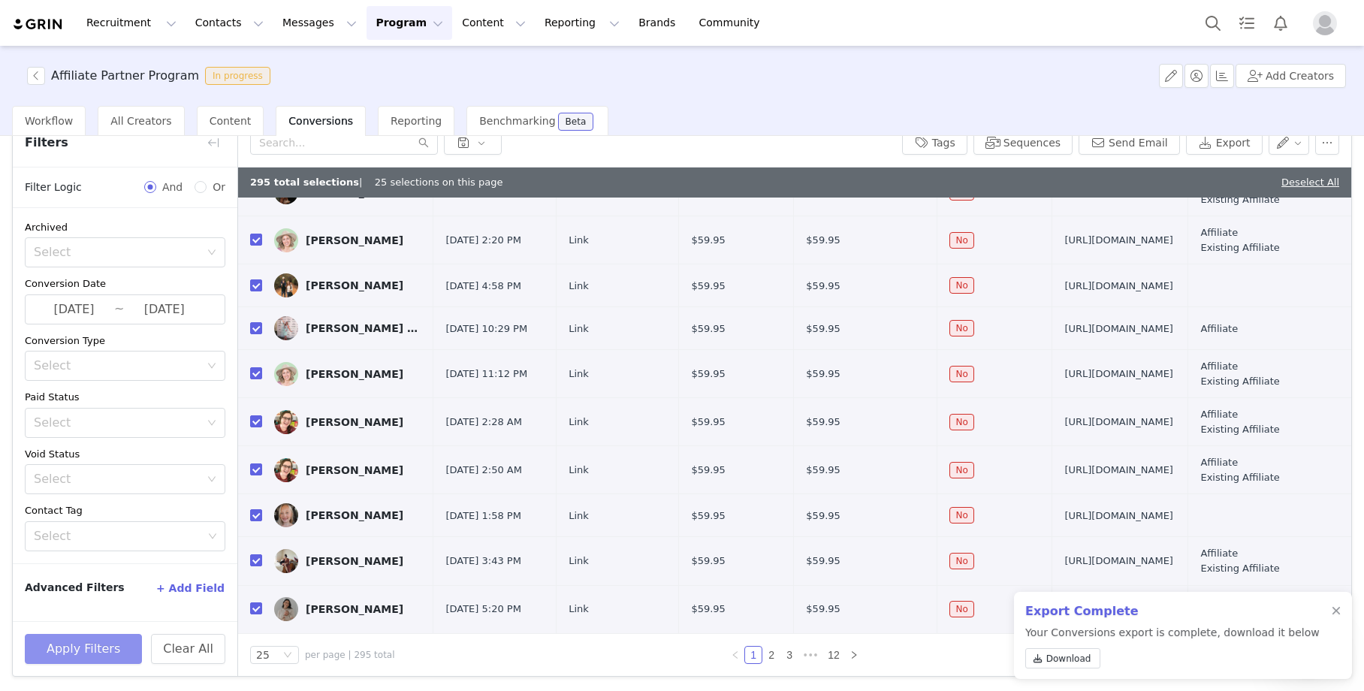
click at [106, 654] on button "Apply Filters" at bounding box center [83, 649] width 117 height 30
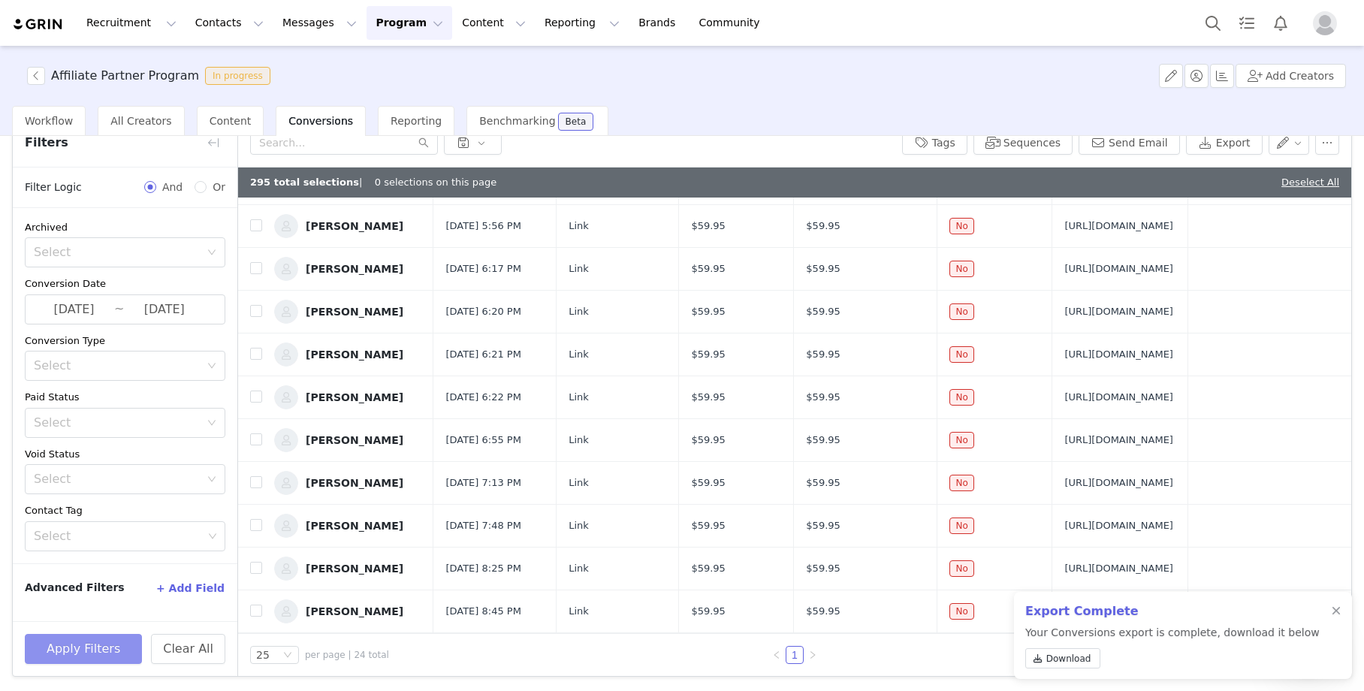
scroll to position [794, 0]
click at [1339, 606] on div at bounding box center [1335, 611] width 9 height 12
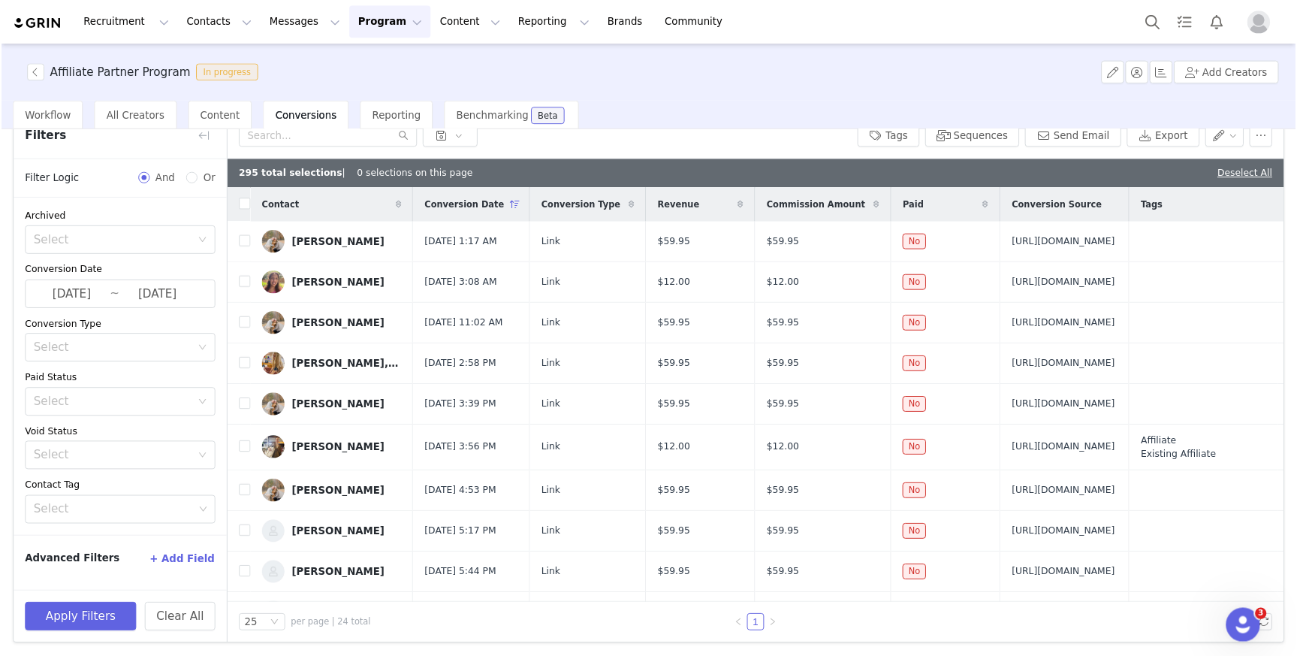
scroll to position [108, 0]
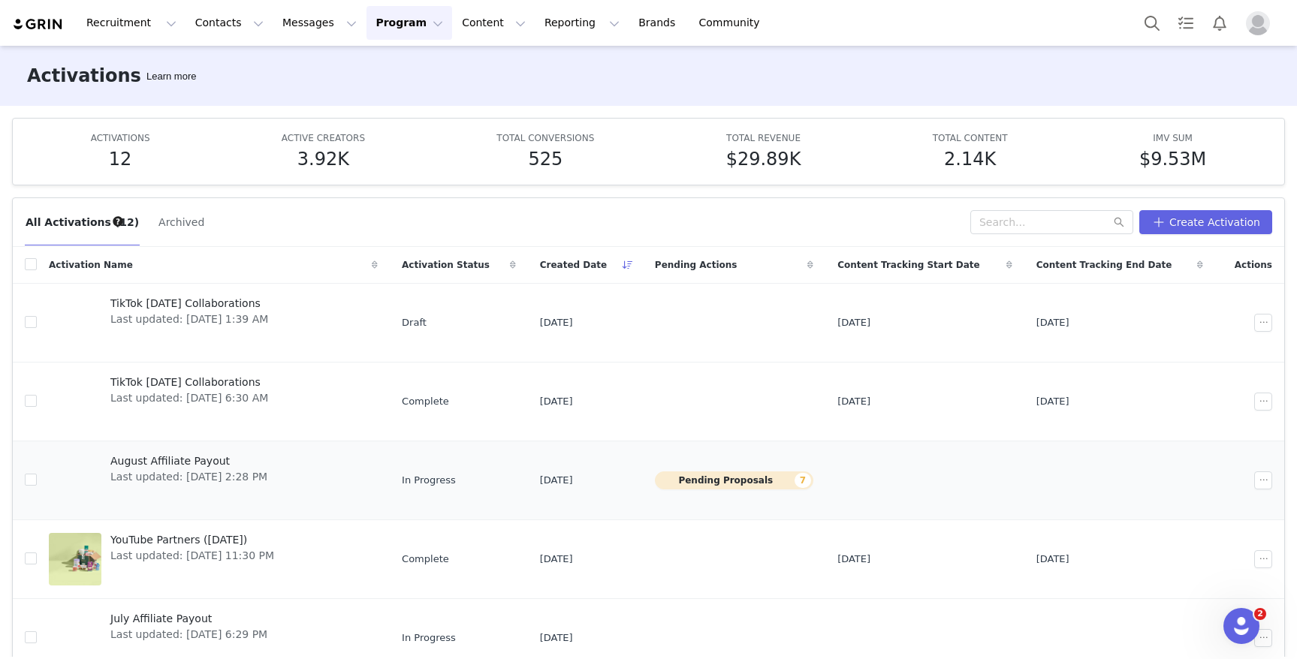
scroll to position [390, 0]
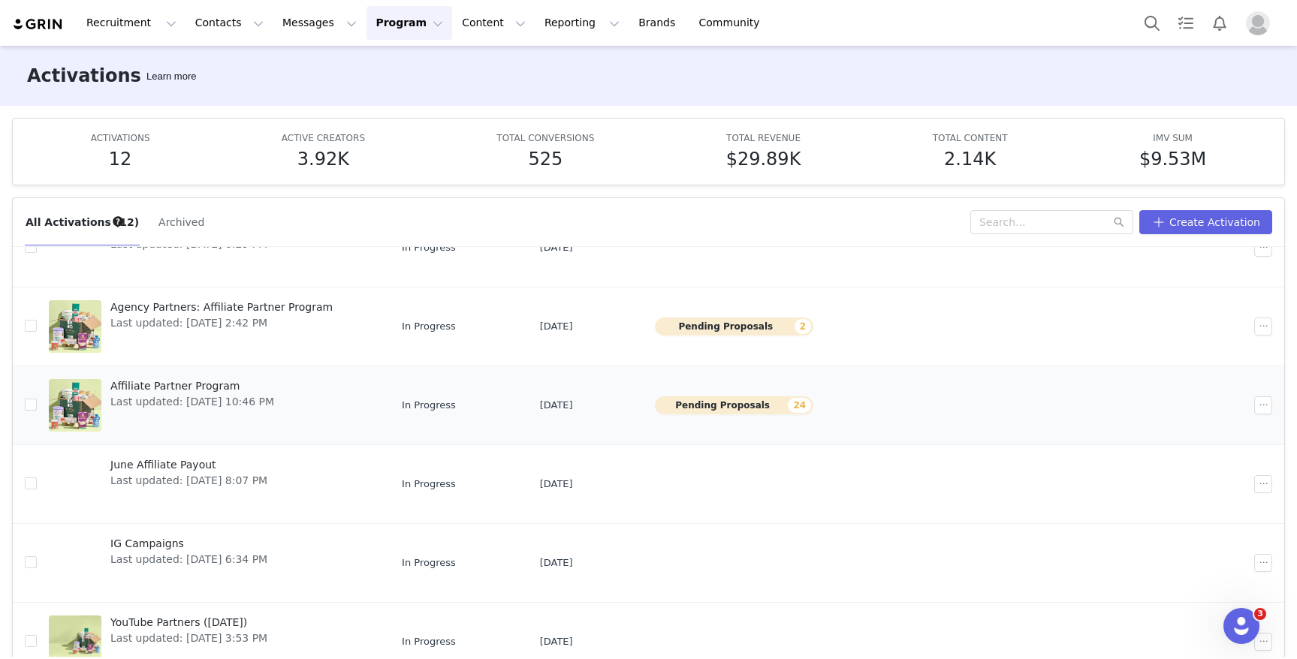
click at [200, 386] on span "Affiliate Partner Program" at bounding box center [192, 386] width 164 height 16
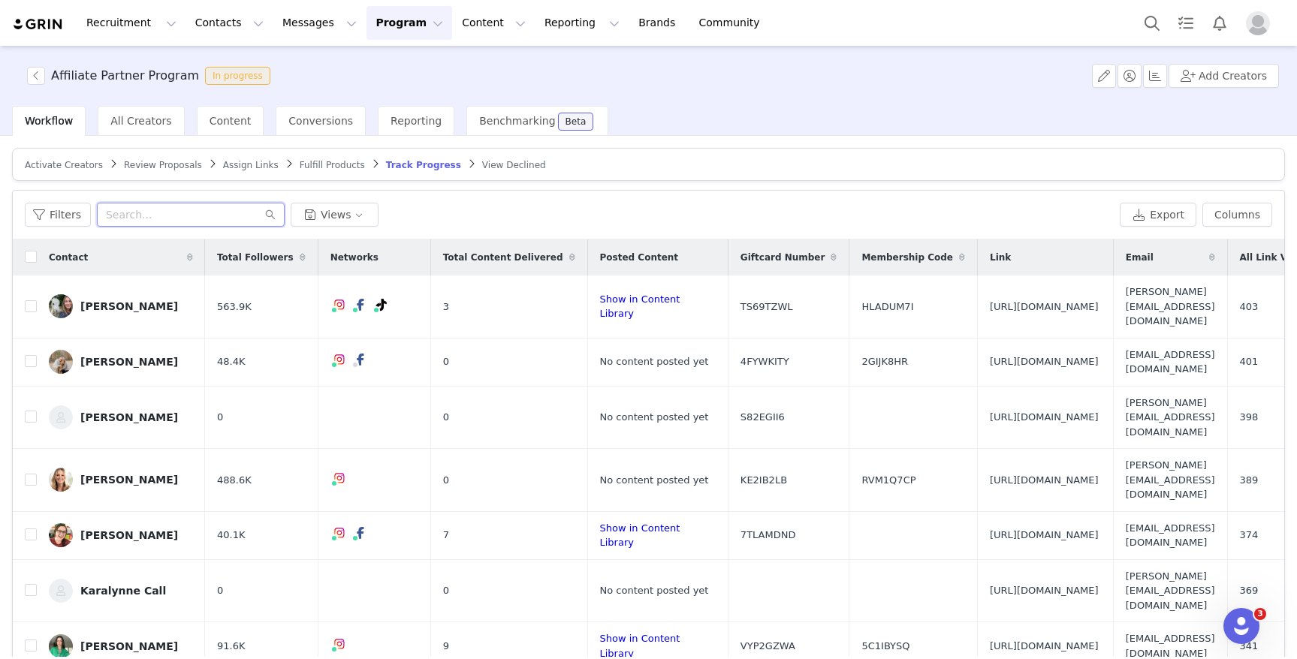
click at [232, 216] on input "text" at bounding box center [191, 215] width 188 height 24
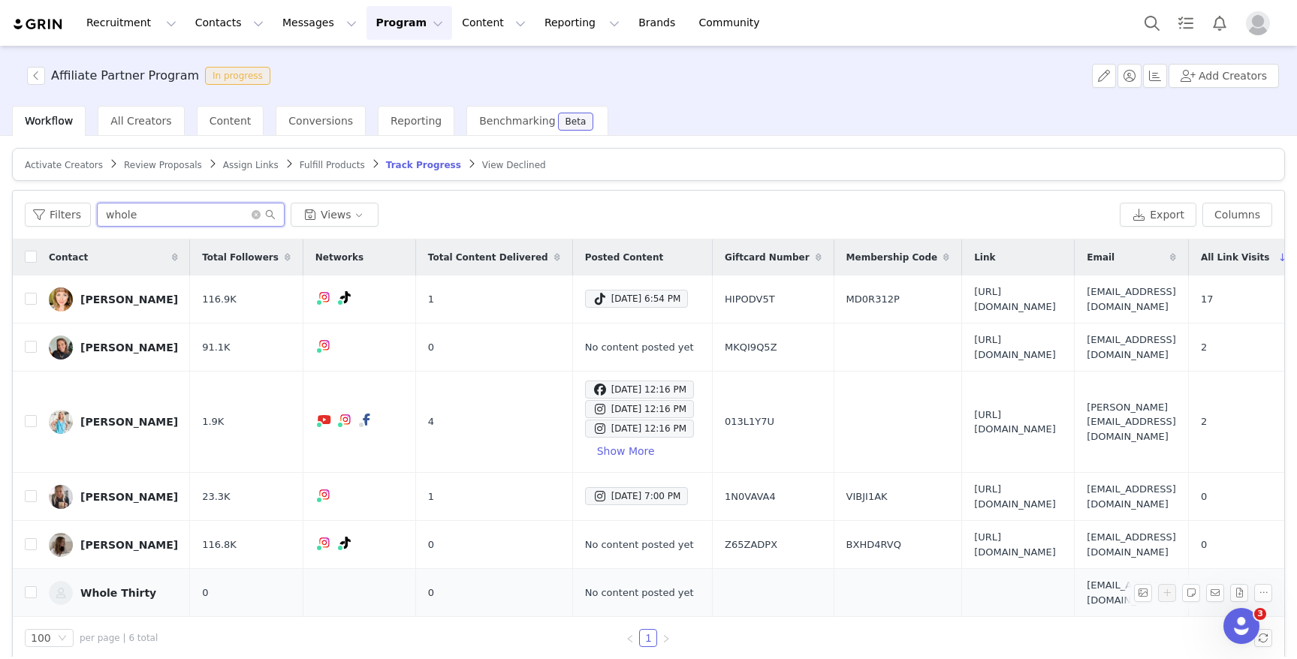
type input "whole"
click at [135, 587] on div "Whole Thirty" at bounding box center [118, 593] width 76 height 12
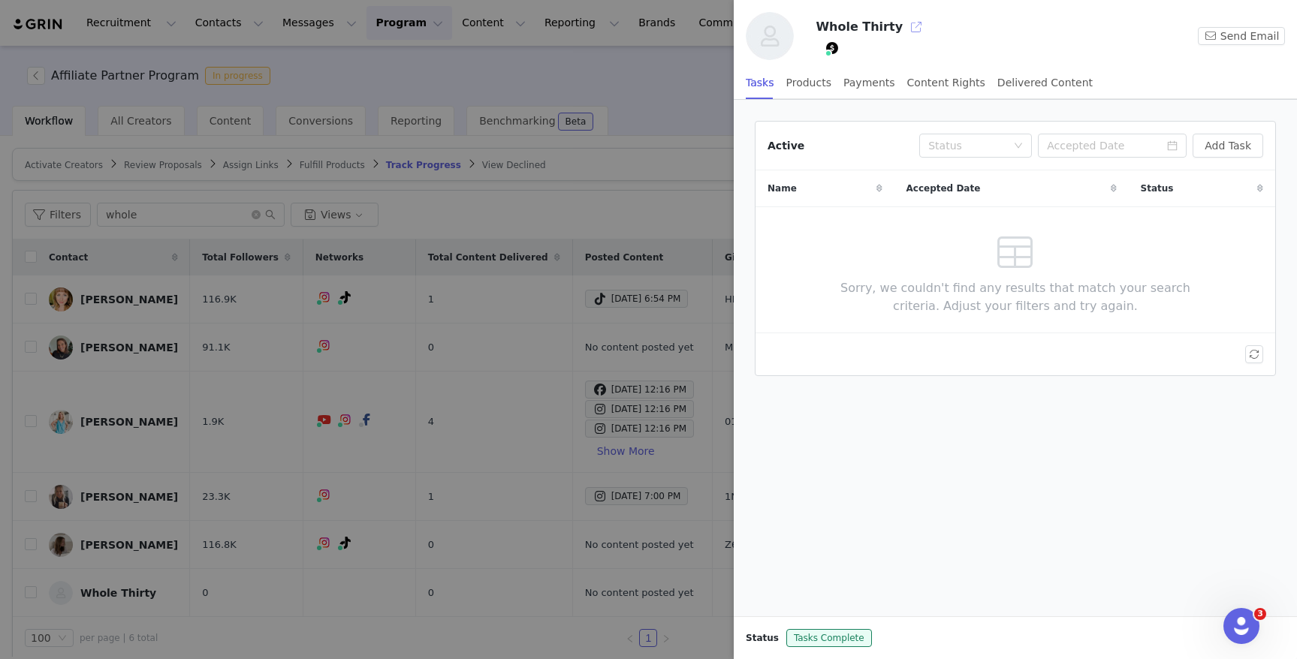
click at [904, 26] on button "button" at bounding box center [916, 27] width 24 height 24
click at [588, 83] on div at bounding box center [648, 329] width 1297 height 659
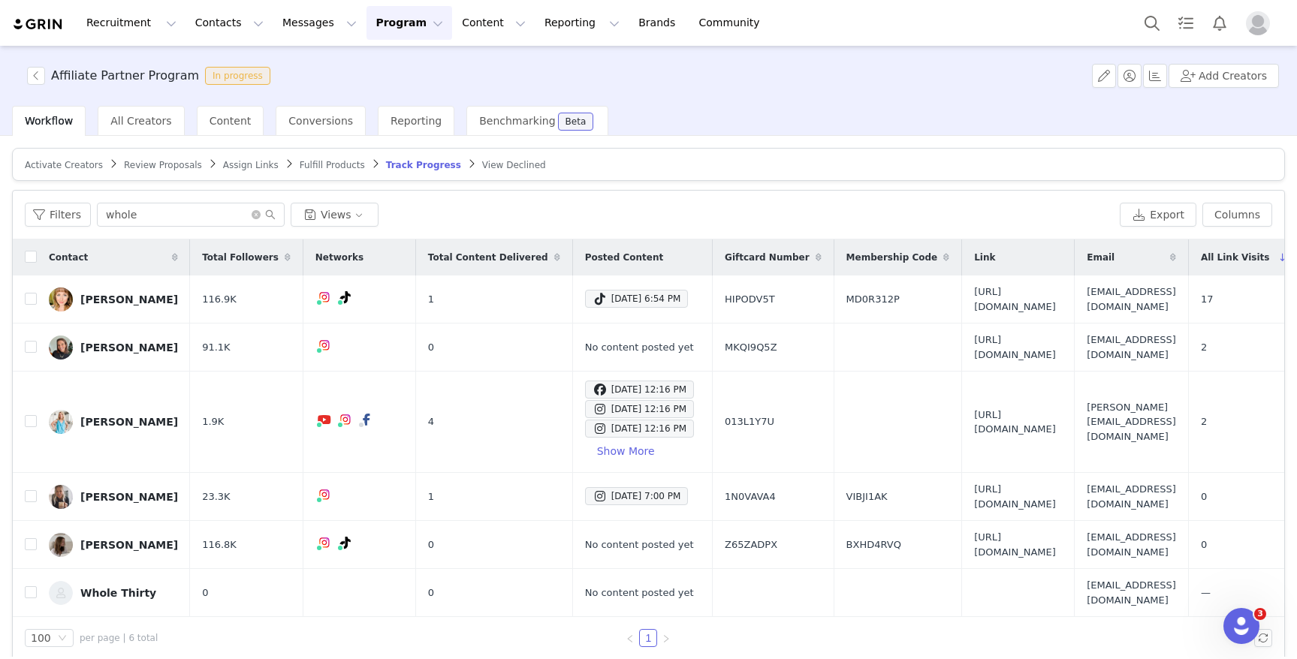
click at [406, 17] on button "Program Program" at bounding box center [409, 23] width 86 height 34
click at [411, 73] on div "Activations" at bounding box center [402, 67] width 101 height 16
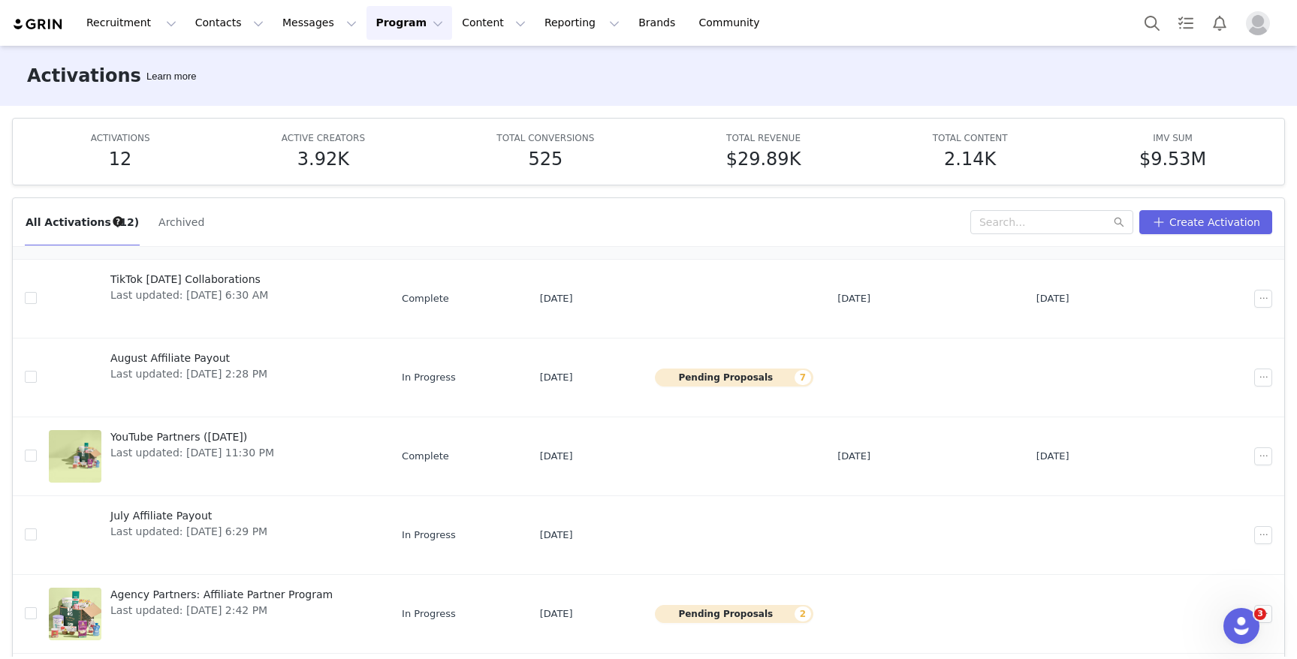
scroll to position [314, 0]
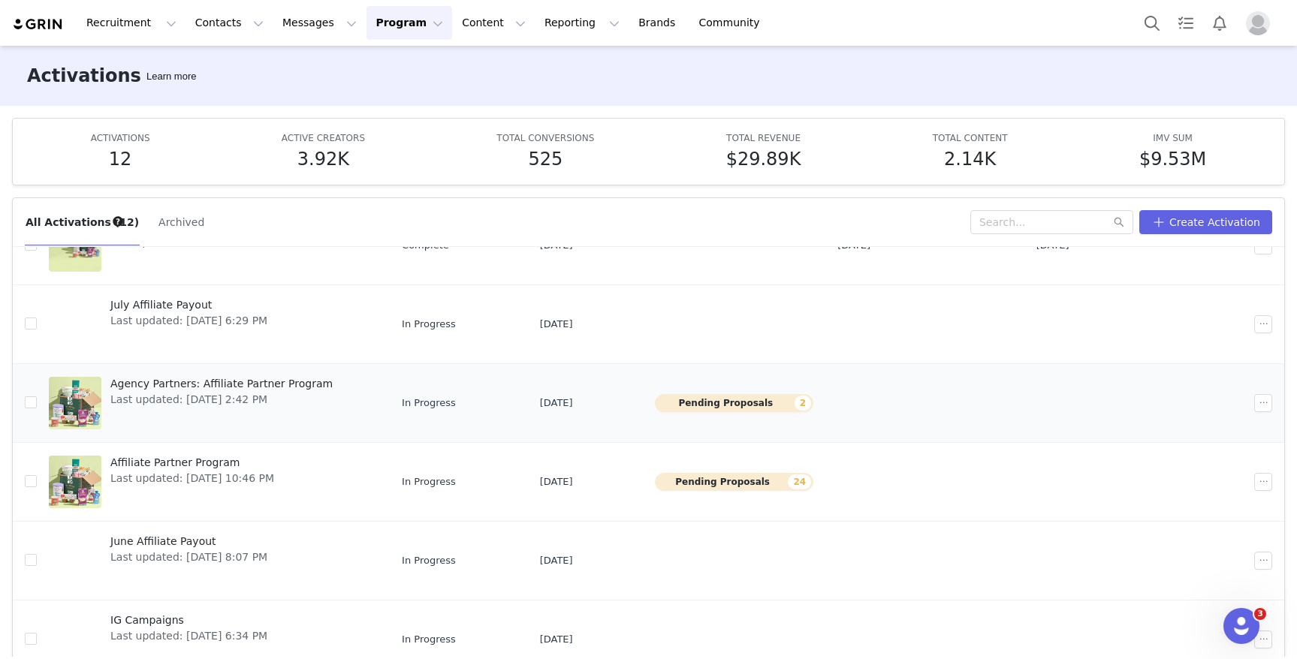
click at [194, 395] on span "Last updated: [DATE] 2:42 PM" at bounding box center [221, 400] width 222 height 16
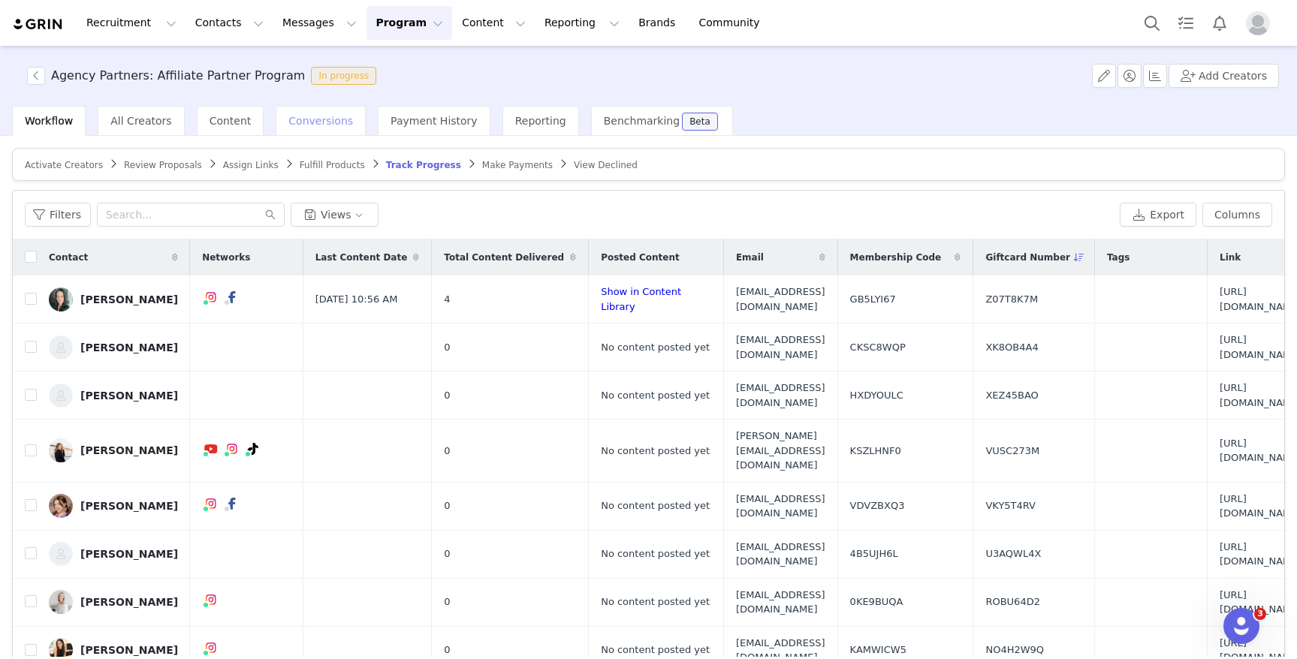
click at [288, 128] on div "Conversions" at bounding box center [321, 121] width 90 height 30
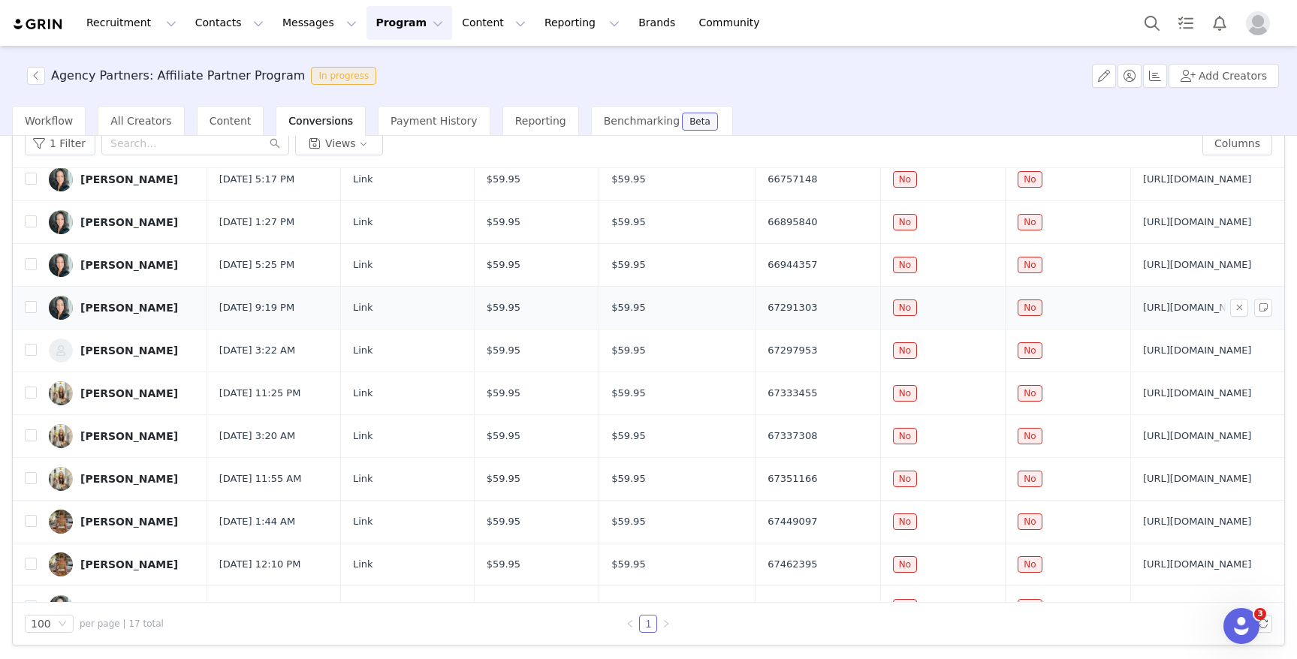
scroll to position [132, 0]
click at [125, 393] on div "Laney Schwartz" at bounding box center [129, 393] width 98 height 12
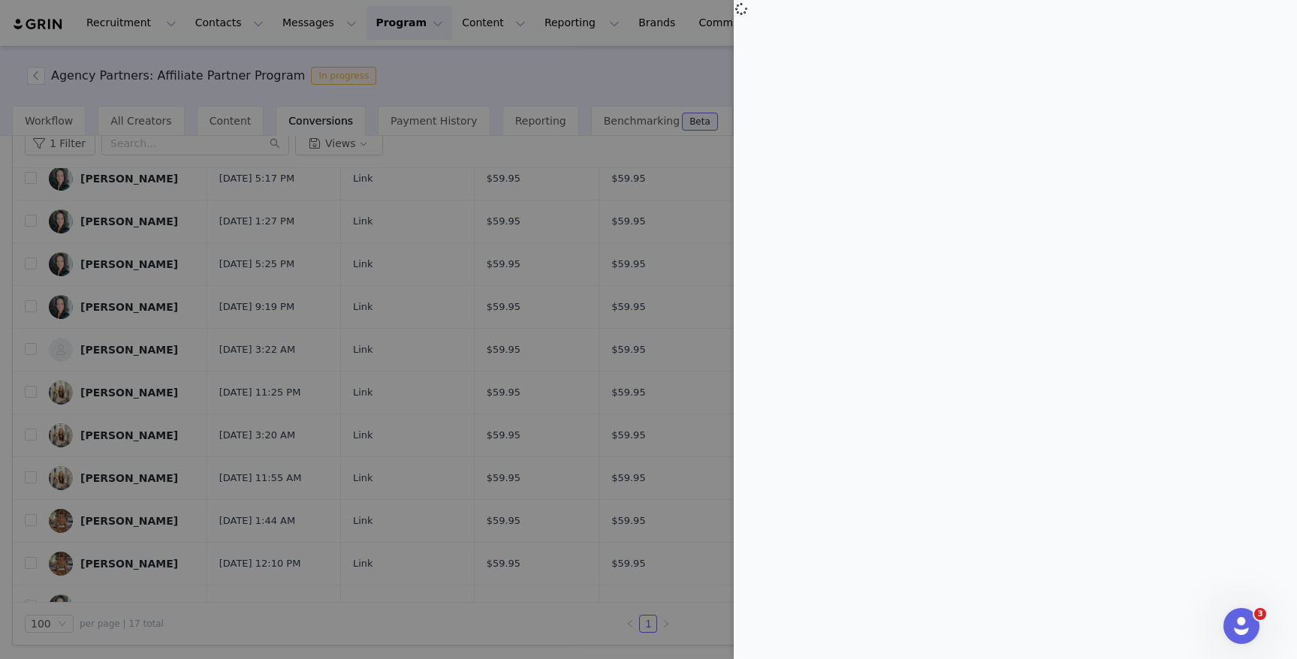
click at [485, 91] on div at bounding box center [648, 329] width 1297 height 659
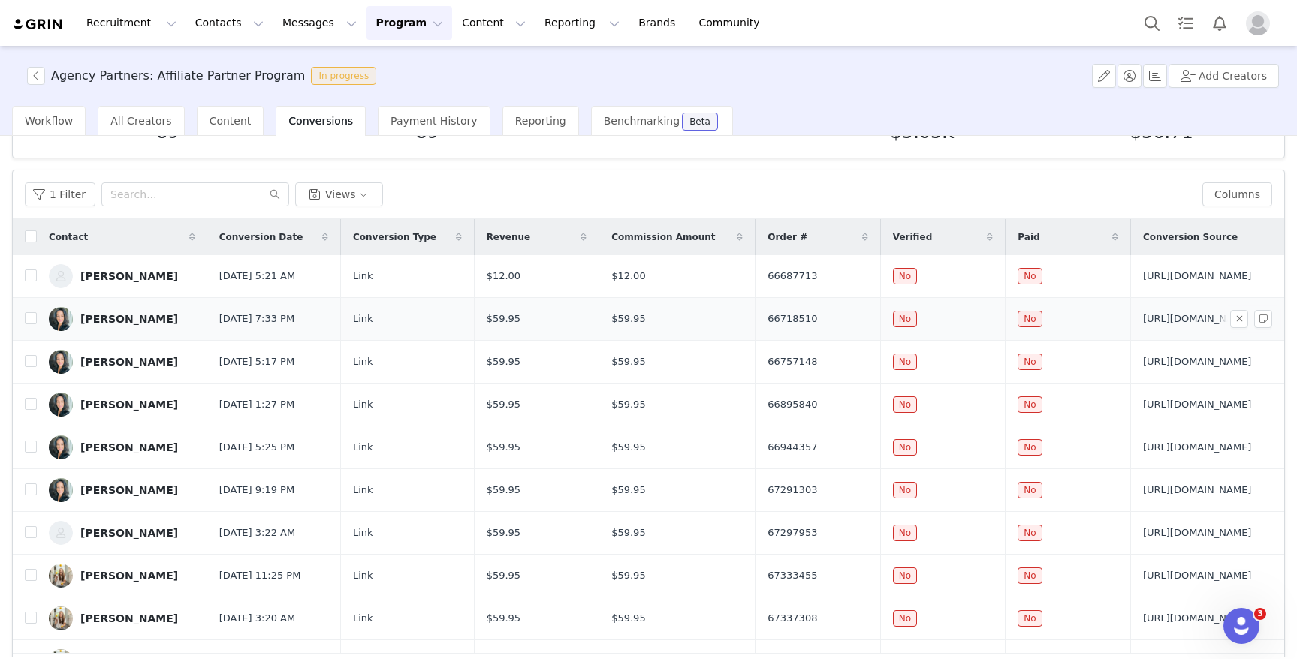
scroll to position [0, 0]
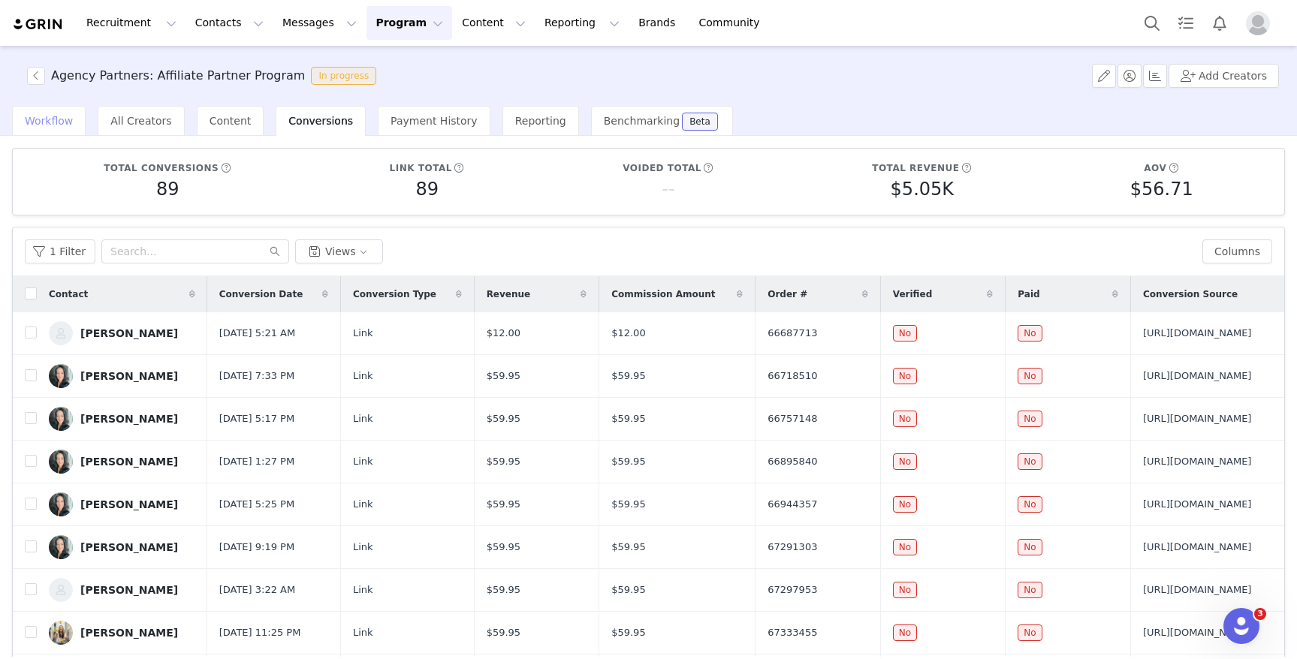
click at [47, 119] on span "Workflow" at bounding box center [49, 121] width 48 height 12
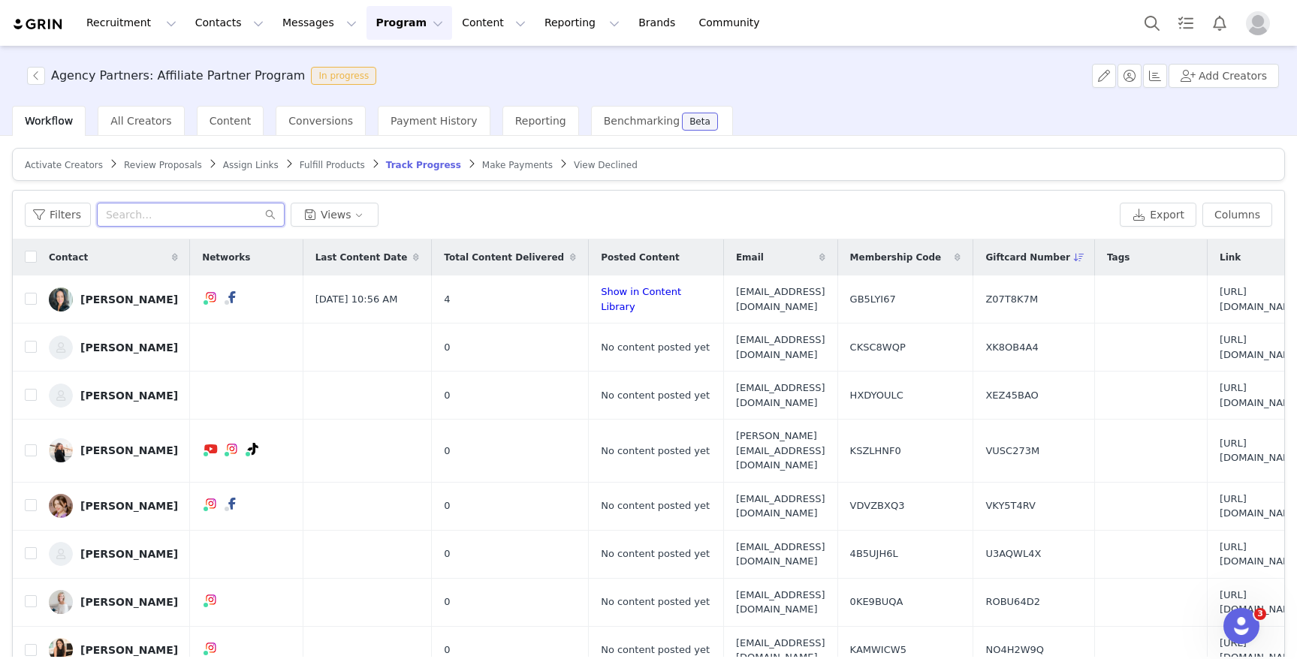
click at [175, 211] on input "text" at bounding box center [191, 215] width 188 height 24
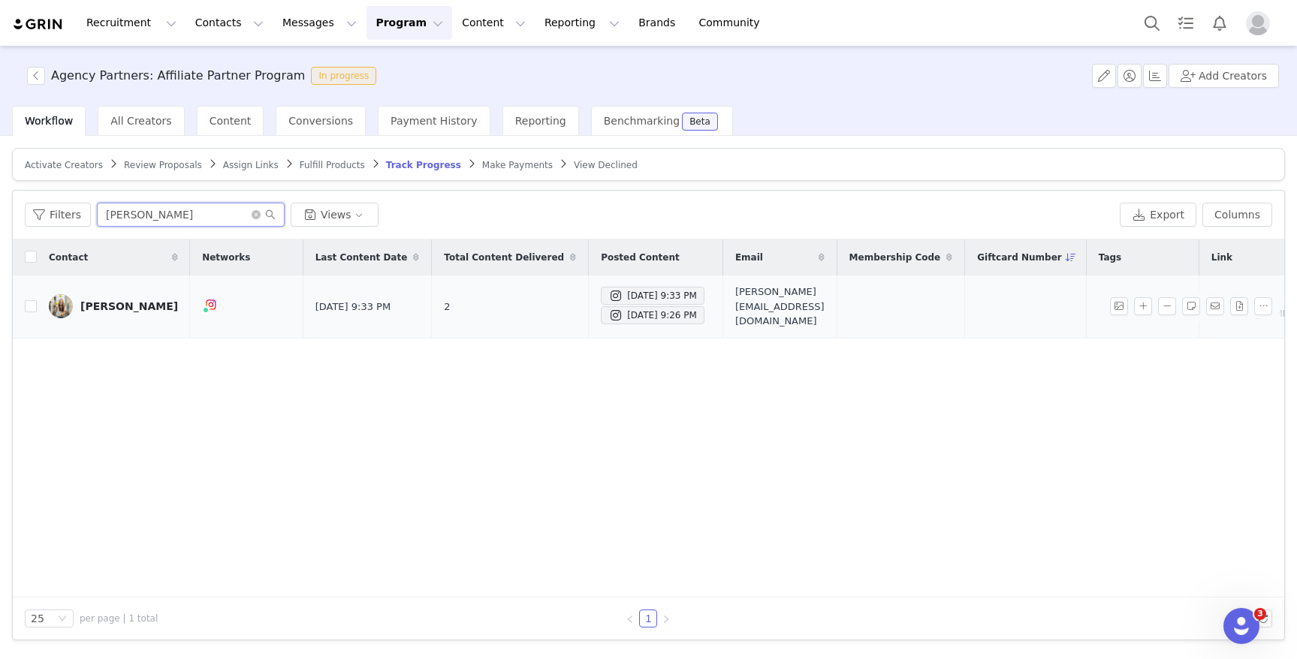
type input "laney"
click at [134, 303] on div "Laney Schwartz" at bounding box center [129, 306] width 98 height 12
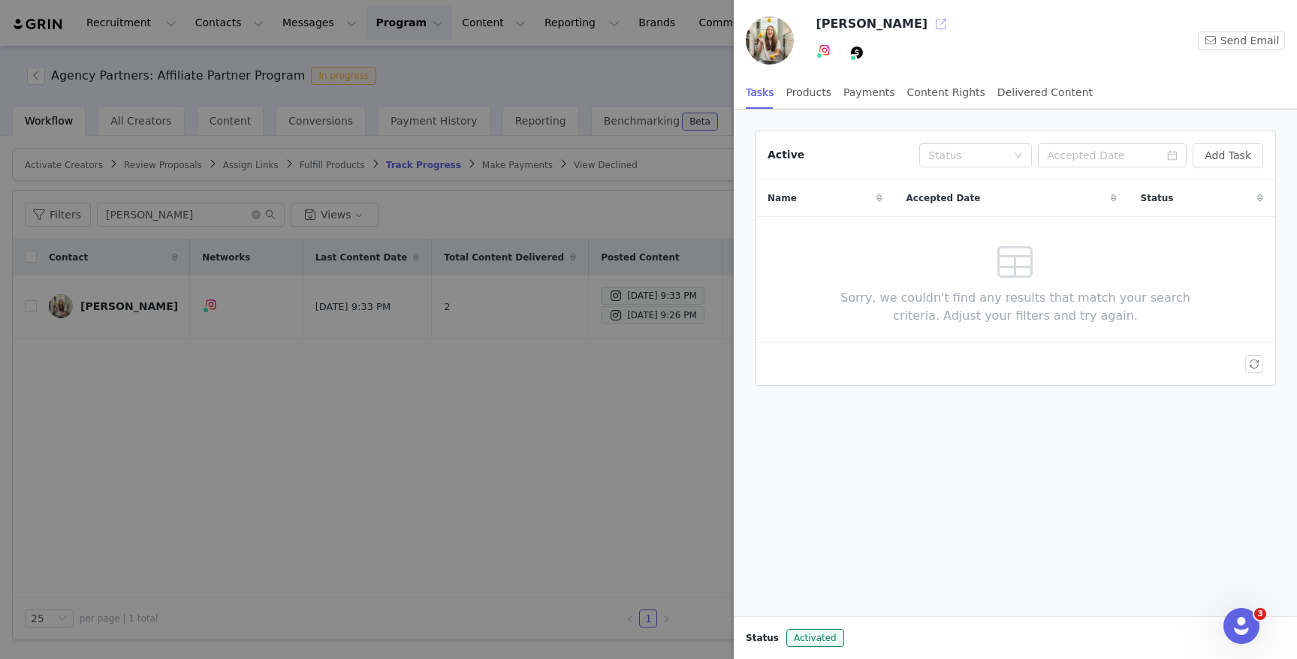
click at [929, 24] on button "button" at bounding box center [941, 24] width 24 height 24
click at [443, 363] on div at bounding box center [648, 329] width 1297 height 659
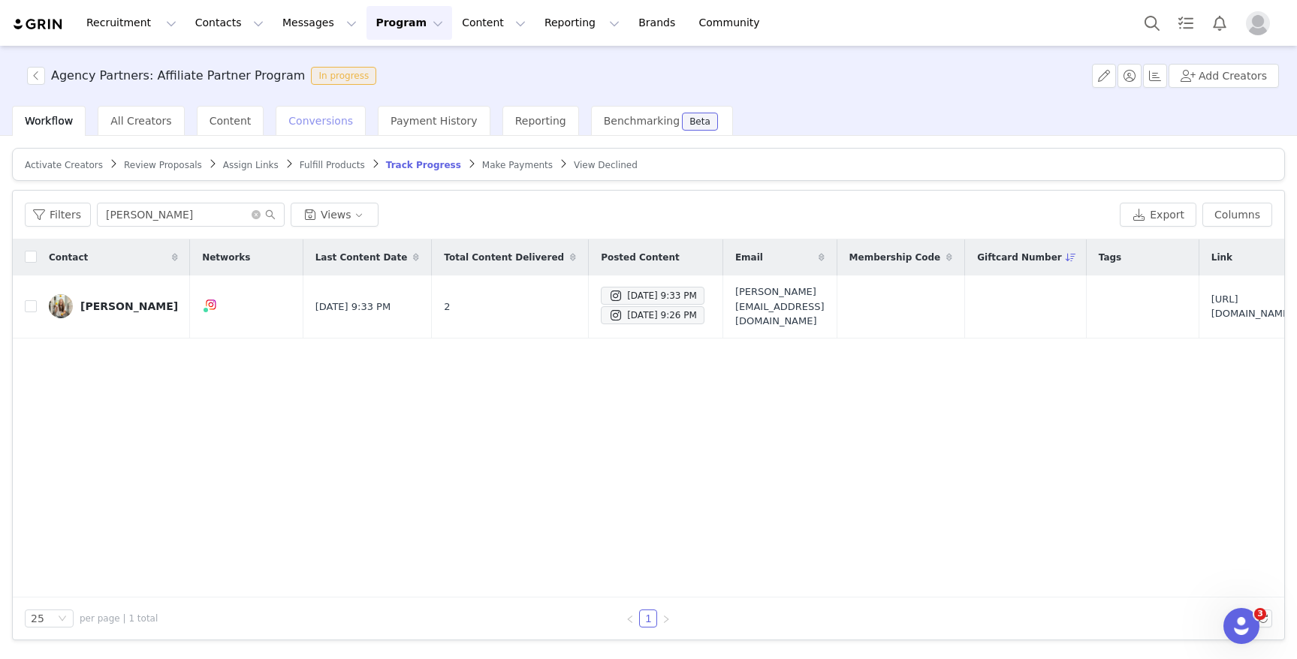
click at [313, 132] on div "Conversions" at bounding box center [321, 121] width 90 height 30
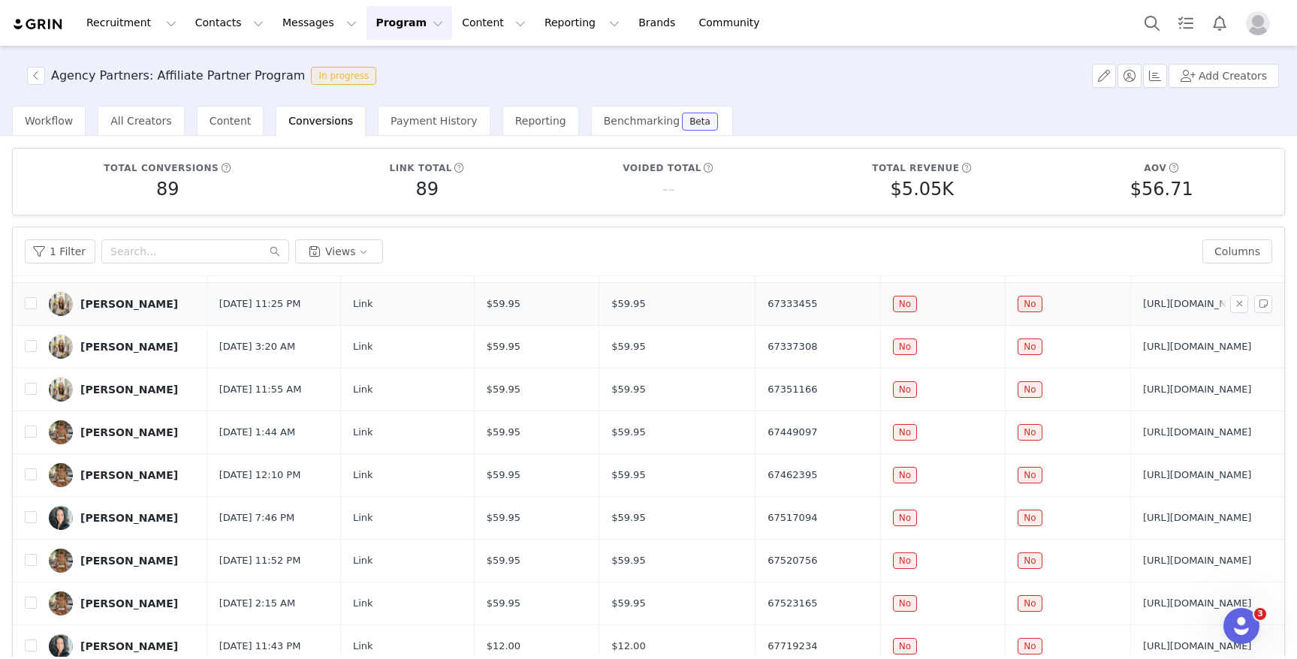
scroll to position [189, 0]
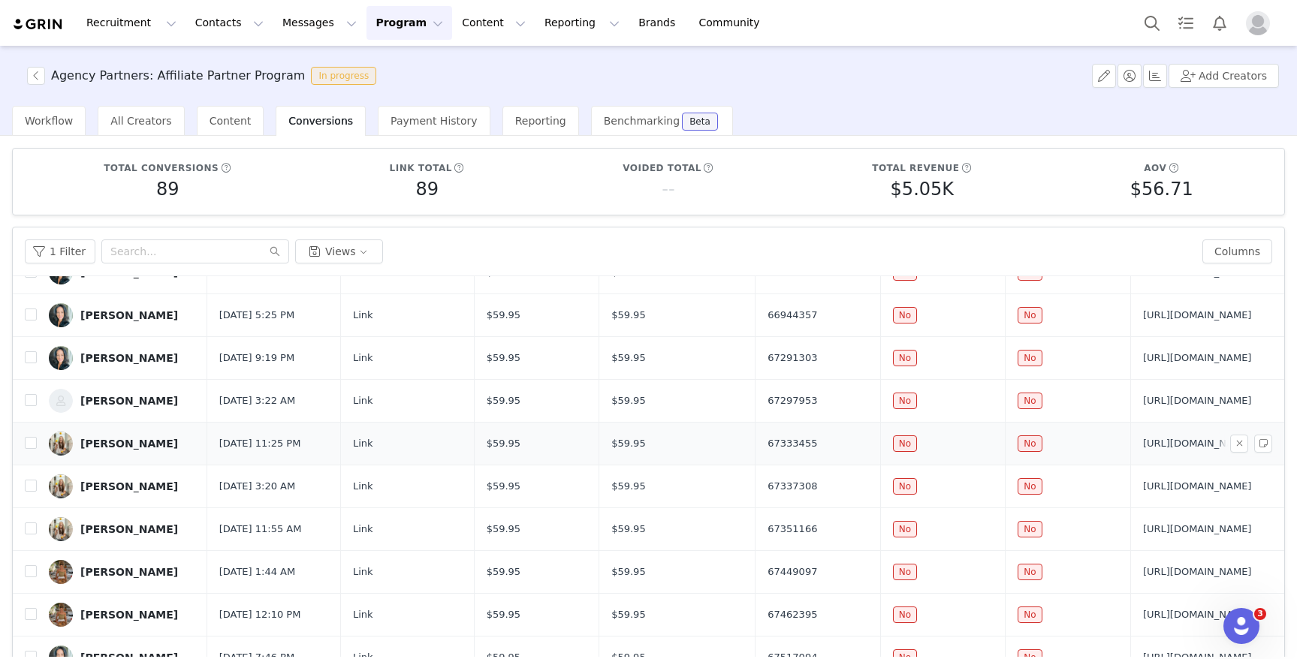
click at [37, 440] on td "Laney Schwartz" at bounding box center [122, 443] width 170 height 43
click at [26, 445] on input "checkbox" at bounding box center [31, 443] width 12 height 12
checkbox input "true"
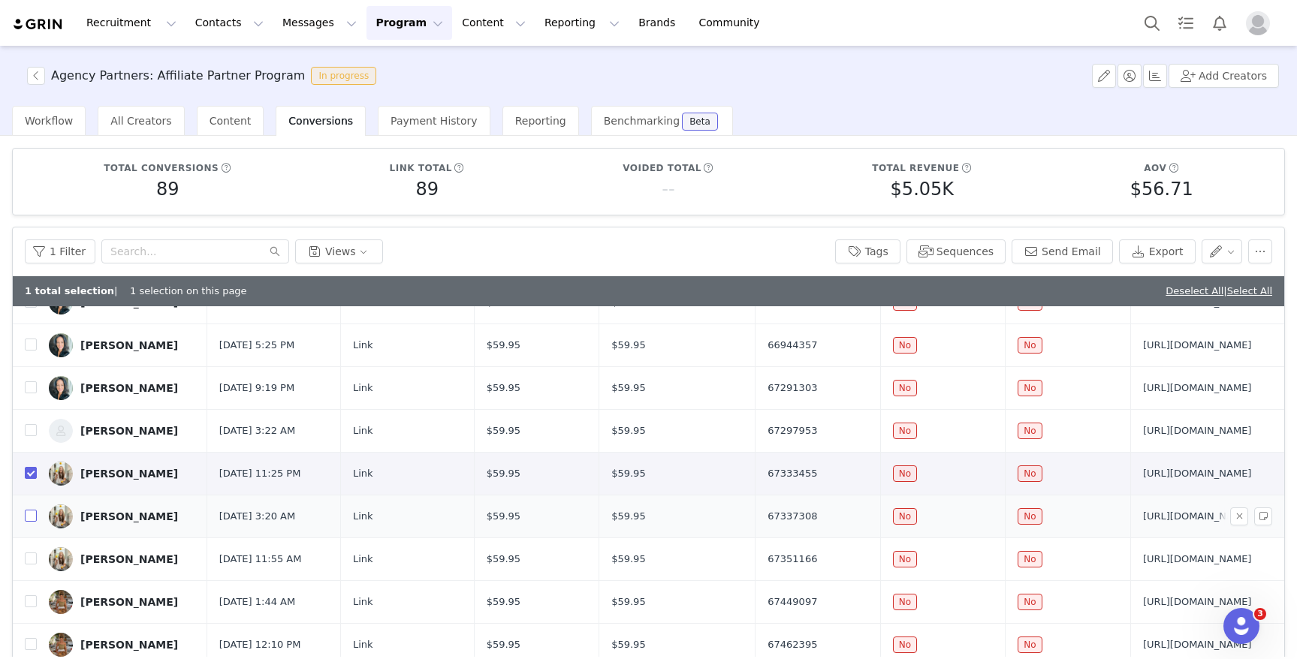
click at [36, 517] on input "checkbox" at bounding box center [31, 516] width 12 height 12
checkbox input "true"
click at [31, 553] on input "checkbox" at bounding box center [31, 559] width 12 height 12
checkbox input "true"
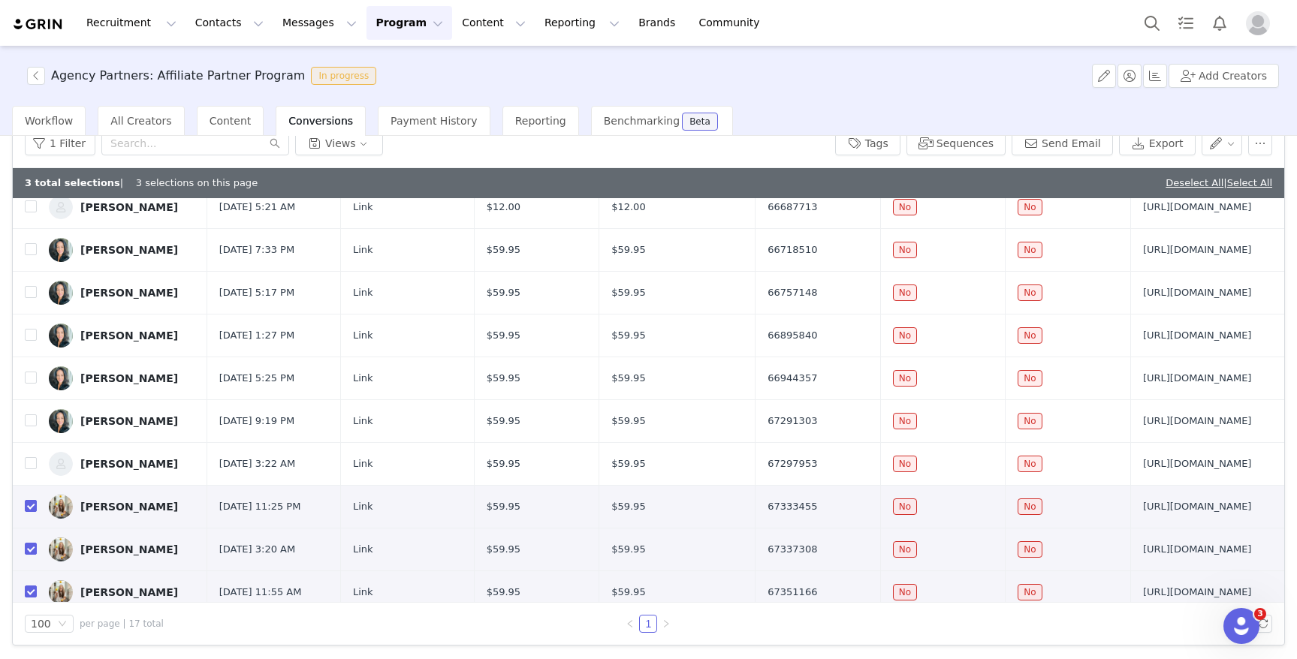
scroll to position [183, 0]
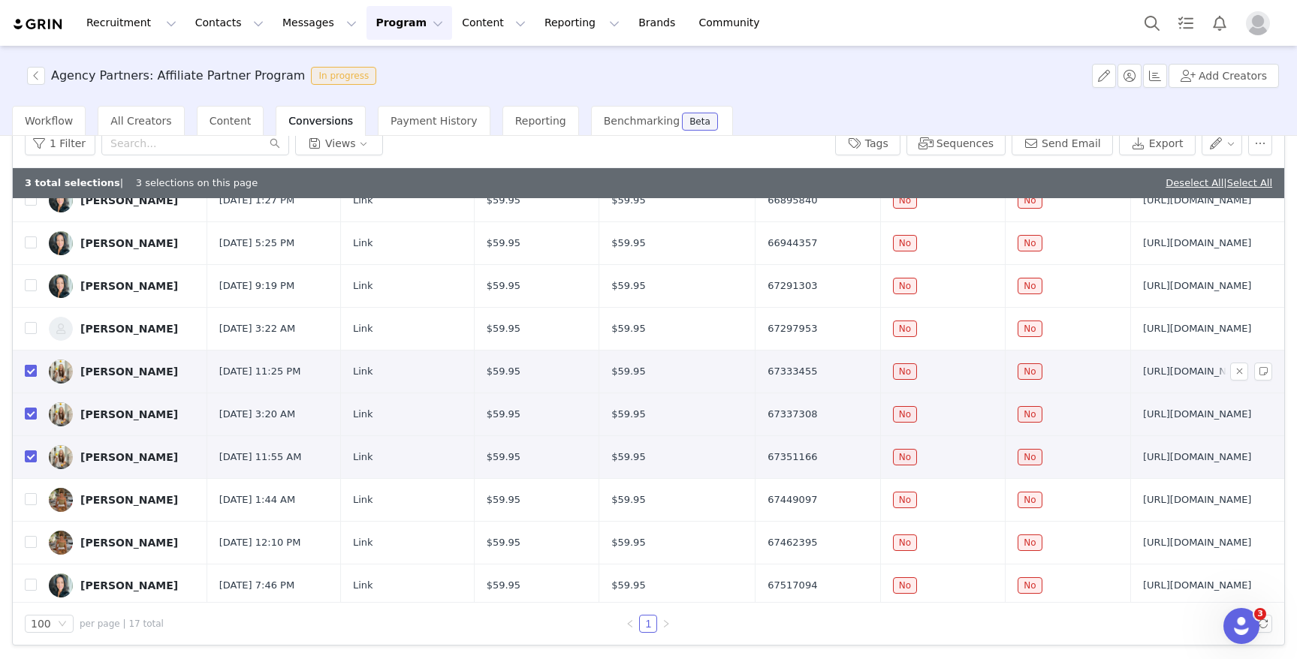
click at [30, 367] on input "checkbox" at bounding box center [31, 371] width 12 height 12
checkbox input "false"
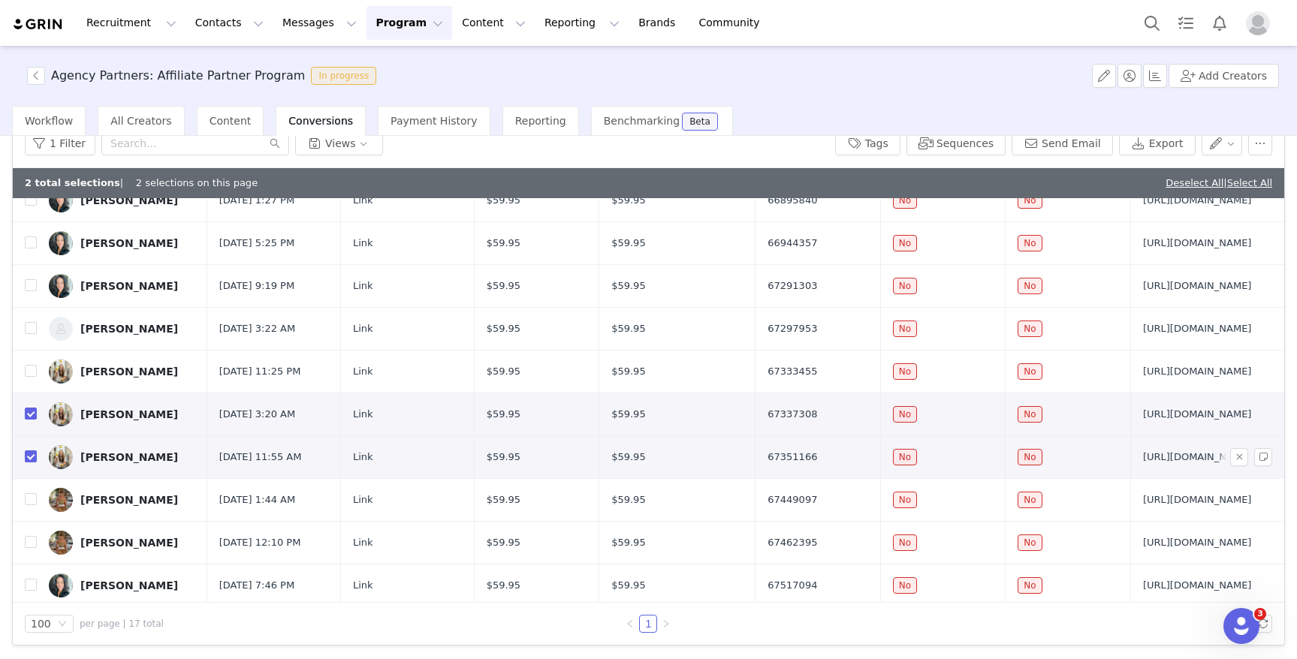
drag, startPoint x: 28, startPoint y: 414, endPoint x: 28, endPoint y: 448, distance: 33.0
click at [28, 414] on input "checkbox" at bounding box center [31, 414] width 12 height 12
checkbox input "false"
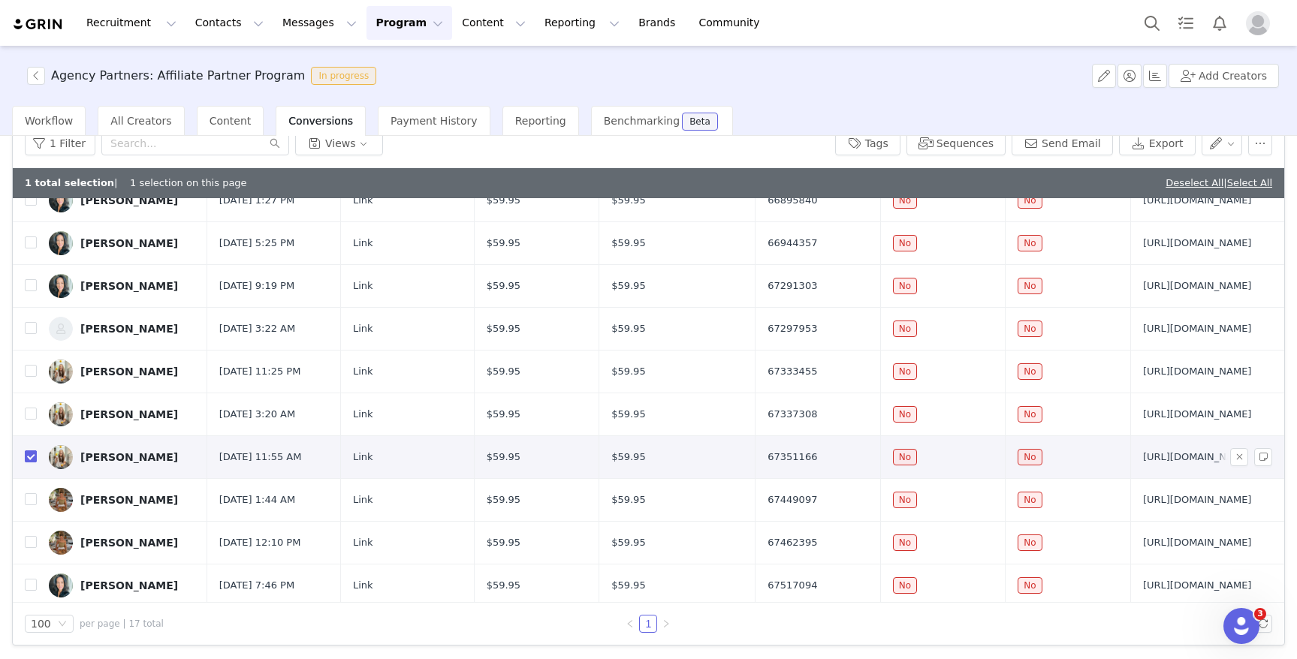
click at [26, 452] on input "checkbox" at bounding box center [31, 457] width 12 height 12
checkbox input "false"
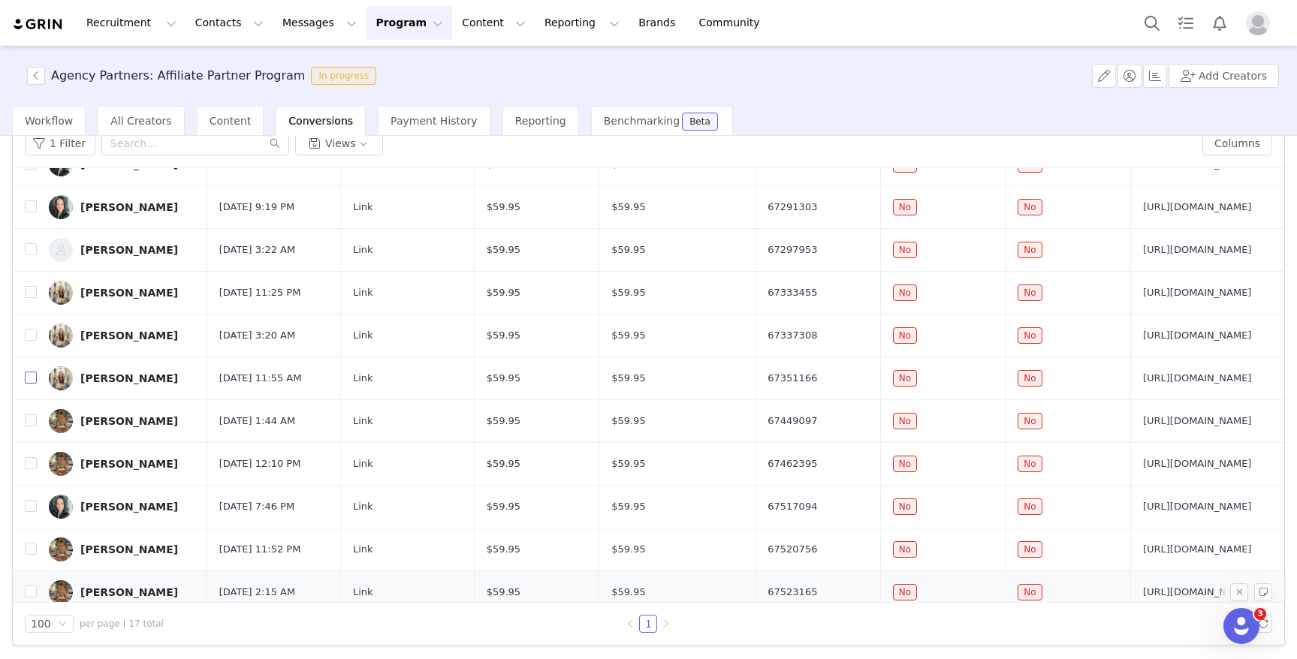
scroll to position [329, 0]
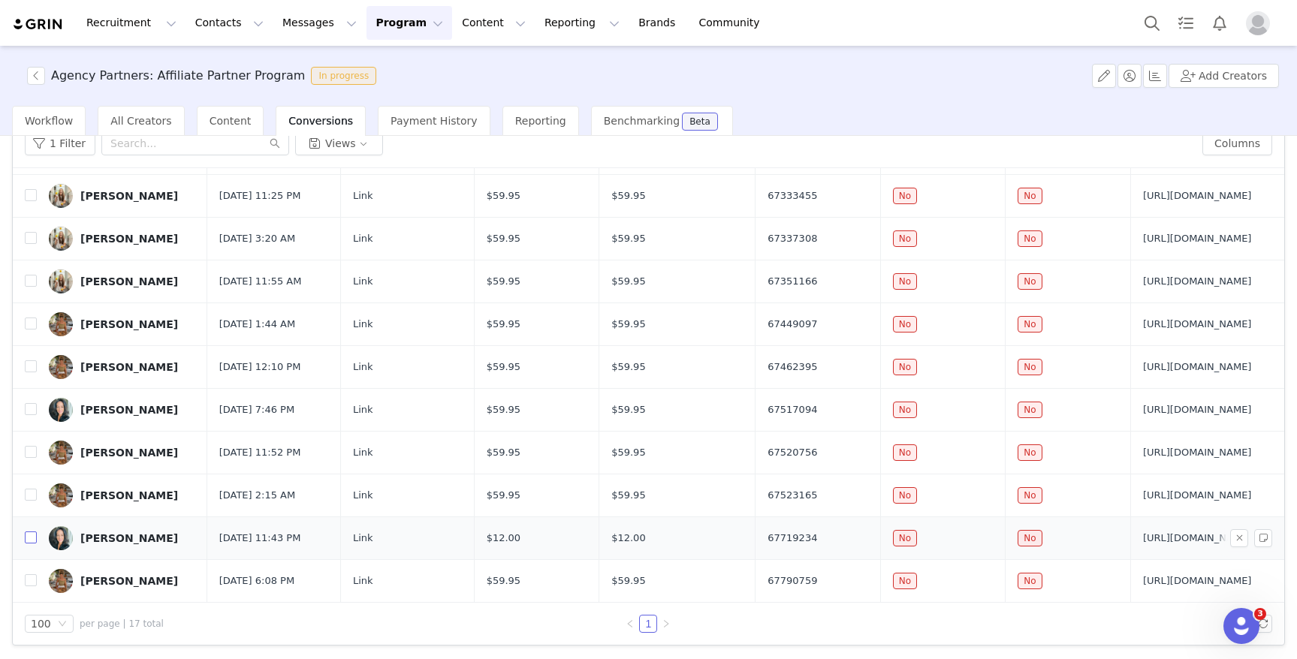
click at [36, 540] on input "checkbox" at bounding box center [31, 538] width 12 height 12
checkbox input "true"
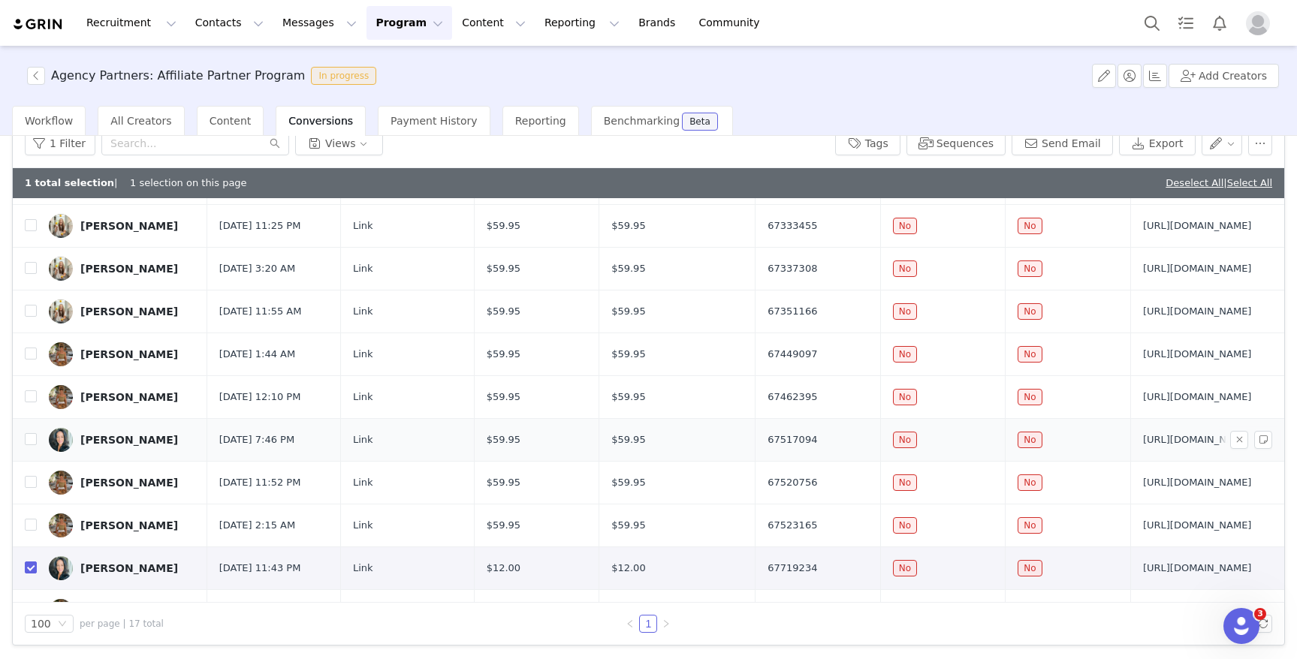
click at [23, 437] on td at bounding box center [25, 439] width 24 height 43
click at [26, 436] on input "checkbox" at bounding box center [31, 439] width 12 height 12
checkbox input "true"
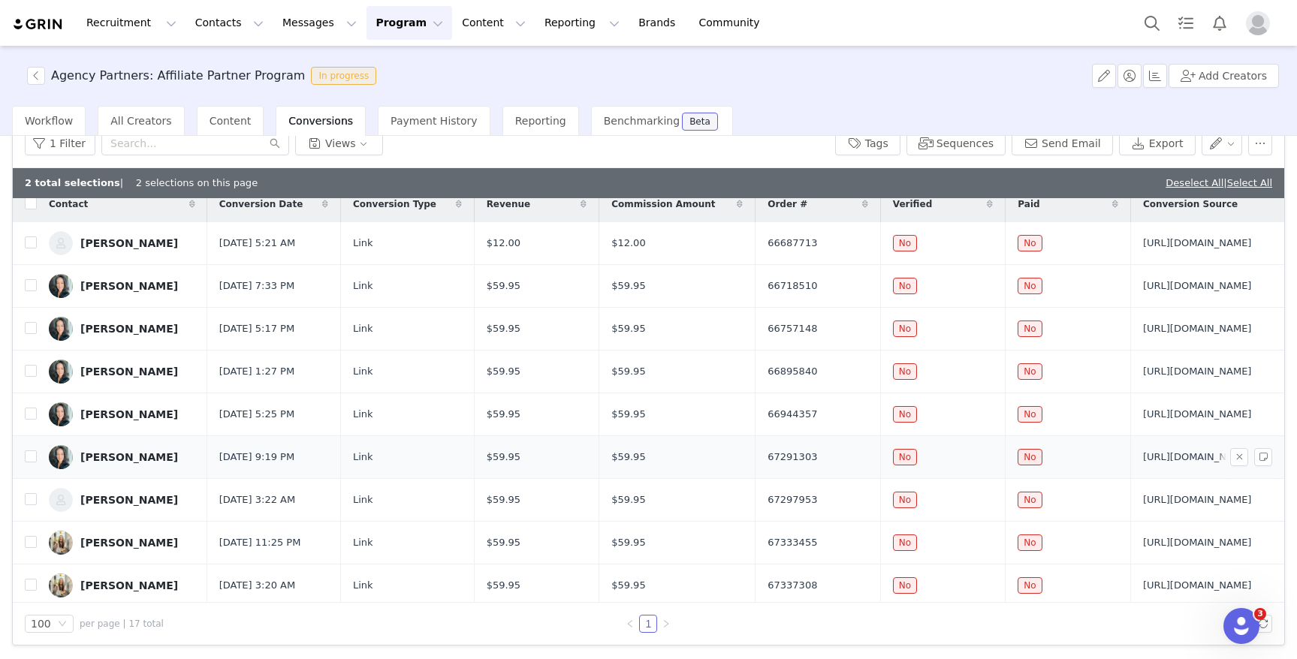
scroll to position [0, 0]
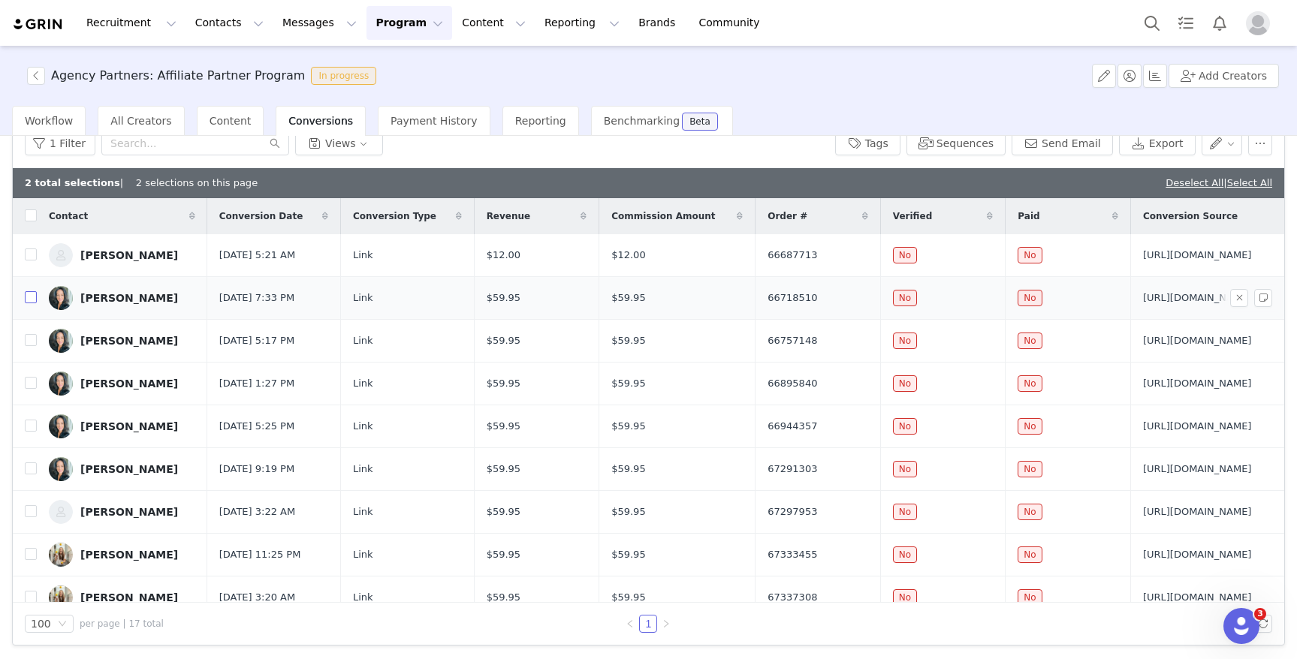
click at [26, 295] on input "checkbox" at bounding box center [31, 297] width 12 height 12
checkbox input "true"
click at [34, 341] on input "checkbox" at bounding box center [31, 340] width 12 height 12
checkbox input "true"
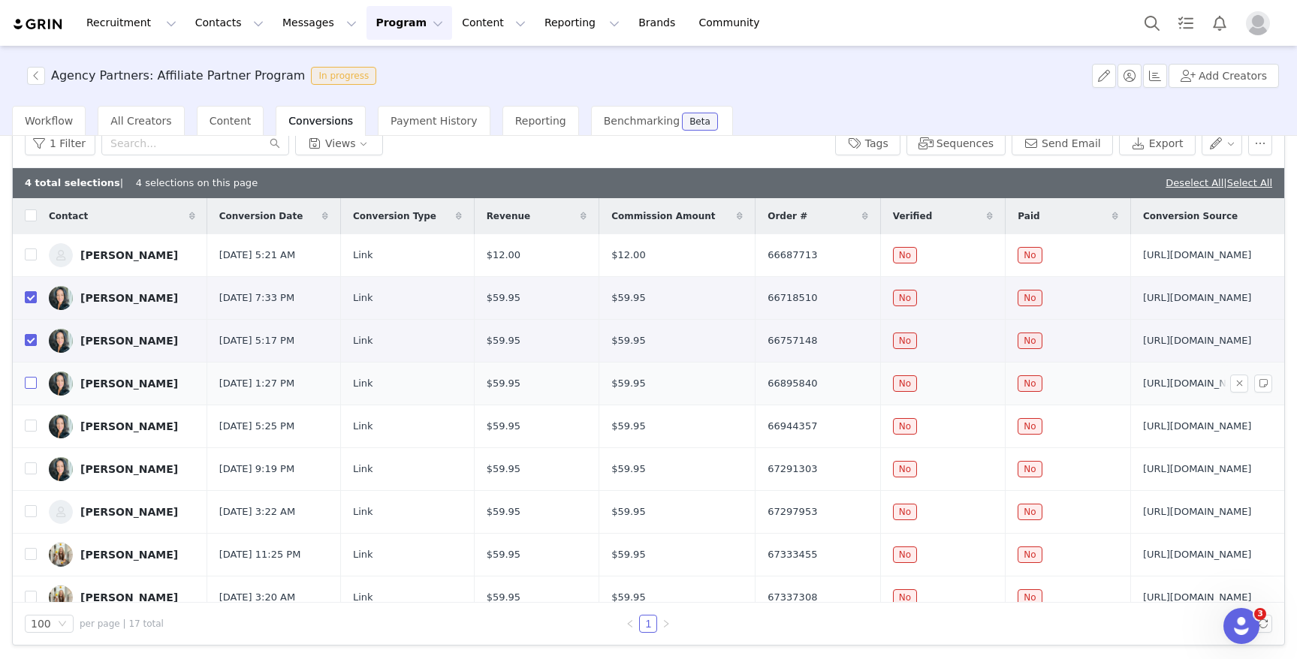
click at [33, 387] on input "checkbox" at bounding box center [31, 383] width 12 height 12
checkbox input "true"
click at [28, 430] on input "checkbox" at bounding box center [31, 426] width 12 height 12
checkbox input "true"
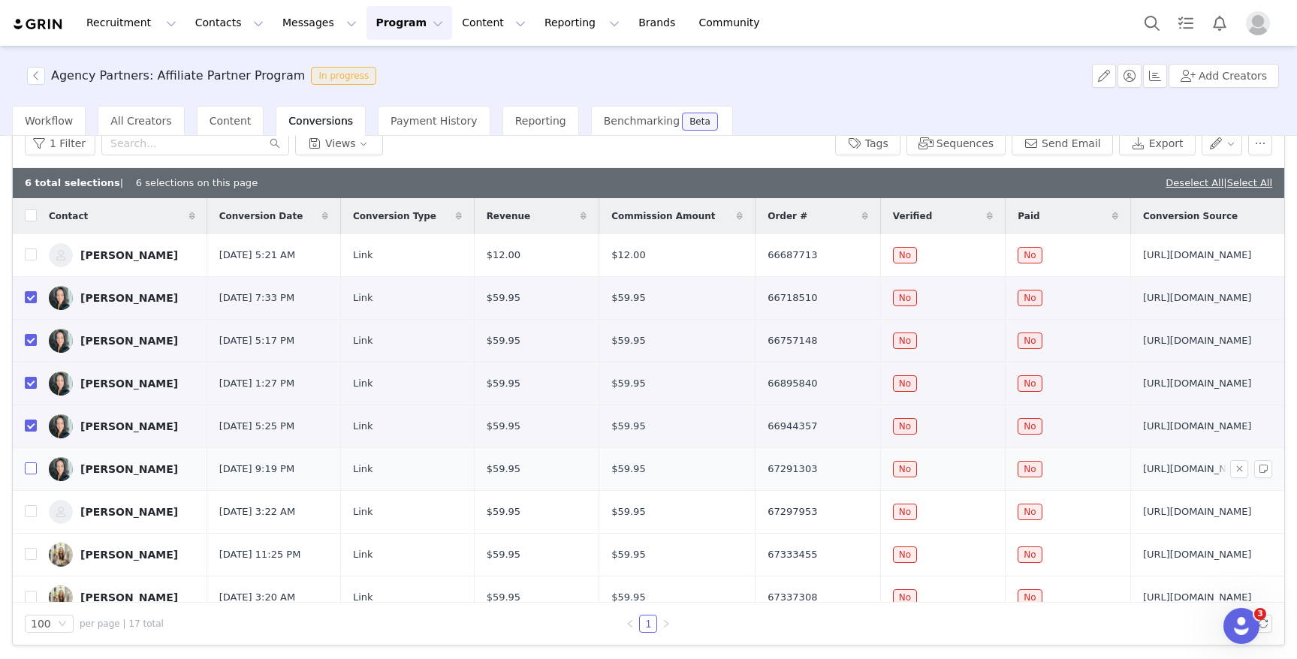
click at [34, 461] on label at bounding box center [31, 469] width 12 height 16
click at [34, 463] on input "checkbox" at bounding box center [31, 469] width 12 height 12
checkbox input "true"
click at [1165, 182] on link "Deselect All" at bounding box center [1194, 182] width 58 height 11
checkbox input "false"
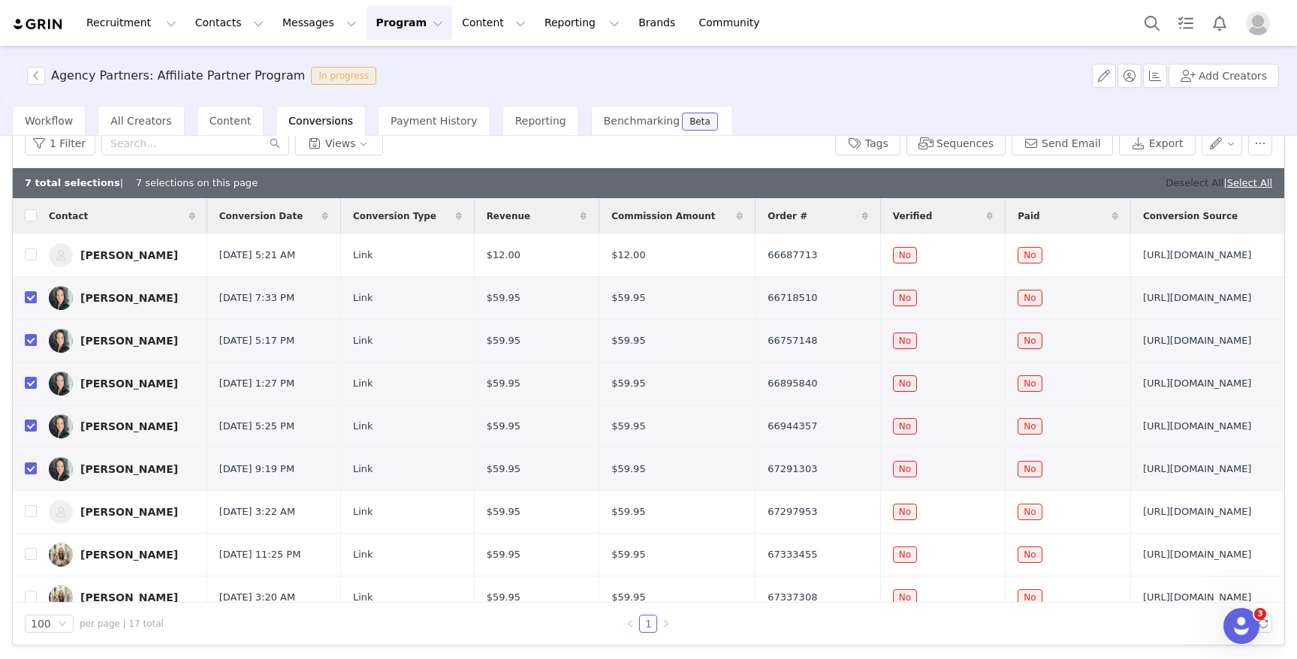
checkbox input "false"
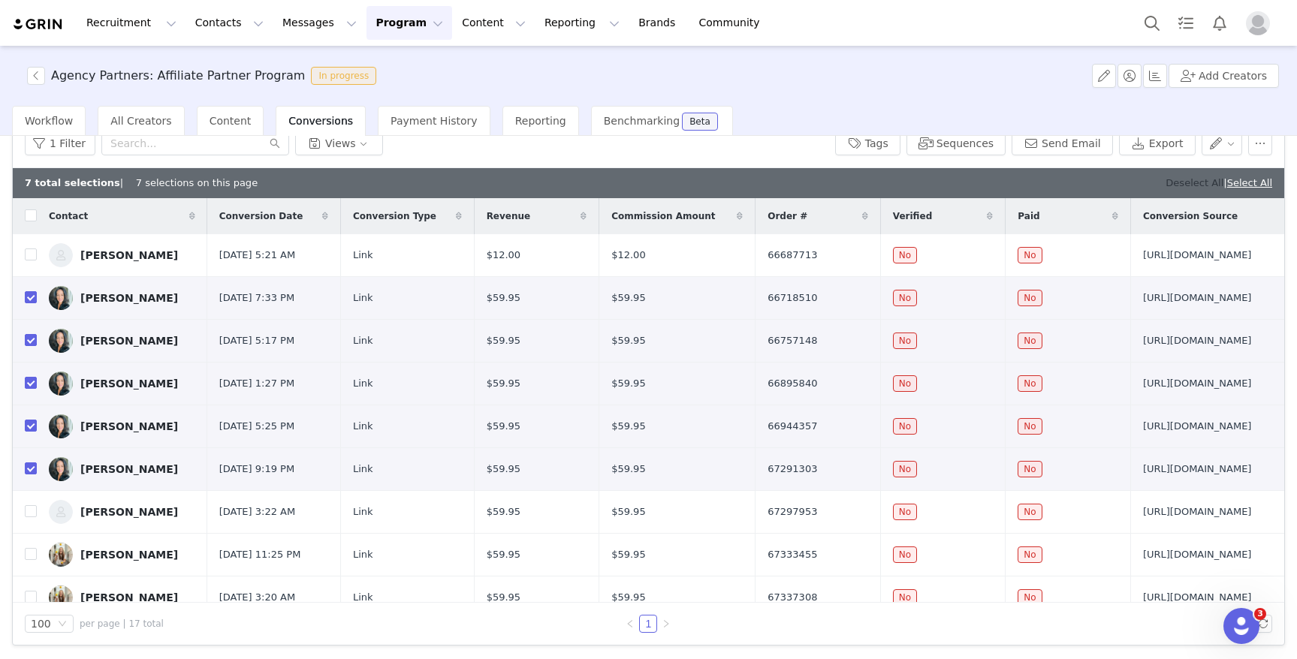
checkbox input "false"
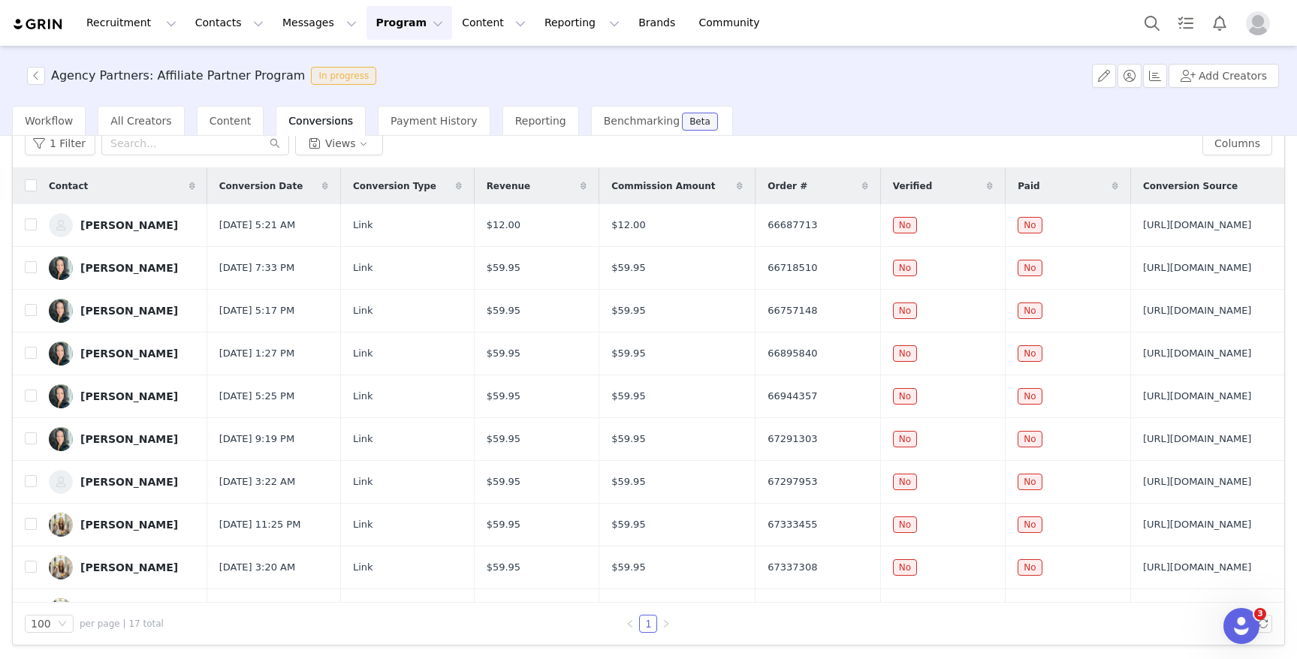
click at [385, 15] on button "Program Program" at bounding box center [409, 23] width 86 height 34
click at [381, 64] on p "Activations" at bounding box center [384, 67] width 58 height 16
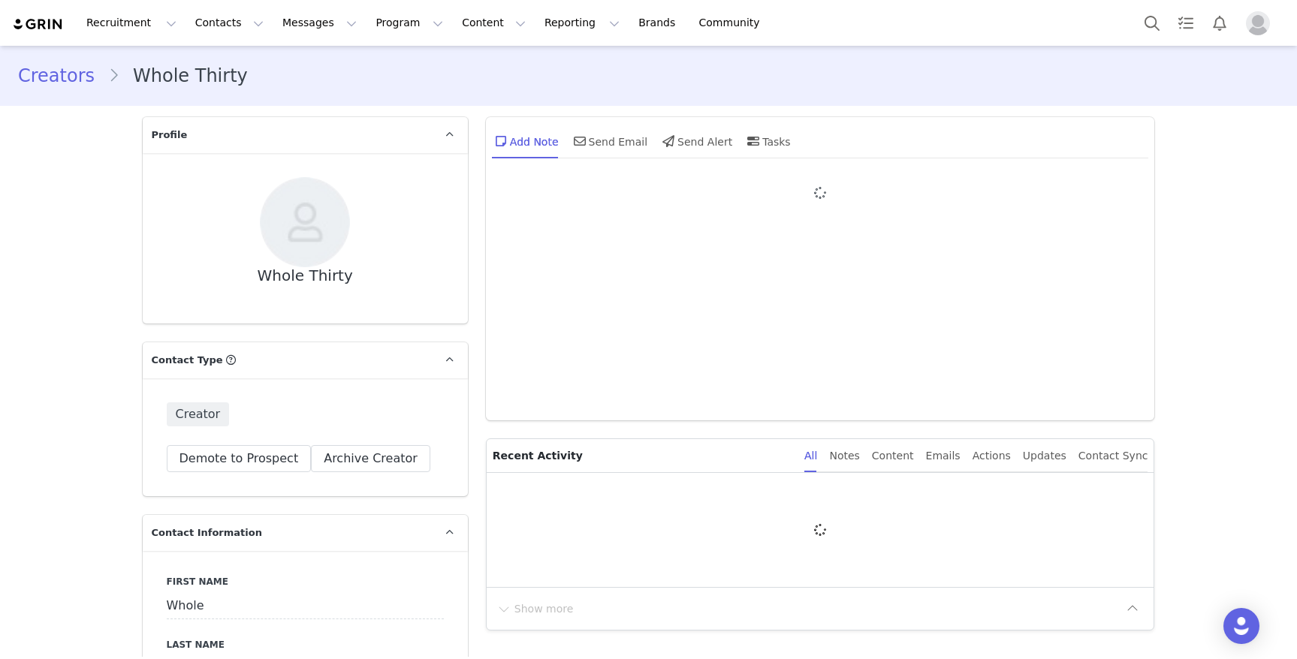
type input "+1 ([GEOGRAPHIC_DATA])"
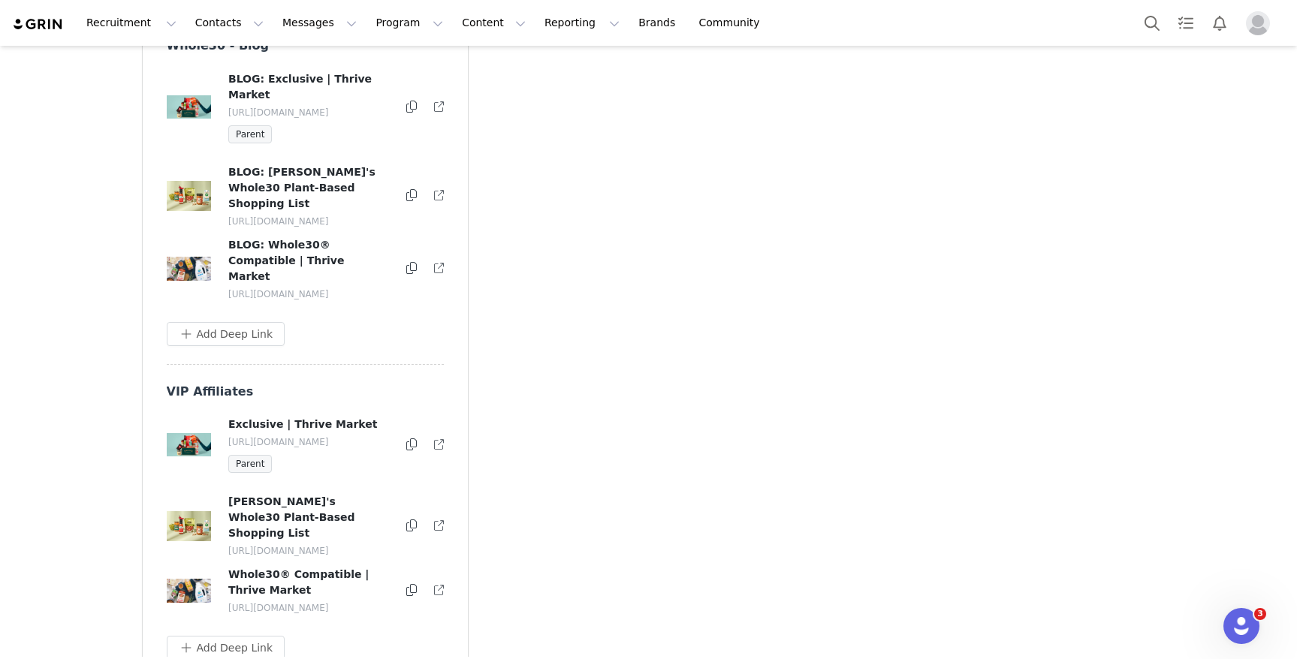
scroll to position [3278, 0]
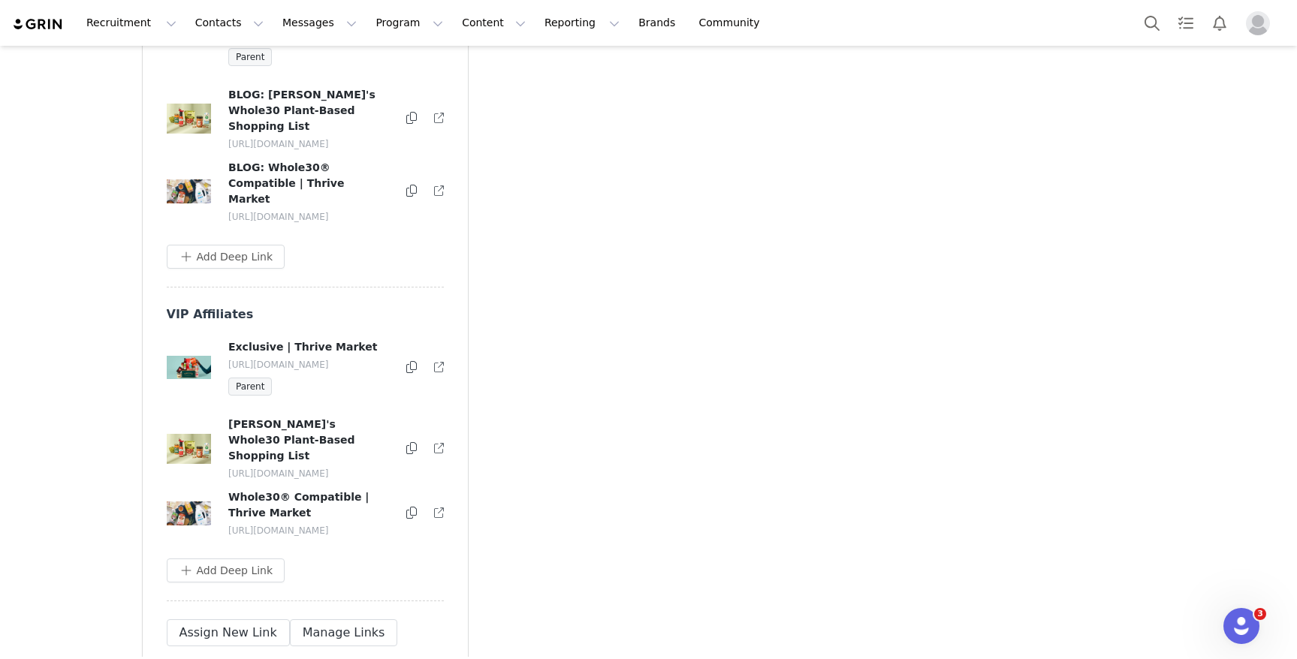
scroll to position [3649, 0]
click at [334, 472] on p "[URL][DOMAIN_NAME]" at bounding box center [308, 473] width 161 height 14
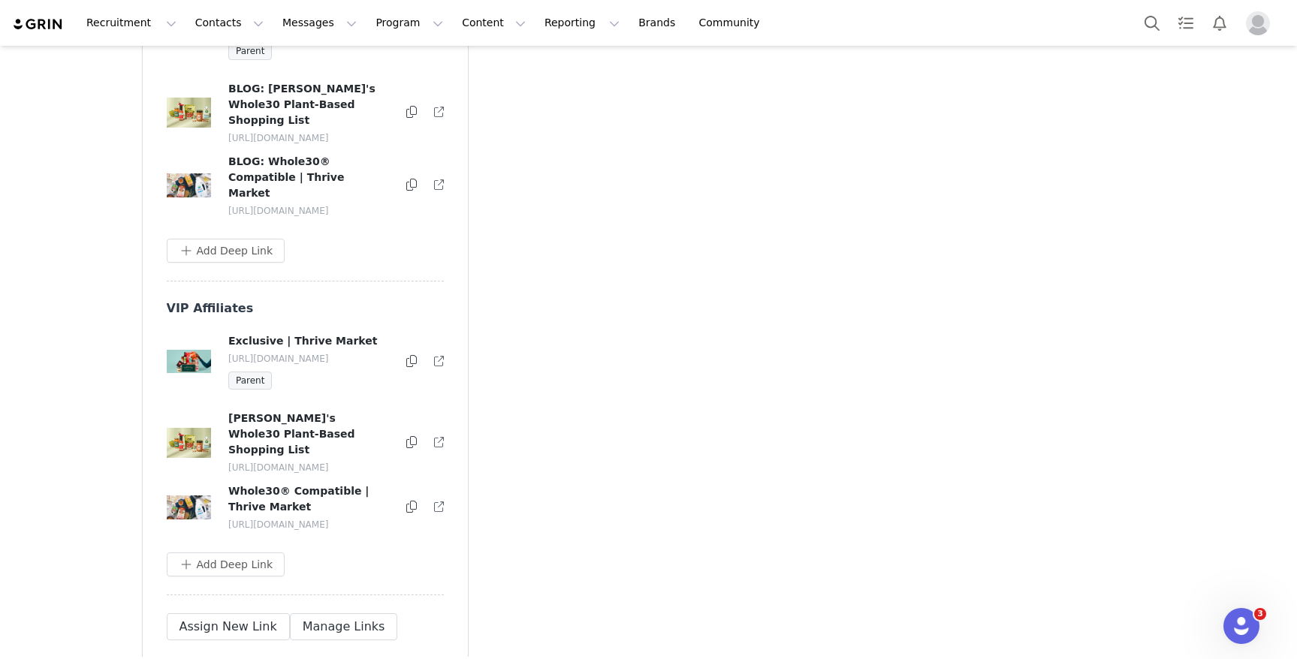
scroll to position [3680, 0]
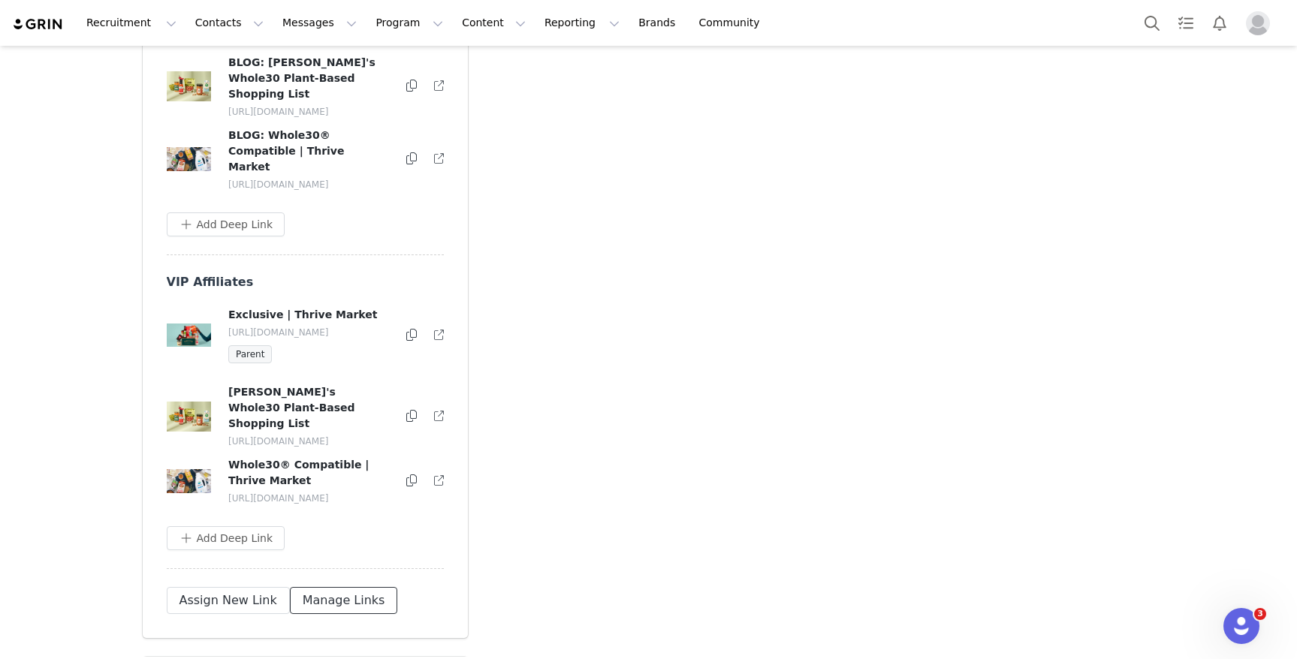
click at [353, 614] on button "Manage Links" at bounding box center [344, 600] width 108 height 27
click at [401, 426] on button "button" at bounding box center [408, 417] width 18 height 18
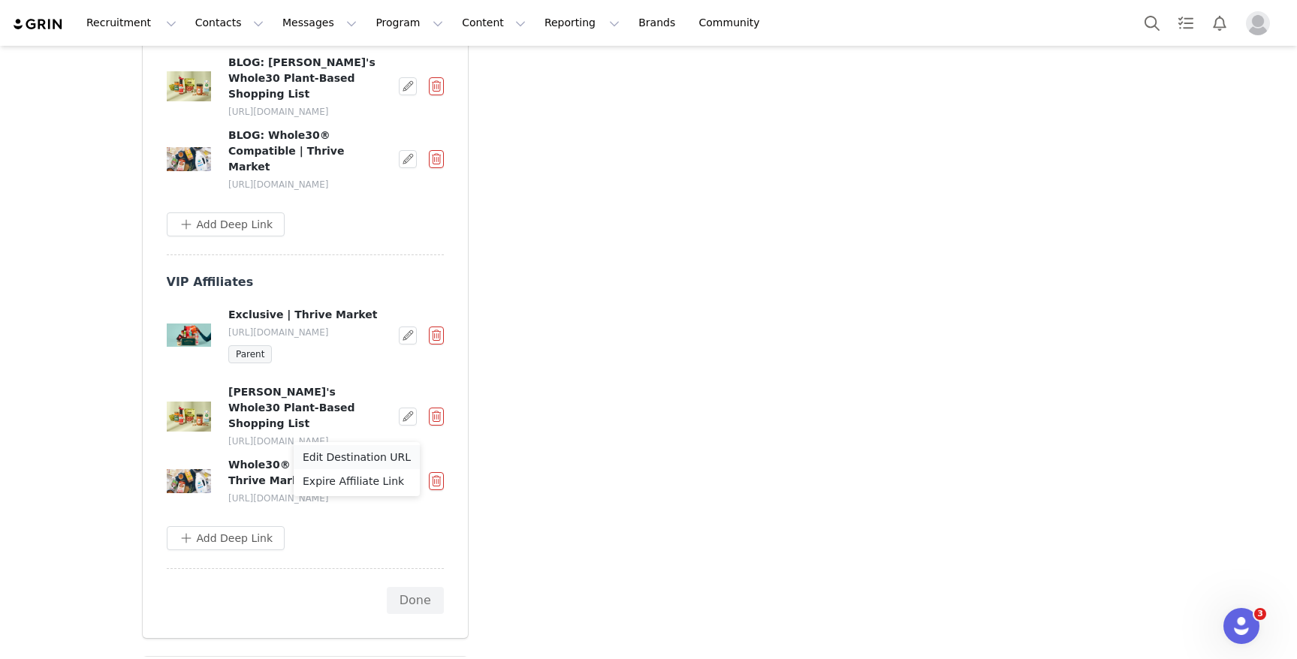
click at [384, 460] on span "Edit Destination URL" at bounding box center [357, 457] width 108 height 17
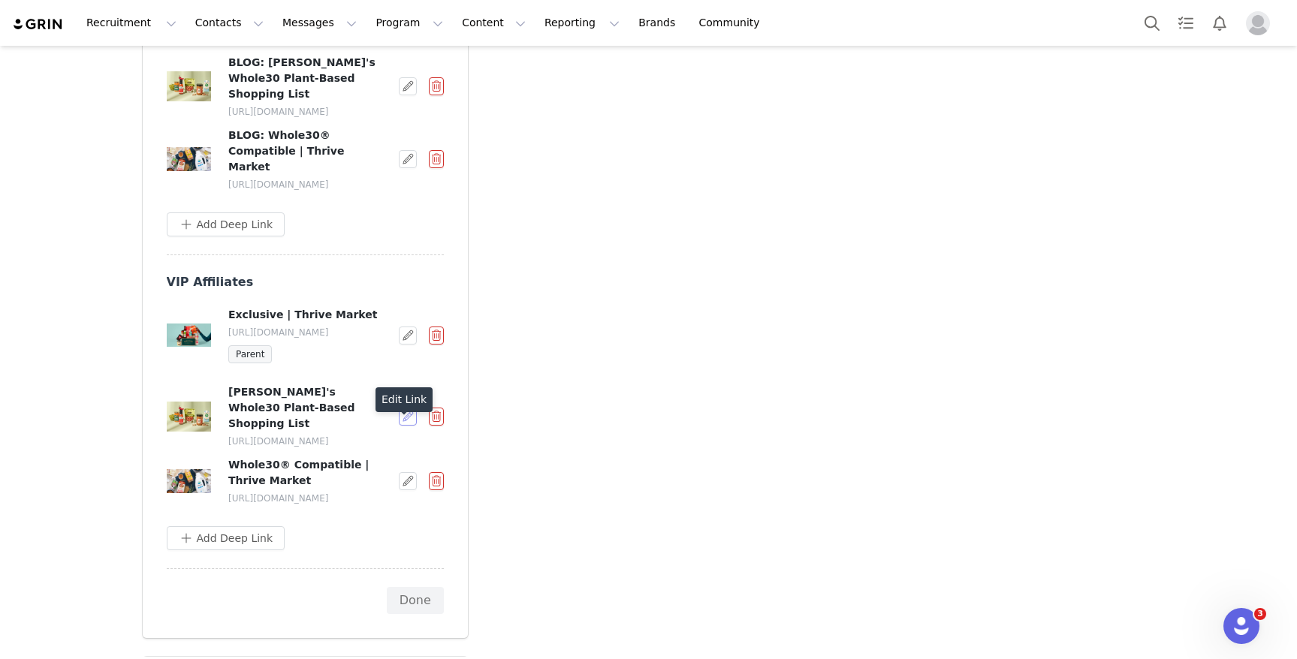
click at [408, 426] on button "button" at bounding box center [408, 417] width 18 height 18
click at [378, 482] on span "Expire Affiliate Link" at bounding box center [353, 481] width 101 height 17
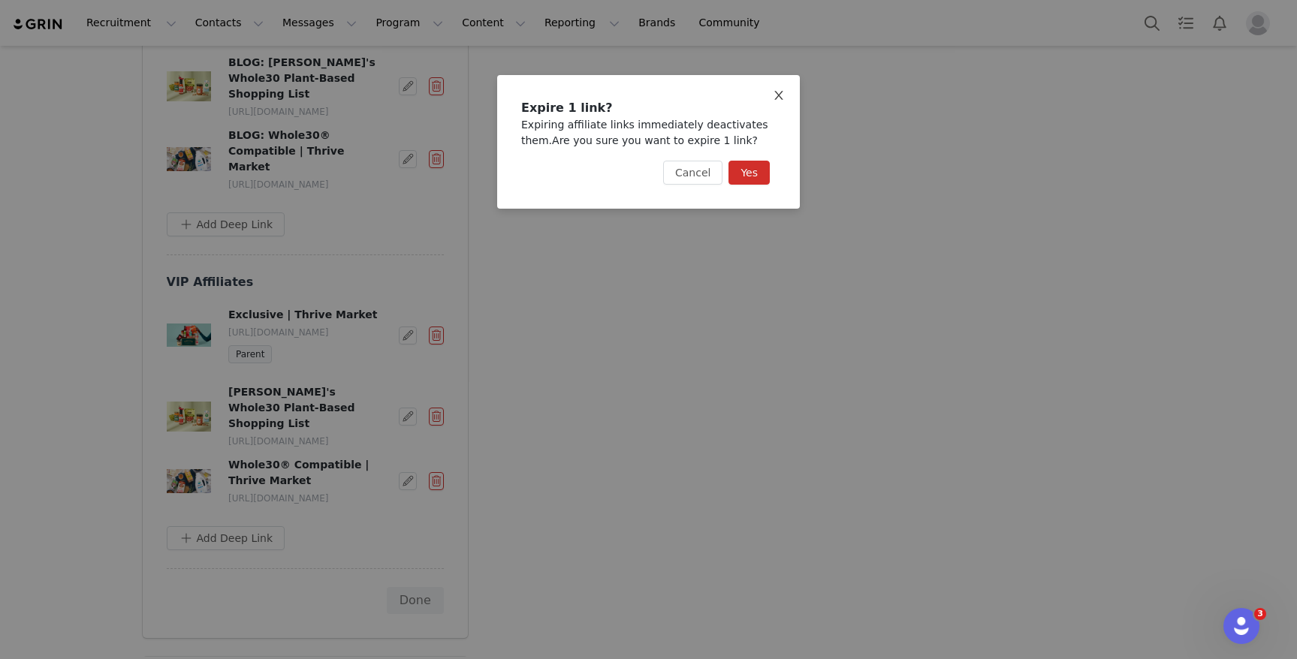
click at [773, 96] on icon "icon: close" at bounding box center [779, 95] width 12 height 12
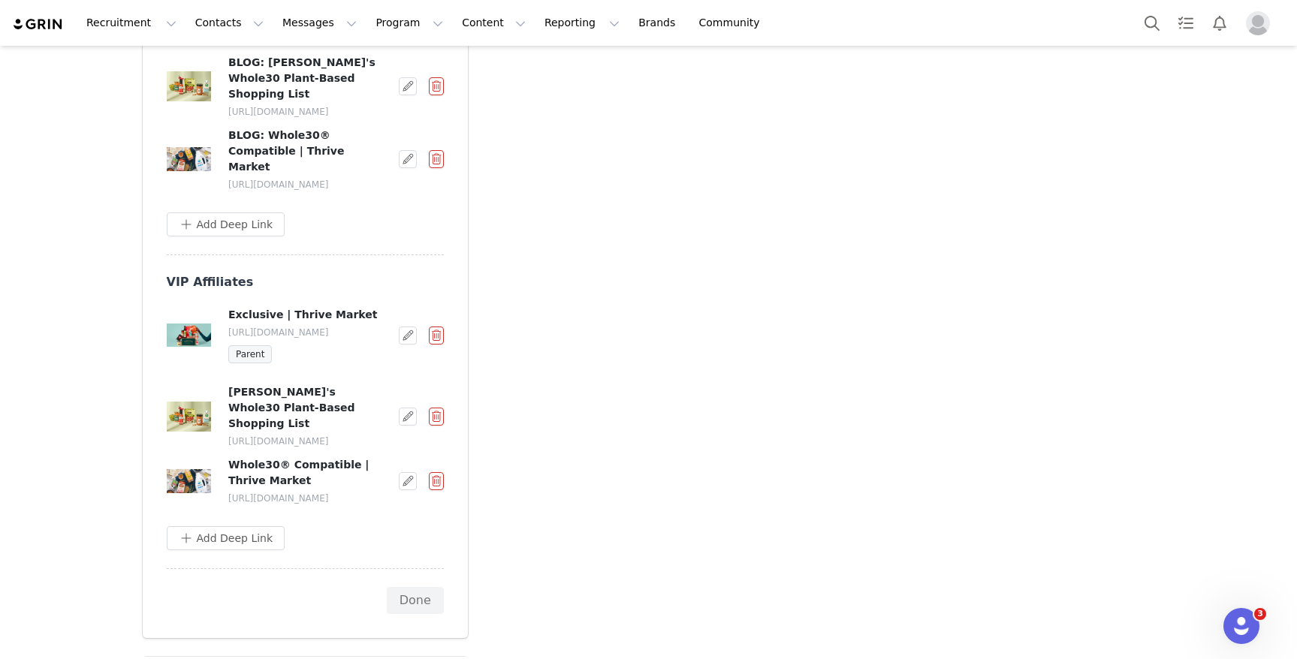
click at [405, 426] on button "button" at bounding box center [408, 417] width 18 height 18
click at [318, 550] on div "Add Deep Link" at bounding box center [305, 538] width 277 height 24
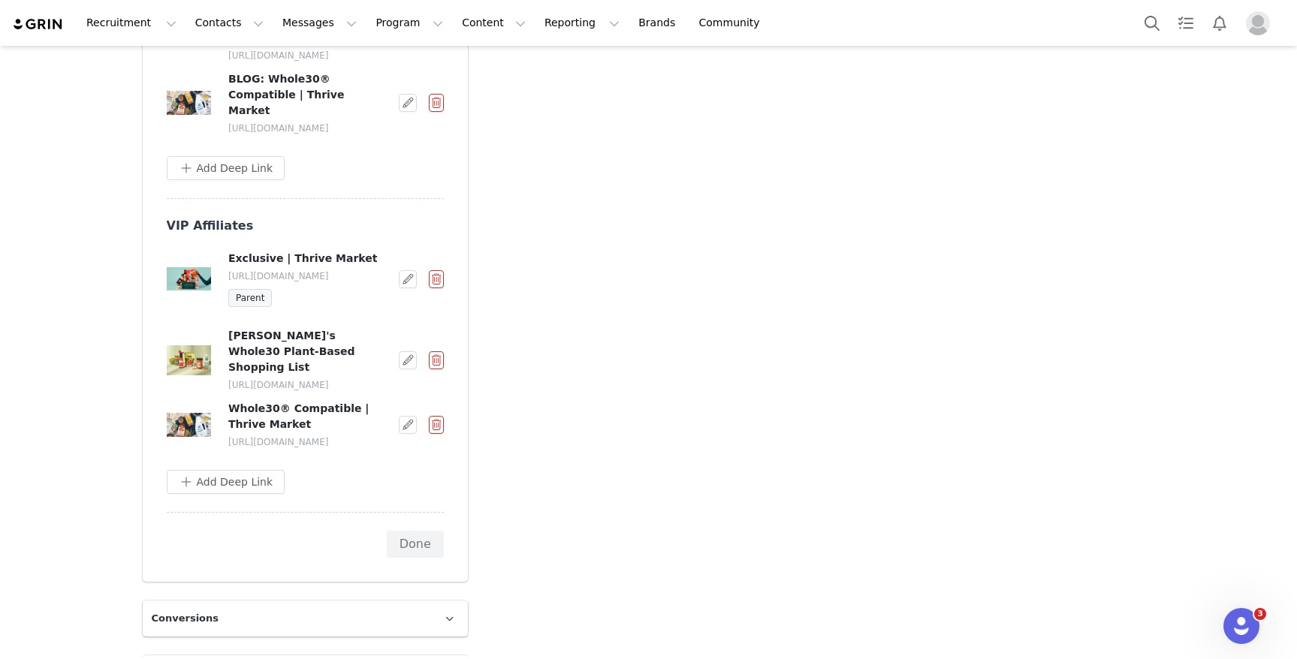
scroll to position [3902, 0]
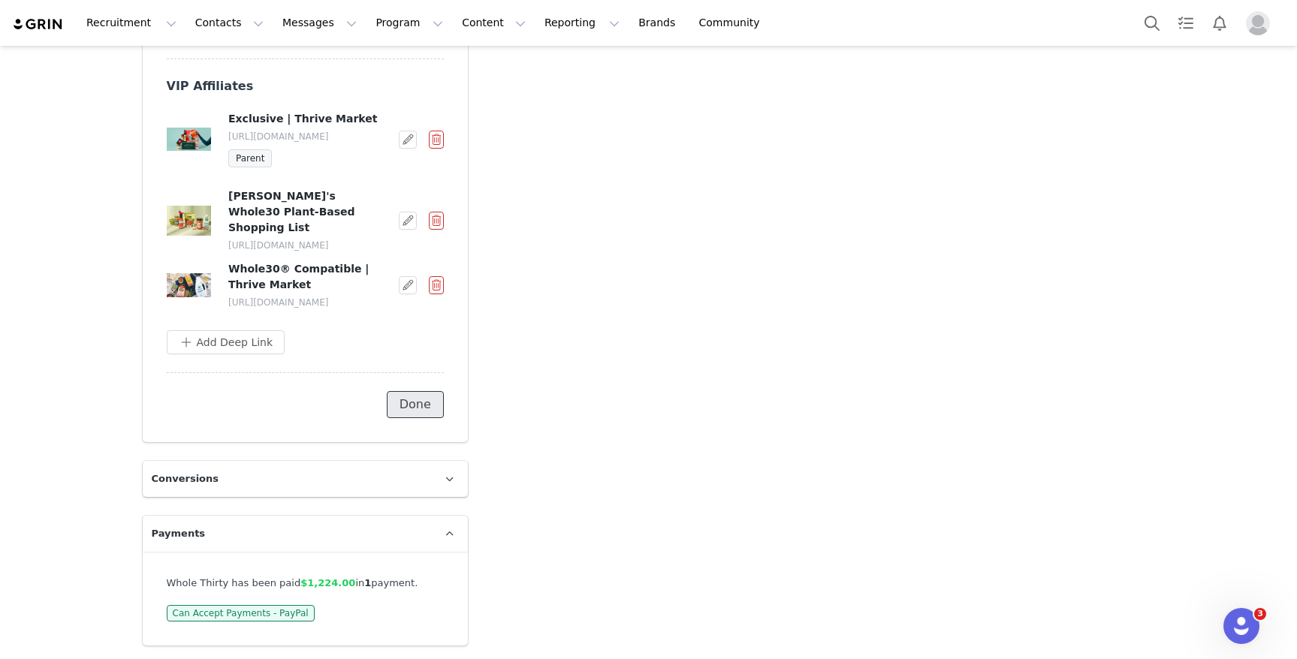
click at [431, 405] on button "Done" at bounding box center [415, 404] width 57 height 27
click at [333, 408] on button "Manage Links" at bounding box center [344, 404] width 108 height 27
click at [408, 213] on button "button" at bounding box center [408, 221] width 18 height 18
click at [390, 243] on li "Edit Destination URL" at bounding box center [357, 235] width 126 height 24
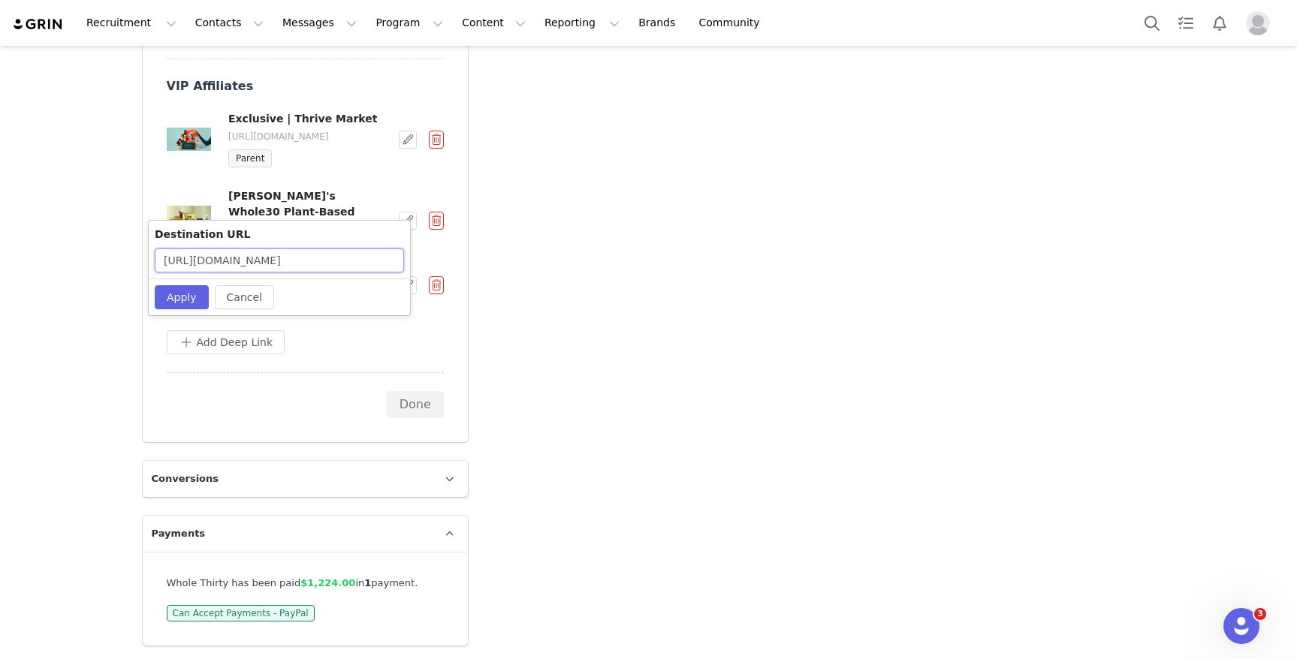
click at [301, 261] on input "https://thrivemarket.com/p/melissas-whole30-plant-based-shopping-list" at bounding box center [279, 261] width 249 height 24
click at [350, 261] on input "https://thrivemarket.com/p/melissas-whole30-plant-based-shopping-list" at bounding box center [279, 261] width 249 height 24
click at [375, 259] on input "https://thrivemarket.com/p/melissas-whole30-plant-based-shopping-list" at bounding box center [279, 261] width 249 height 24
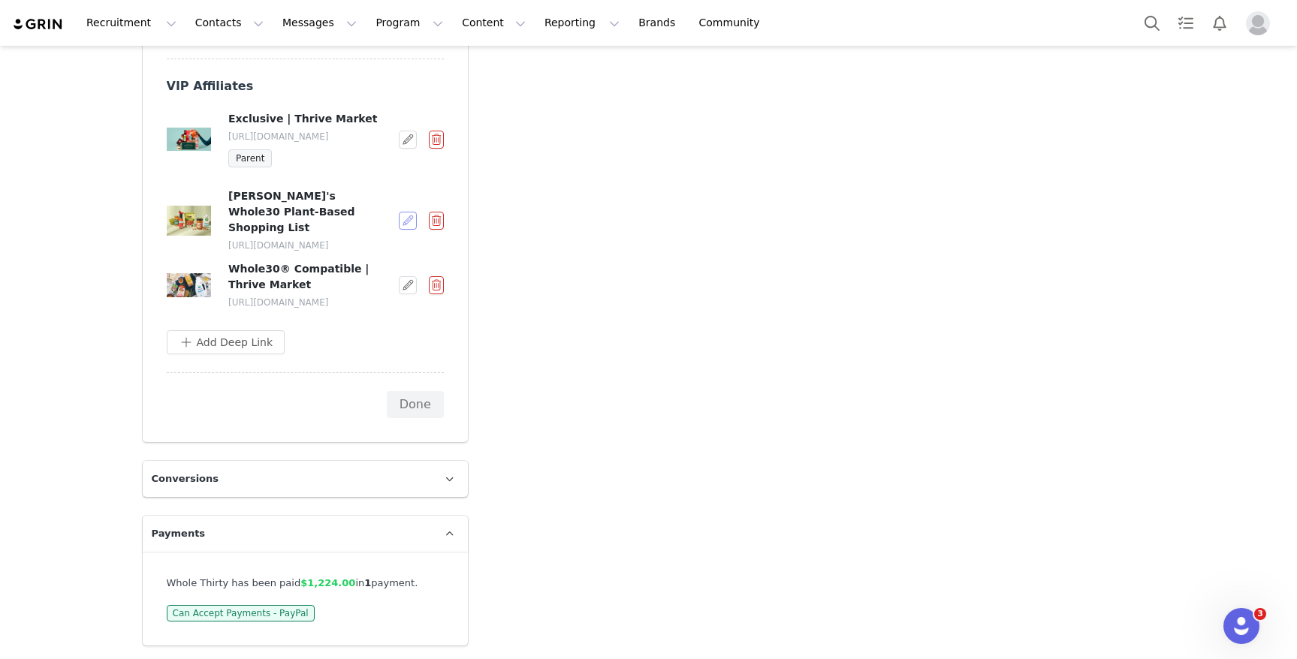
click at [404, 212] on button "button" at bounding box center [408, 221] width 18 height 18
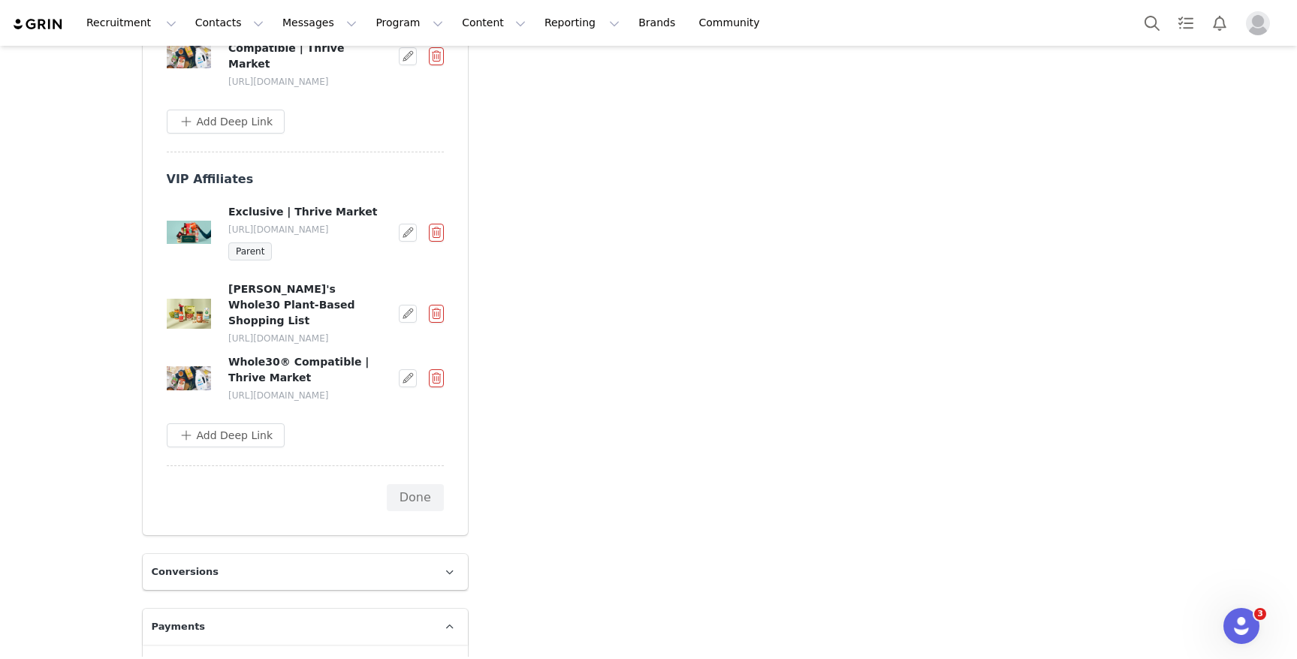
scroll to position [3778, 0]
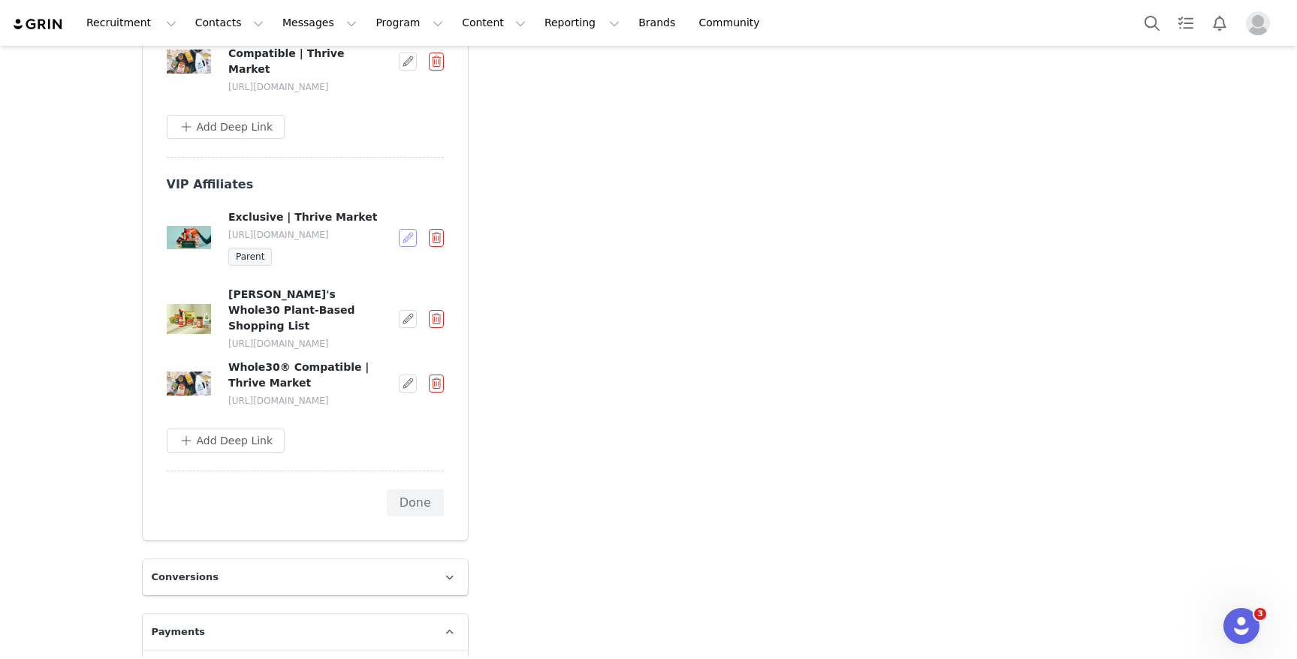
click at [399, 246] on button "button" at bounding box center [408, 238] width 18 height 18
click at [373, 319] on div "Edit Link" at bounding box center [357, 320] width 108 height 17
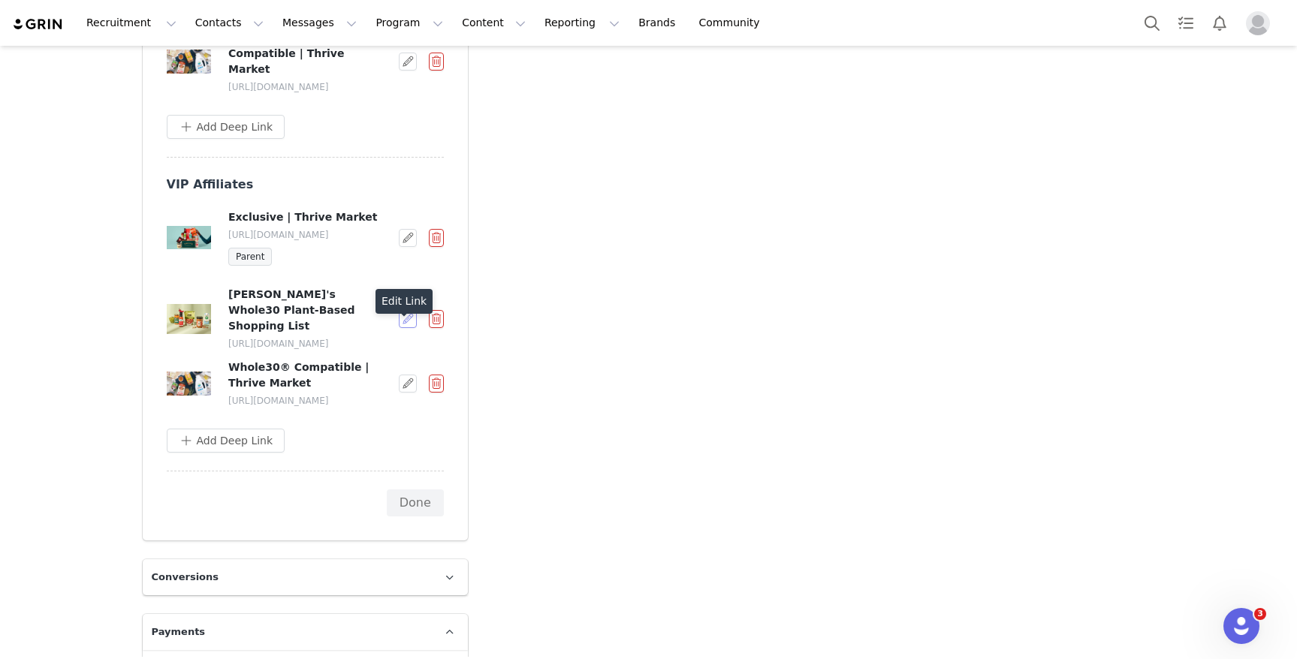
click at [407, 328] on button "button" at bounding box center [408, 319] width 18 height 18
click at [394, 360] on span "Edit Destination URL" at bounding box center [357, 359] width 108 height 17
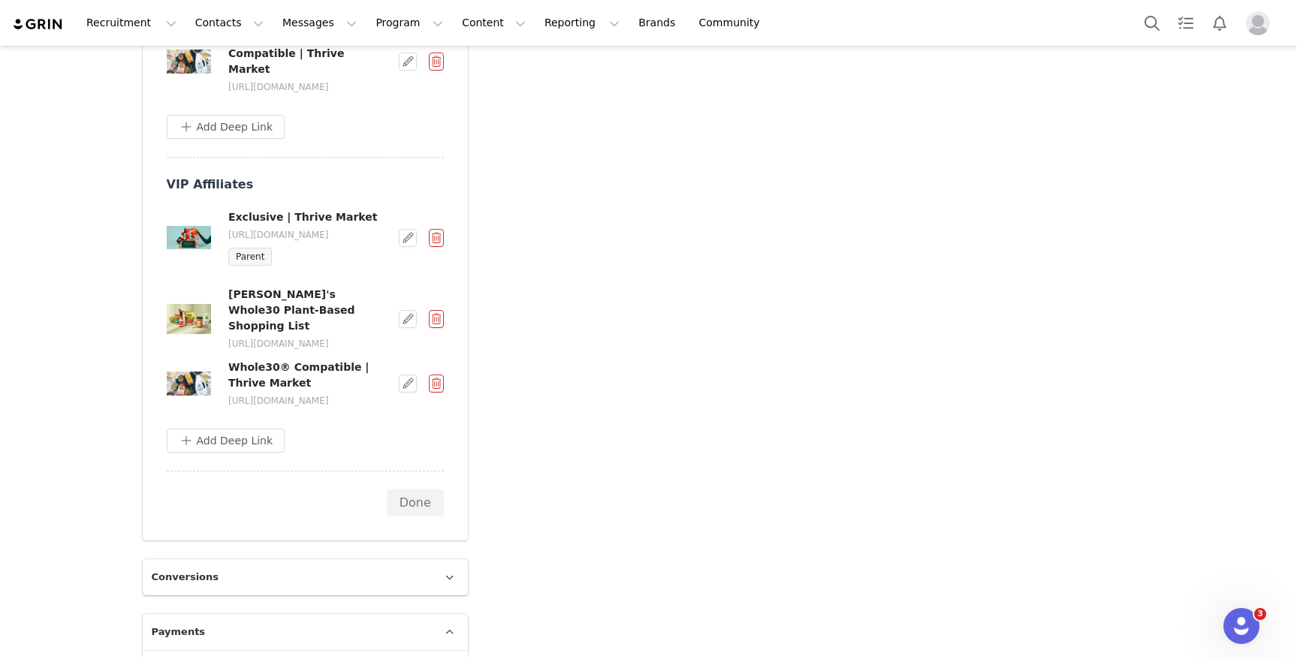
click at [401, 393] on button "button" at bounding box center [408, 384] width 18 height 18
click at [383, 434] on span "Edit Destination URL" at bounding box center [357, 429] width 108 height 17
click at [345, 449] on input "https://thrivemarket.com/diets/whole30-compatible" at bounding box center [279, 455] width 249 height 24
click at [365, 450] on input "https://thrivemarket.com/diets/whole30-compatible" at bounding box center [279, 455] width 249 height 24
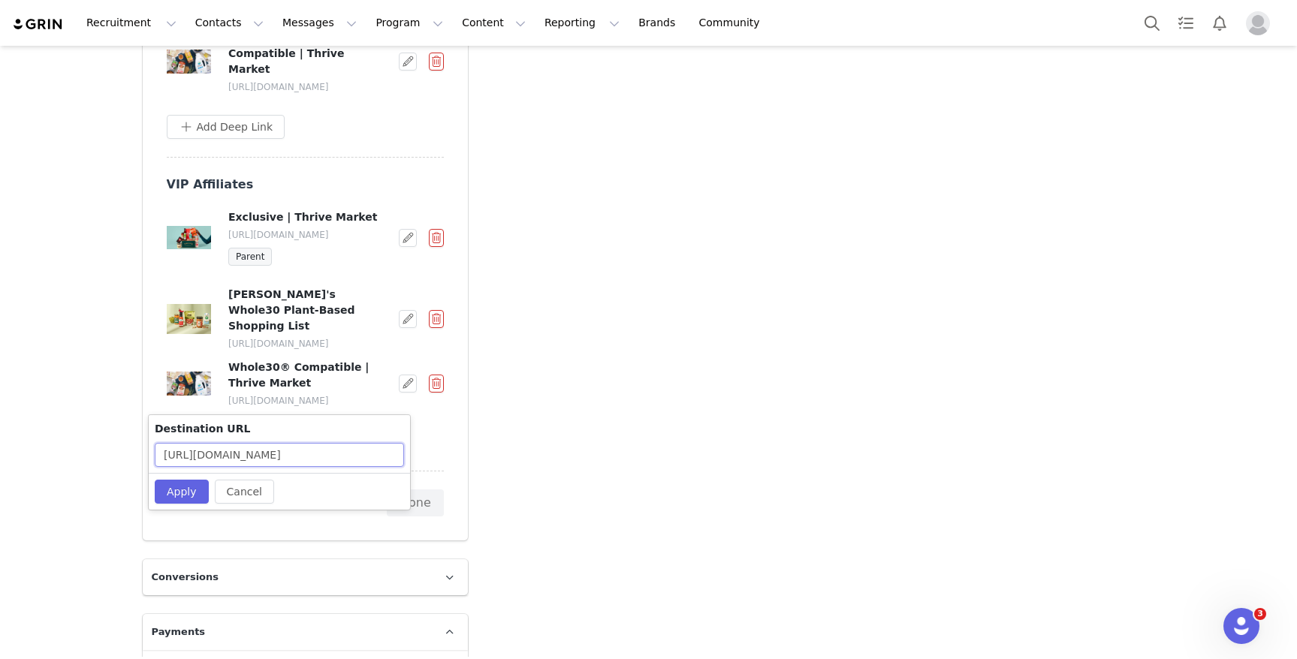
click at [366, 450] on input "https://thrivemarket.com/diets/whole30-compatible" at bounding box center [279, 455] width 249 height 24
click at [403, 393] on button "button" at bounding box center [408, 384] width 18 height 18
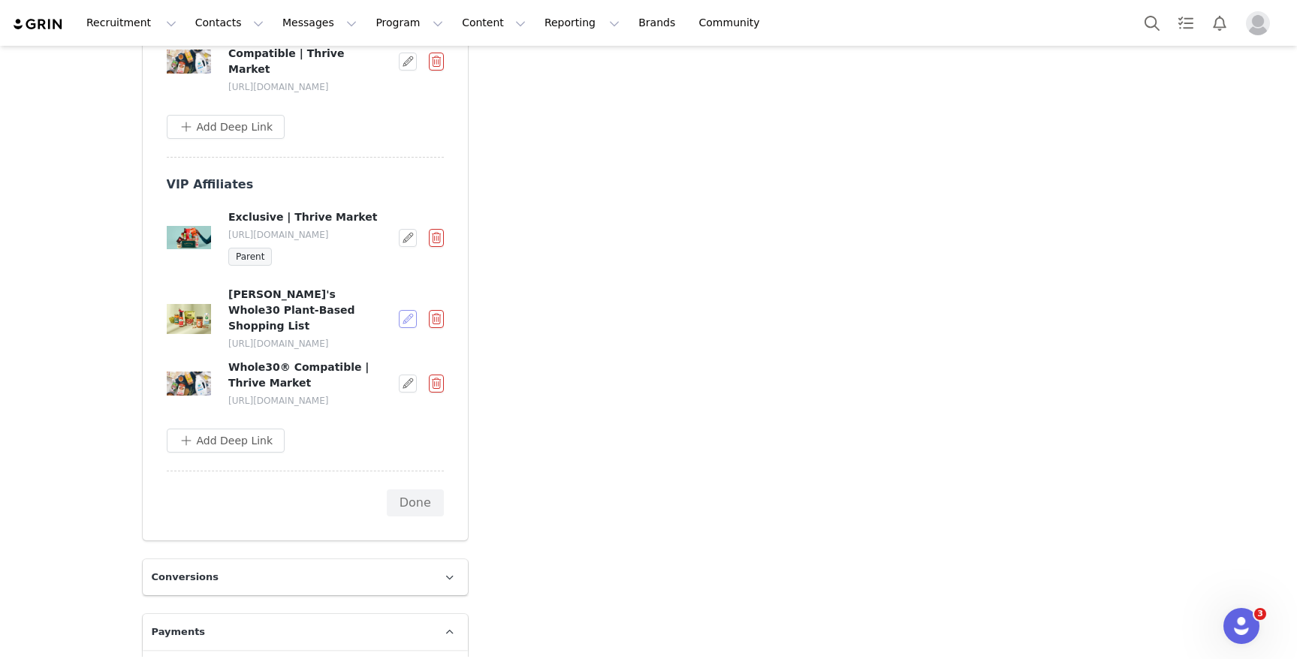
click at [401, 328] on button "button" at bounding box center [408, 319] width 18 height 18
click at [390, 360] on span "Edit Destination URL" at bounding box center [357, 359] width 108 height 17
click at [252, 411] on button "Cancel" at bounding box center [244, 421] width 59 height 24
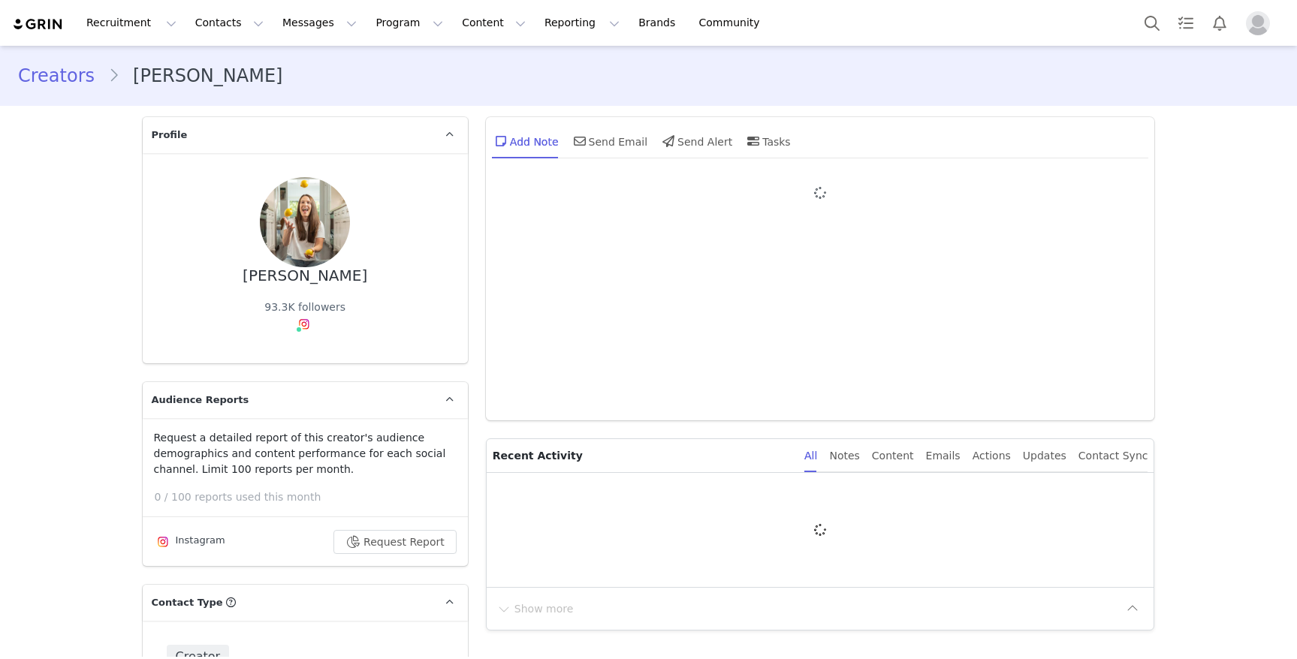
type input "+1 ([GEOGRAPHIC_DATA])"
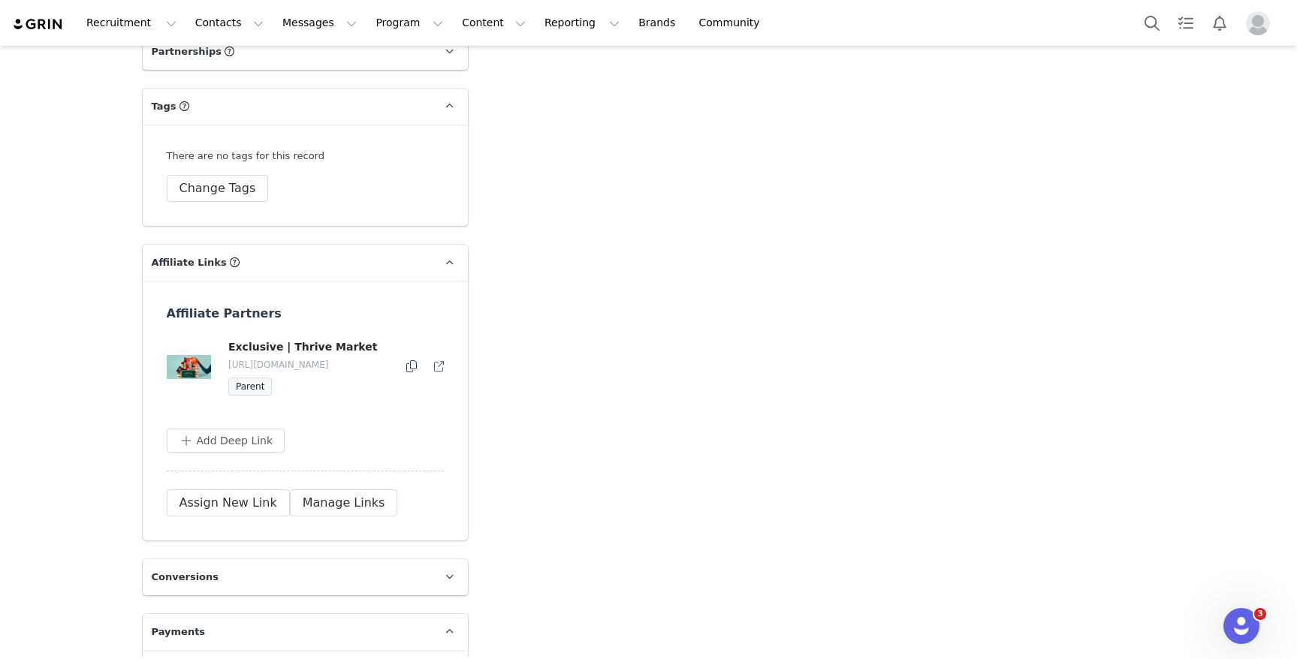
scroll to position [3245, 0]
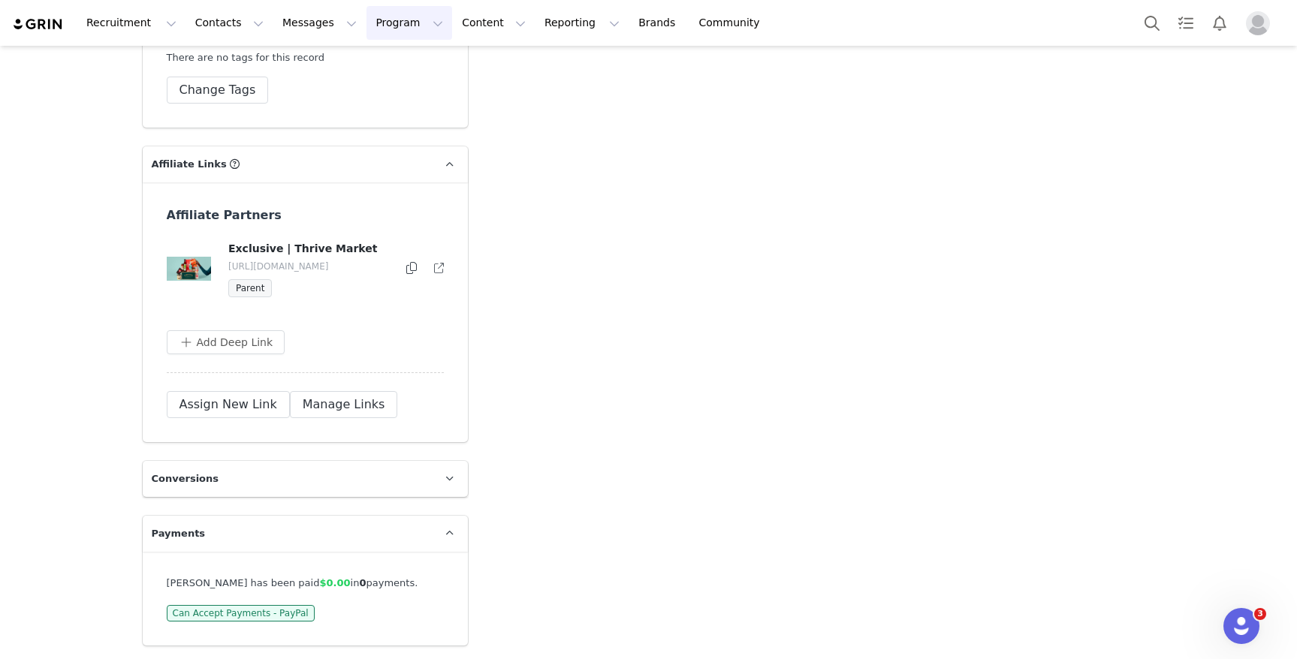
click at [387, 19] on button "Program Program" at bounding box center [409, 23] width 86 height 34
click at [395, 66] on p "Activations" at bounding box center [384, 67] width 58 height 16
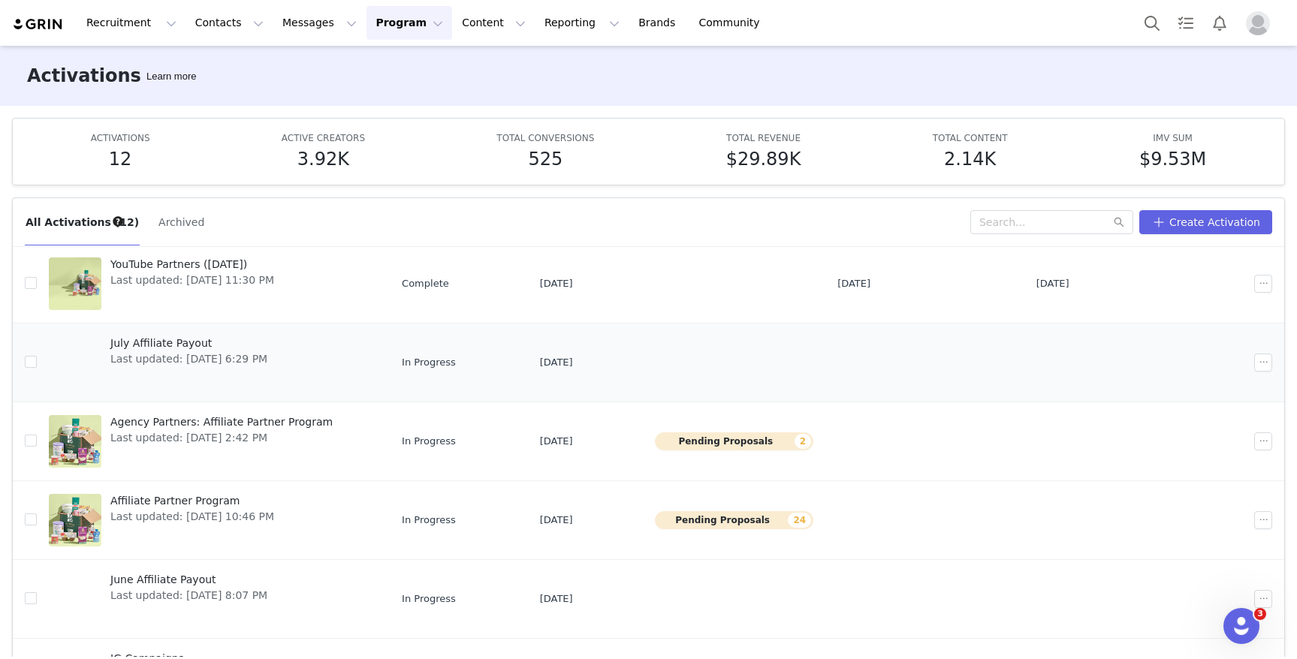
scroll to position [279, 0]
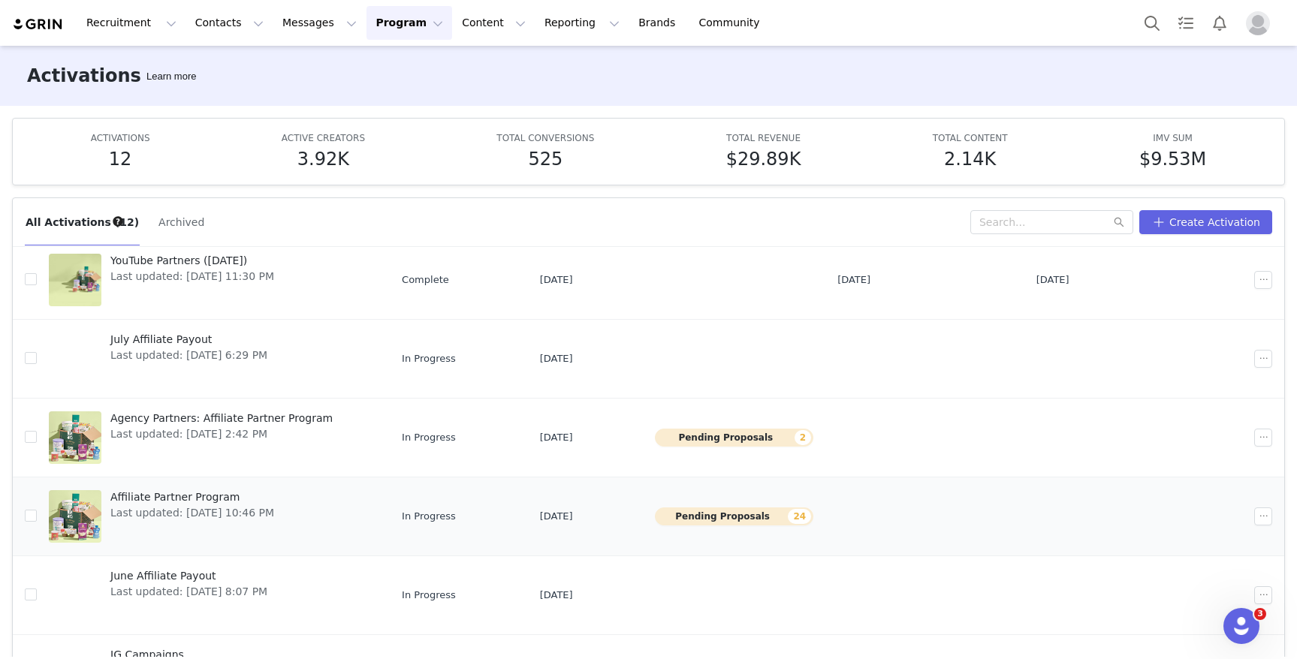
click at [188, 487] on div "Affiliate Partner Program Last updated: [DATE] 10:46 PM" at bounding box center [192, 517] width 182 height 60
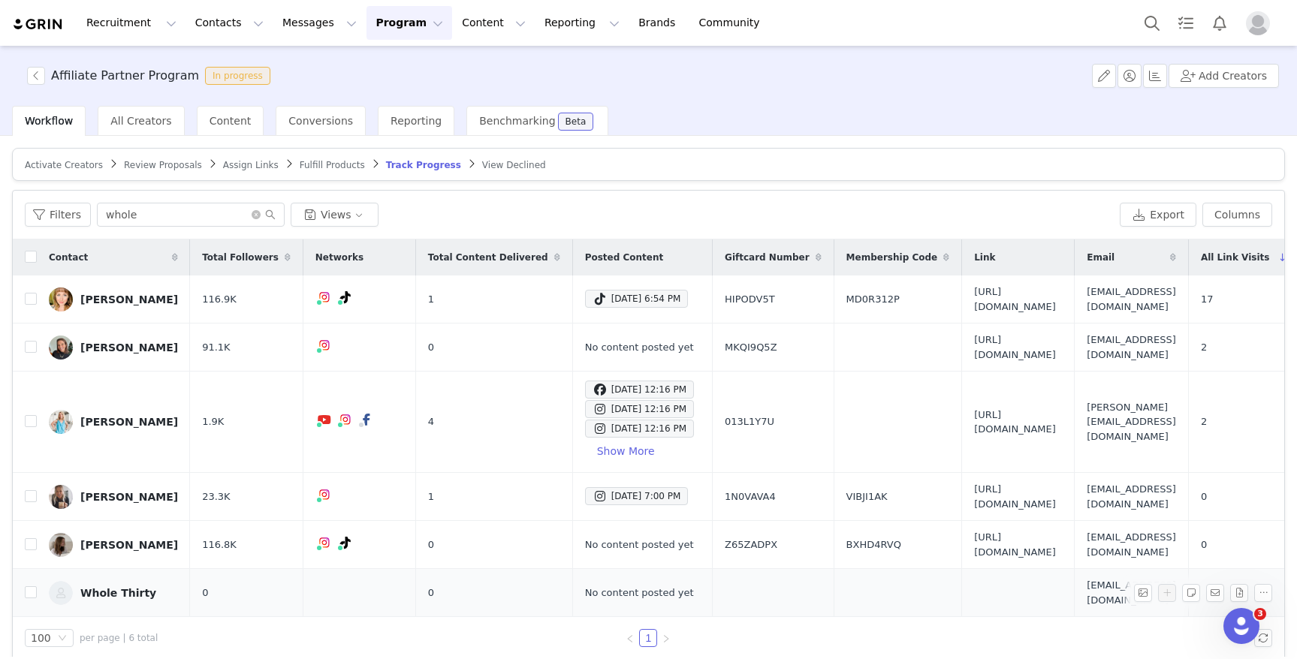
click at [137, 581] on link "Whole Thirty" at bounding box center [113, 593] width 129 height 24
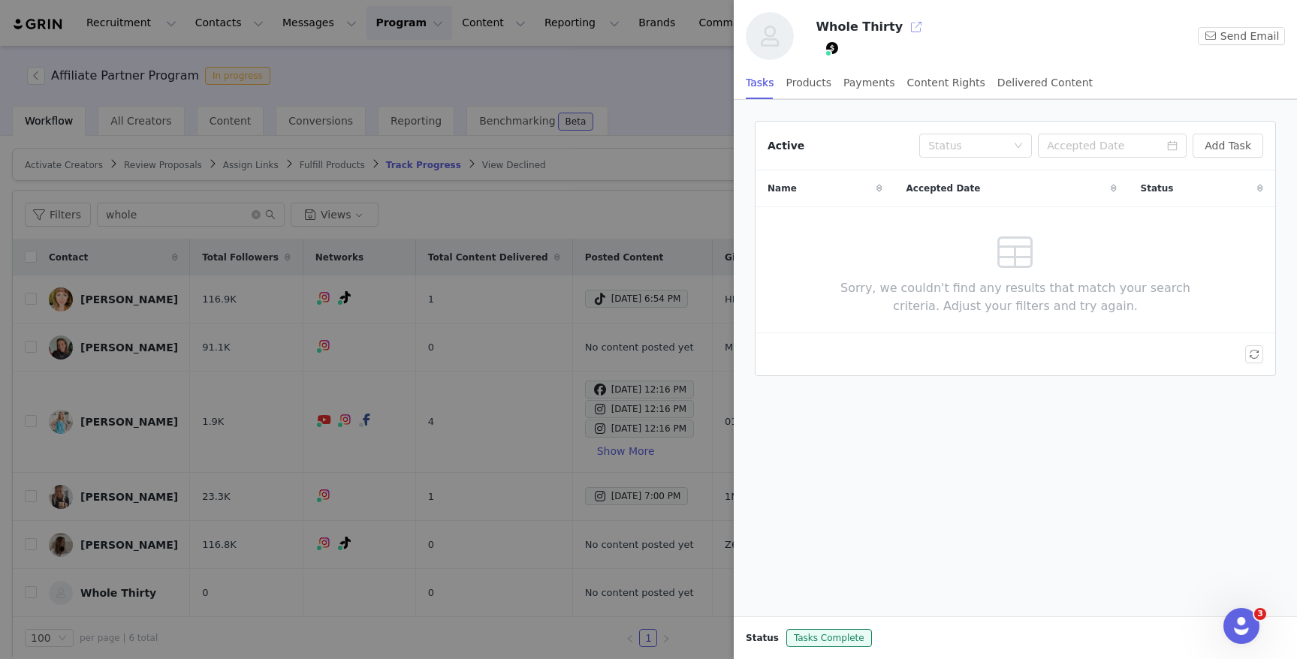
click at [906, 23] on button "button" at bounding box center [916, 27] width 24 height 24
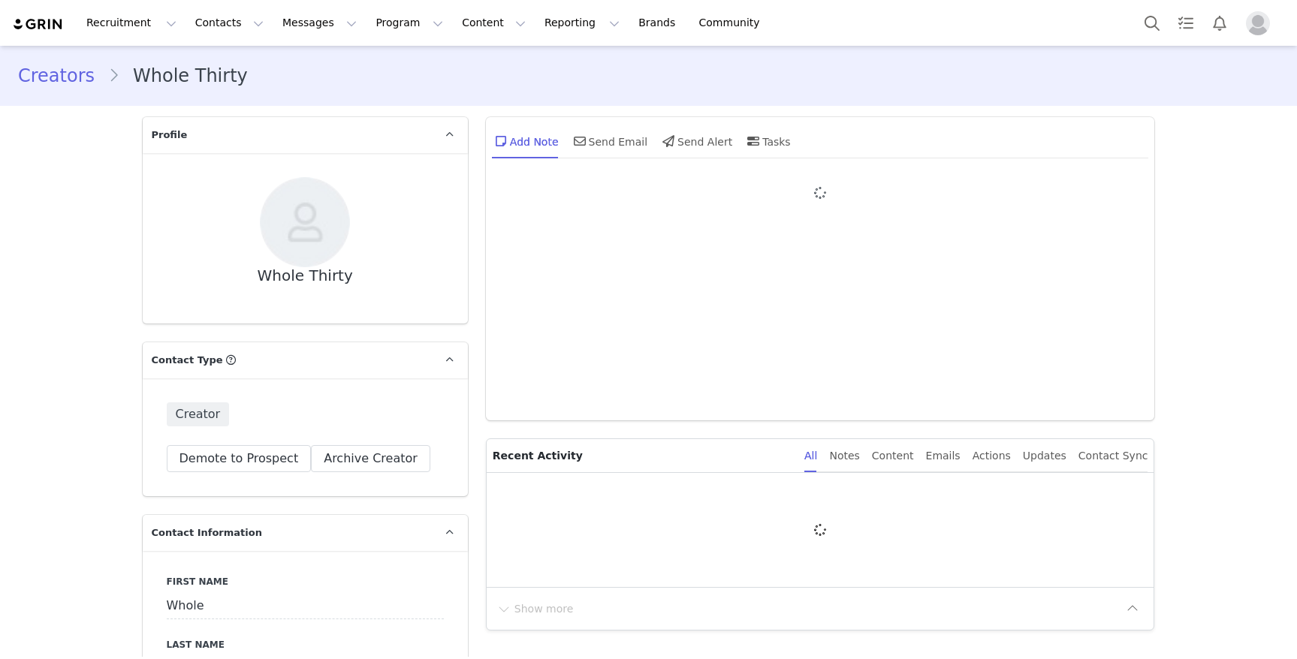
type input "+1 ([GEOGRAPHIC_DATA])"
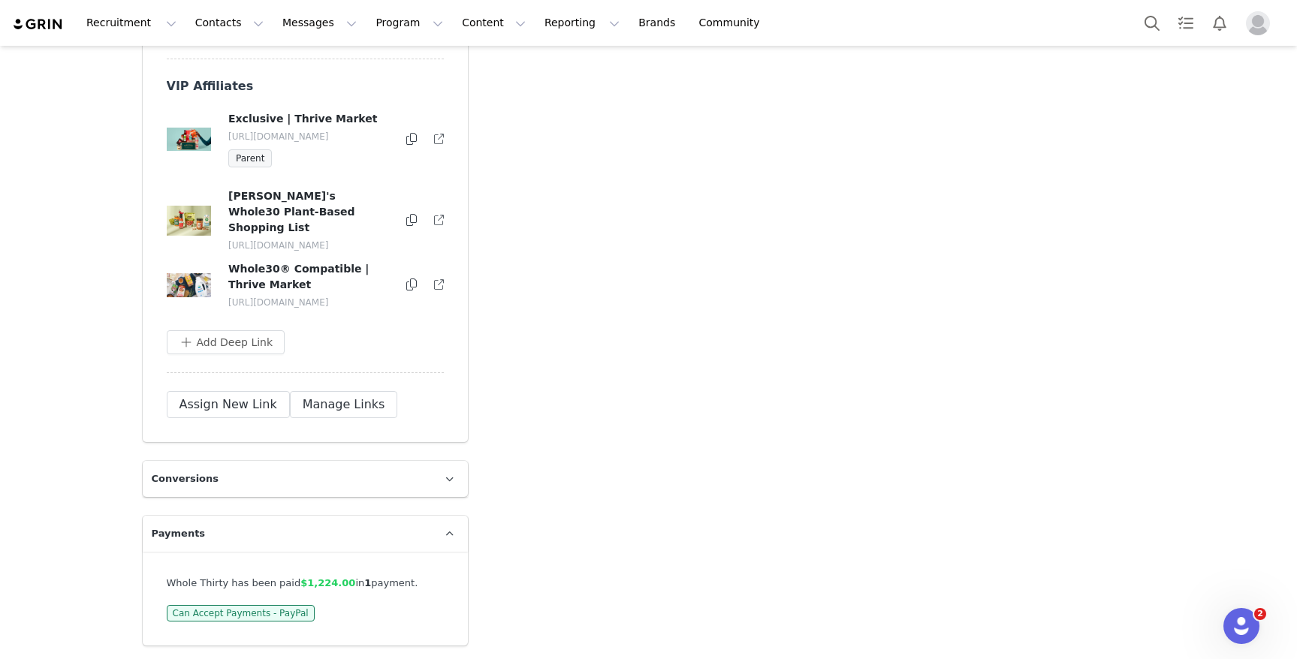
scroll to position [3902, 0]
drag, startPoint x: 288, startPoint y: 305, endPoint x: 225, endPoint y: 294, distance: 64.1
click at [228, 296] on p "[URL][DOMAIN_NAME]" at bounding box center [308, 303] width 161 height 14
copy p "[URL][DOMAIN_NAME]"
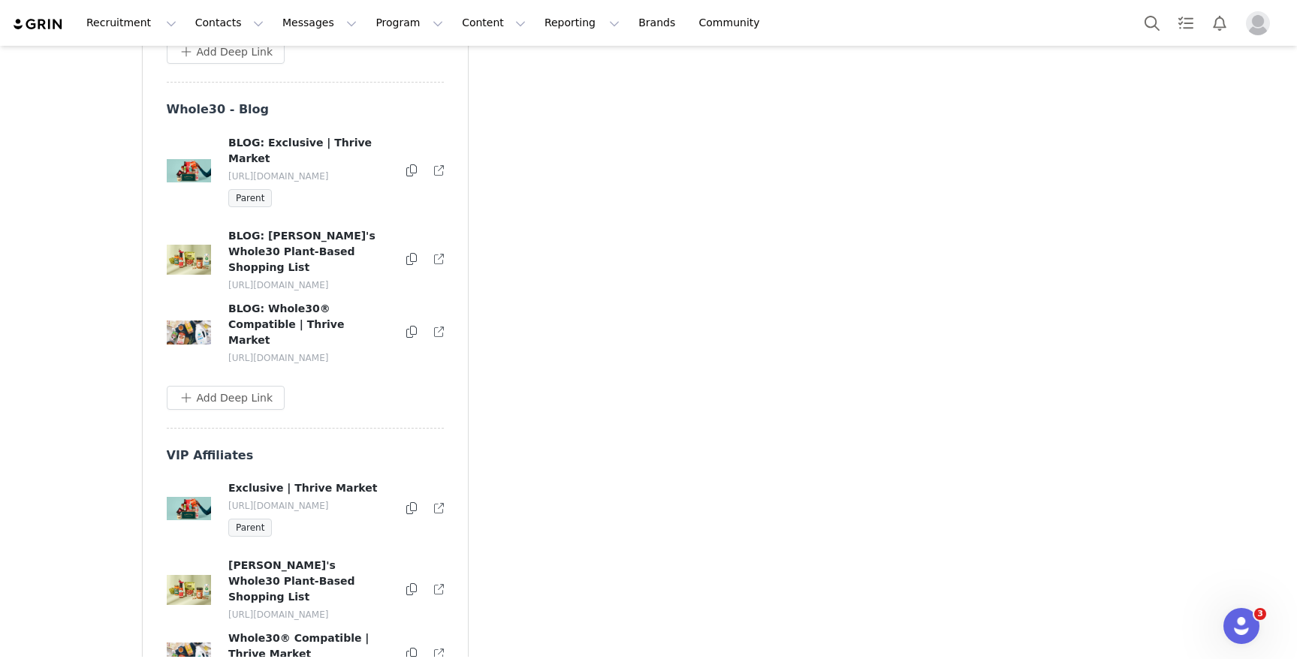
scroll to position [3737, 0]
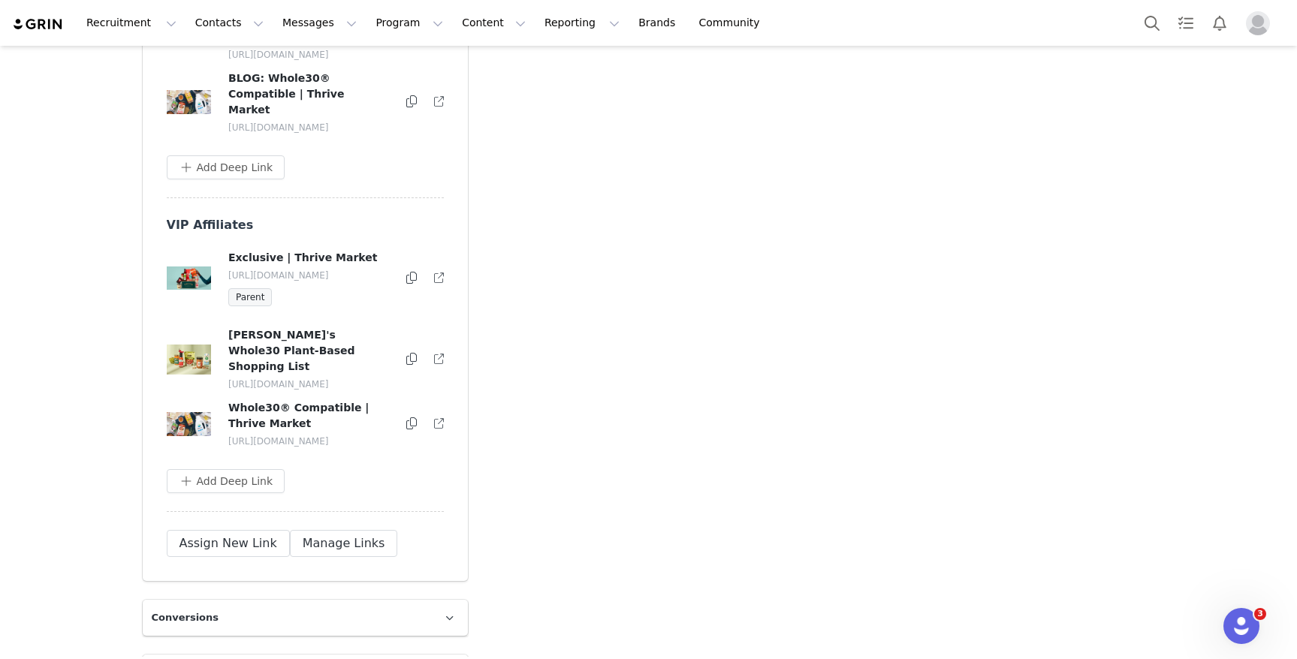
click at [266, 424] on h4 "Whole30® Compatible | Thrive Market" at bounding box center [308, 416] width 161 height 32
drag, startPoint x: 335, startPoint y: 417, endPoint x: 222, endPoint y: 423, distance: 112.8
click at [228, 423] on h4 "Whole30® Compatible | Thrive Market" at bounding box center [308, 416] width 161 height 32
copy h4 "Whole30® Compatible"
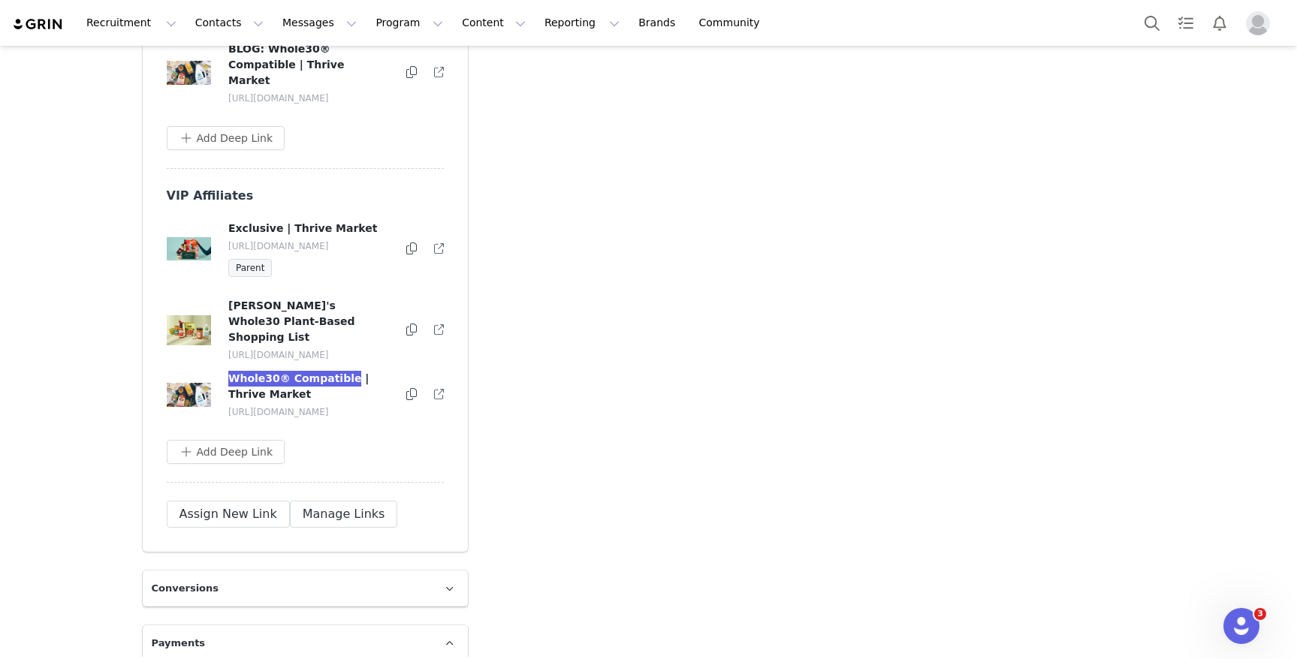
scroll to position [3768, 0]
drag, startPoint x: 269, startPoint y: 436, endPoint x: 218, endPoint y: 429, distance: 51.6
click at [218, 417] on div "Whole30® Compatible | Thrive Market [URL][DOMAIN_NAME]" at bounding box center [305, 393] width 279 height 48
copy p "[URL][DOMAIN_NAME]"
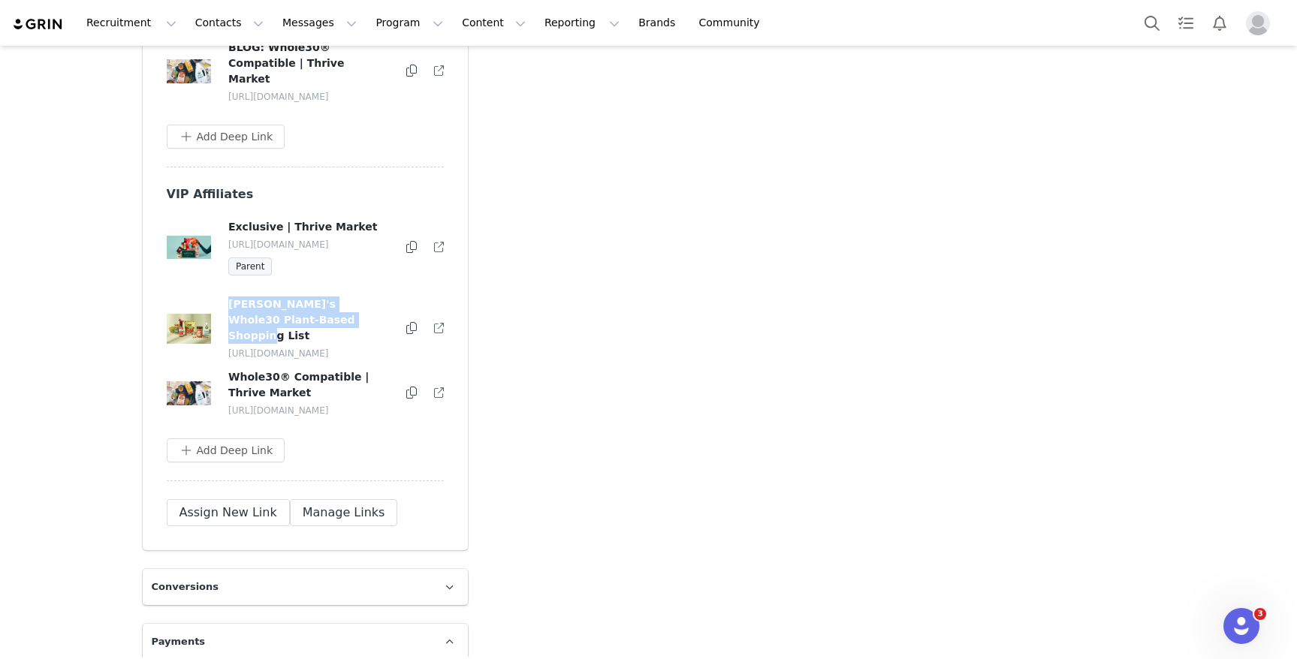
drag, startPoint x: 322, startPoint y: 336, endPoint x: 221, endPoint y: 326, distance: 101.8
click at [221, 326] on div "[PERSON_NAME]'s Whole30 Plant-Based Shopping List [URL][DOMAIN_NAME]" at bounding box center [305, 329] width 279 height 64
copy h4 "[PERSON_NAME]'s Whole30 Plant-Based Shopping List"
drag, startPoint x: 275, startPoint y: 371, endPoint x: 218, endPoint y: 356, distance: 59.0
click at [218, 356] on div "[PERSON_NAME]'s Whole30 Plant-Based Shopping List [URL][DOMAIN_NAME]" at bounding box center [305, 329] width 279 height 64
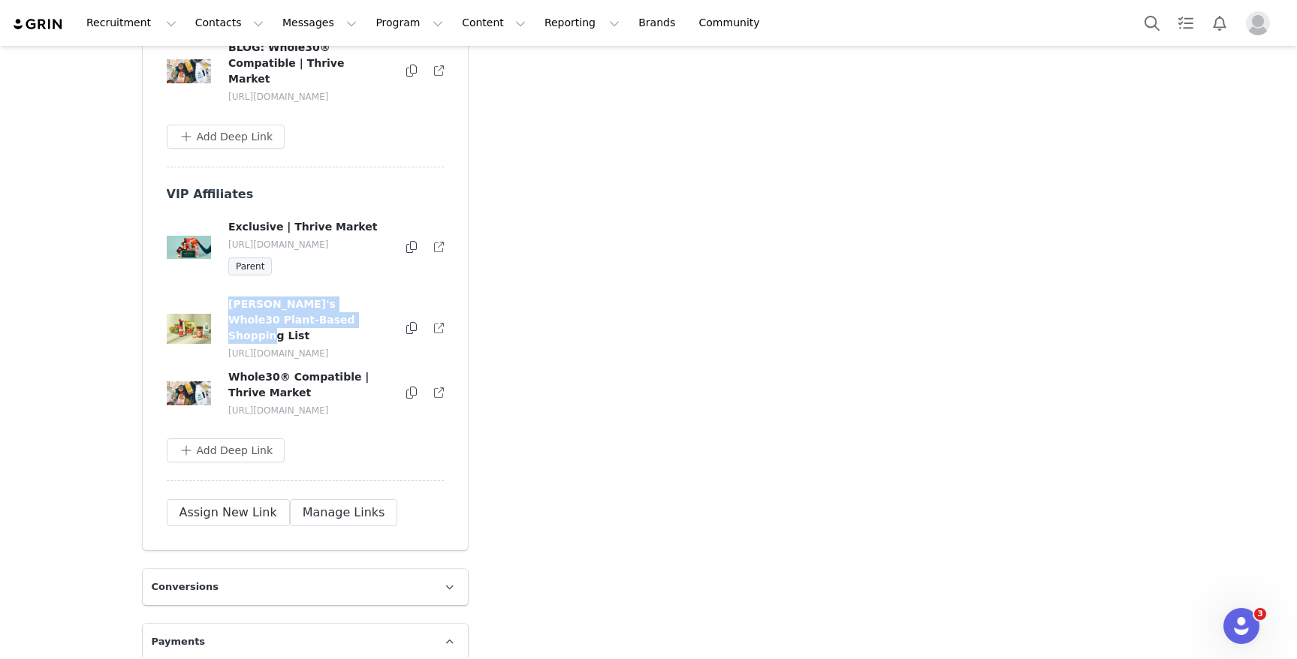
copy p "[URL][DOMAIN_NAME]"
